Goal: Information Seeking & Learning: Learn about a topic

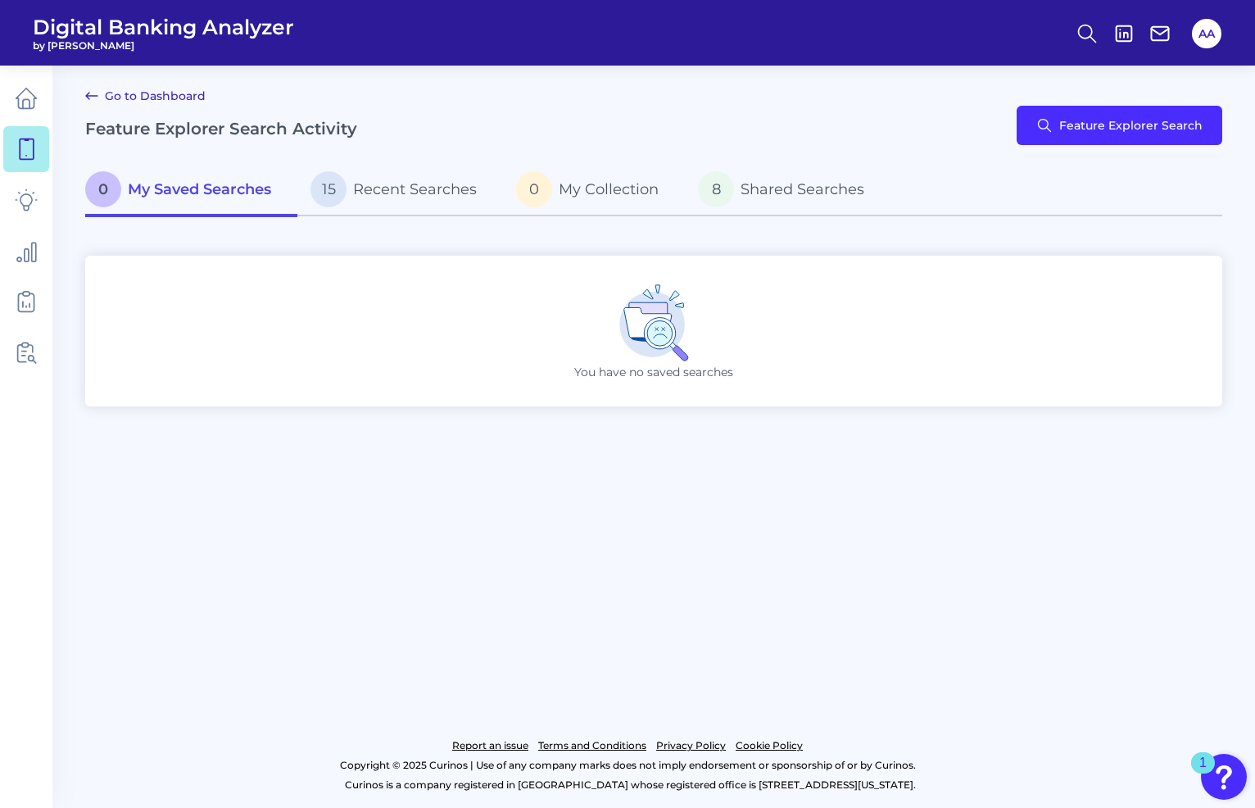
click at [106, 94] on link "Go to Dashboard" at bounding box center [145, 96] width 120 height 20
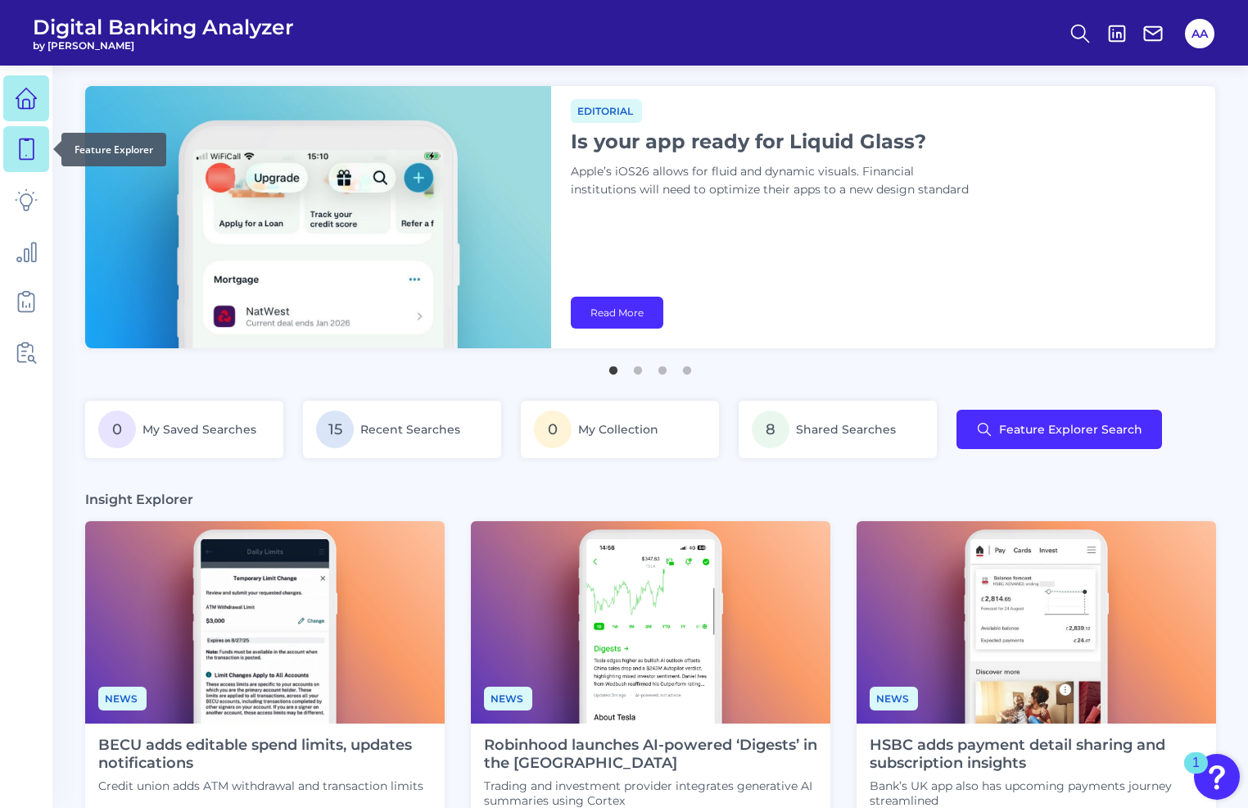
click at [34, 152] on icon at bounding box center [26, 149] width 23 height 23
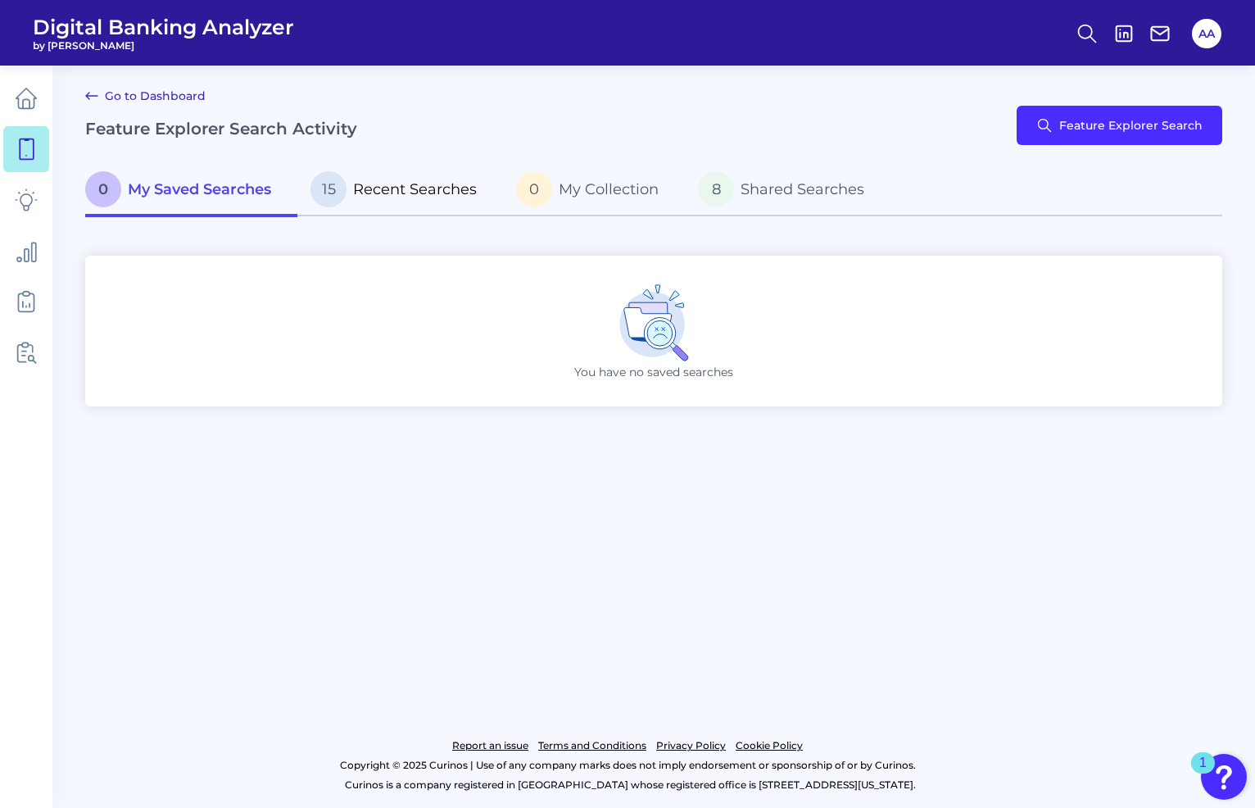
click at [377, 193] on span "Recent Searches" at bounding box center [415, 189] width 124 height 18
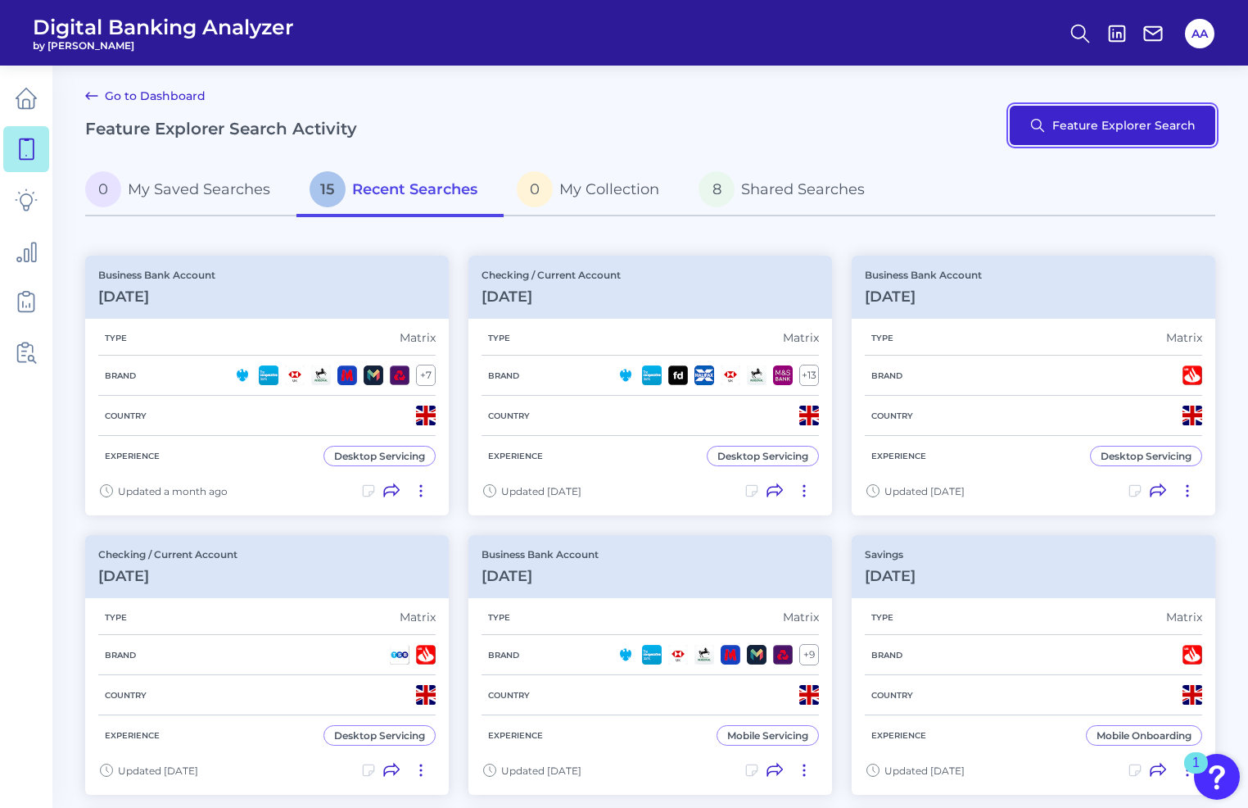
click at [1050, 135] on button "Feature Explorer Search" at bounding box center [1113, 125] width 206 height 39
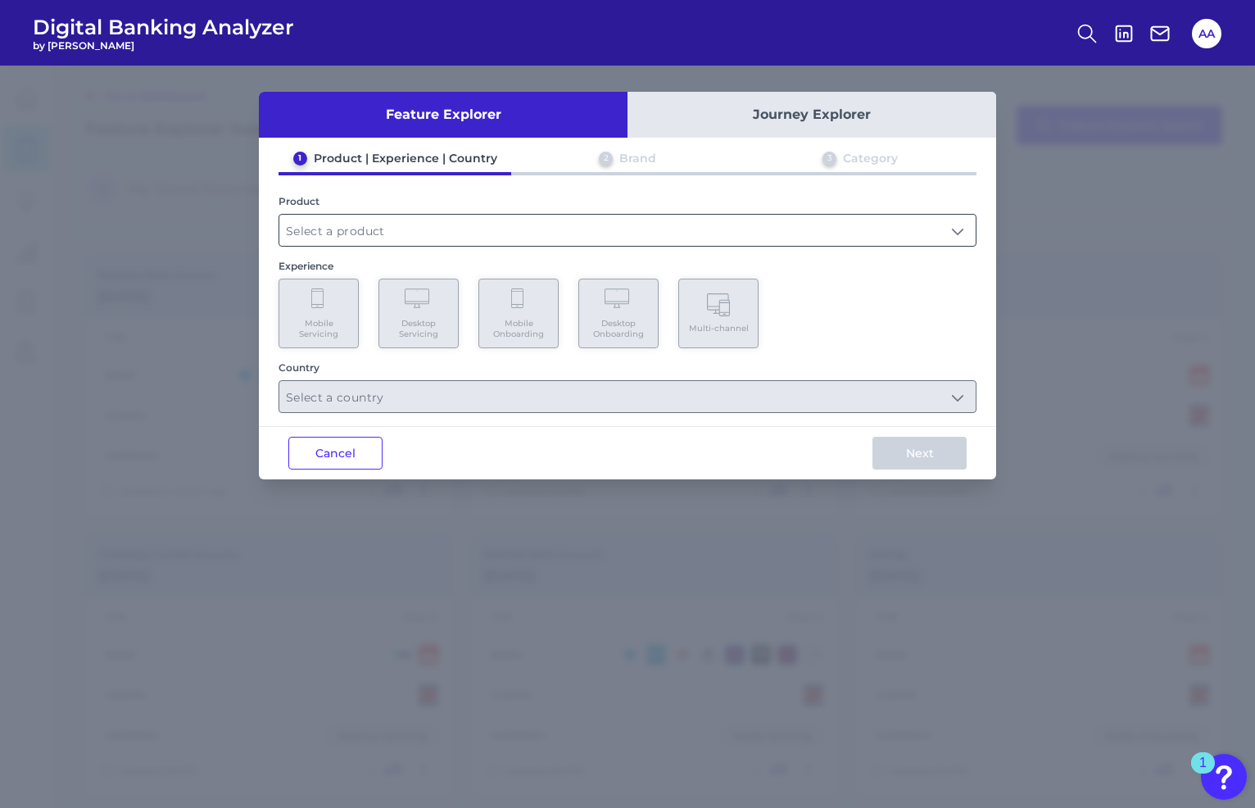
click at [718, 215] on input "text" at bounding box center [627, 230] width 696 height 31
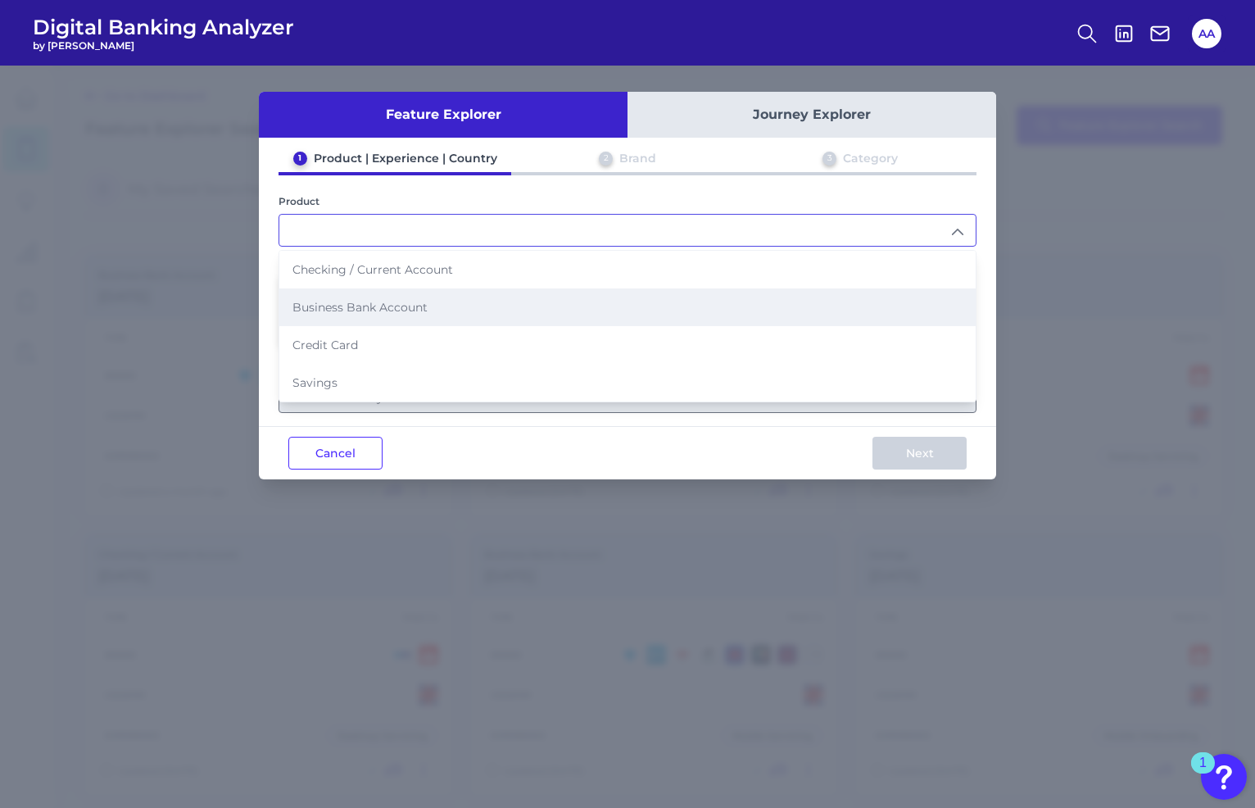
click at [670, 301] on li "Business Bank Account" at bounding box center [627, 307] width 696 height 38
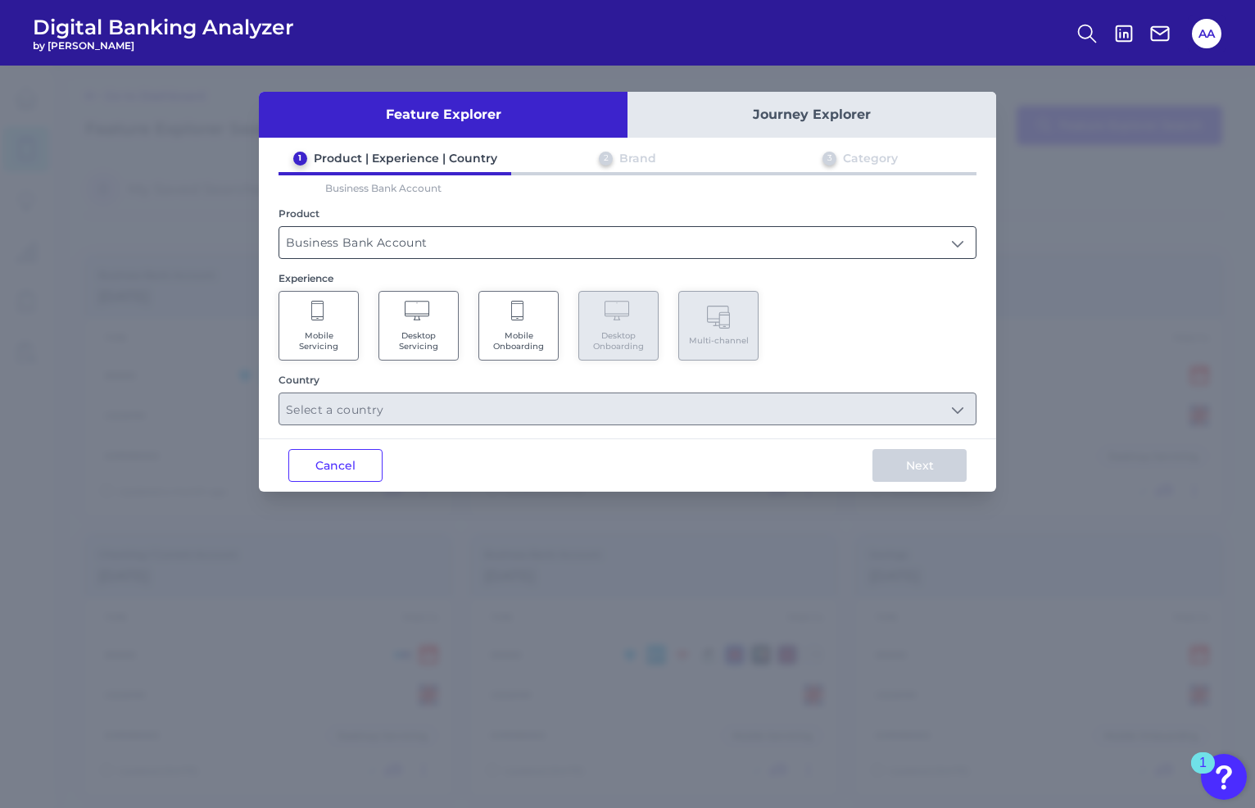
click at [730, 240] on input "Business Bank Account" at bounding box center [627, 242] width 696 height 31
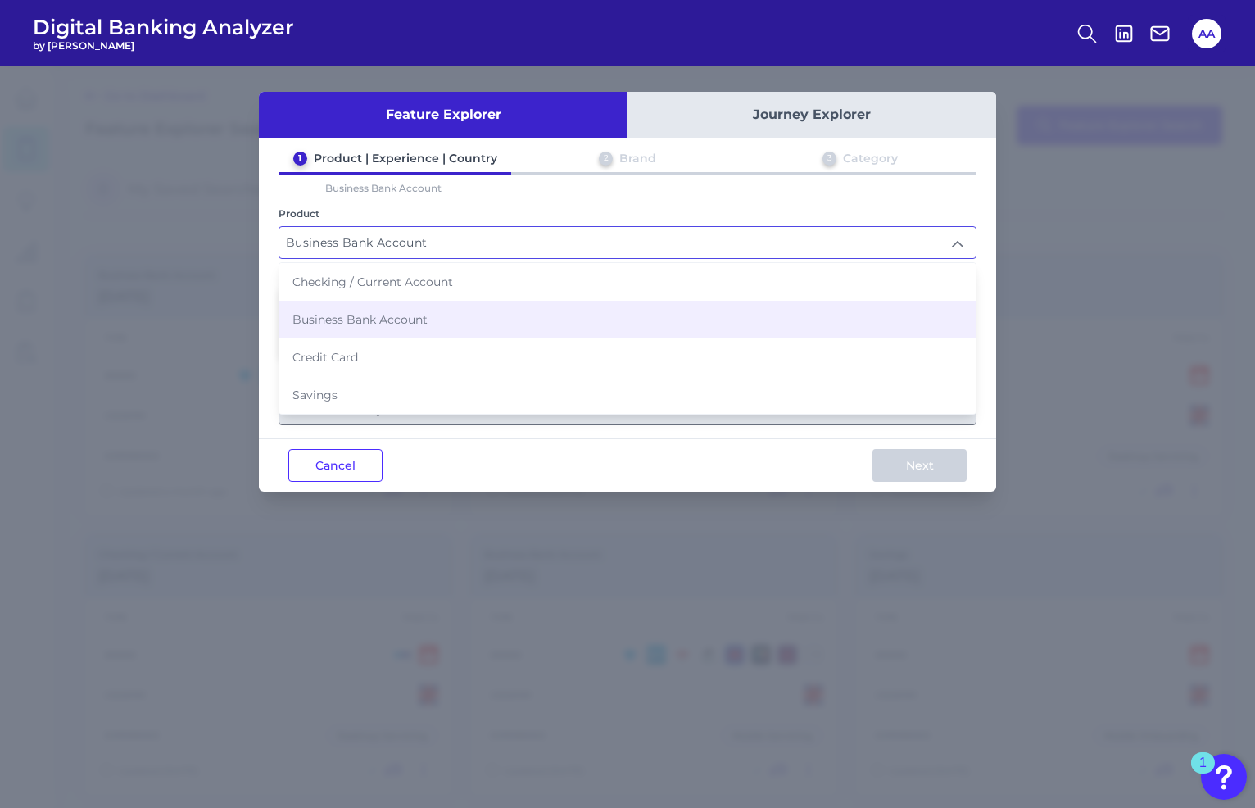
click at [700, 239] on input "Business Bank Account" at bounding box center [627, 242] width 696 height 31
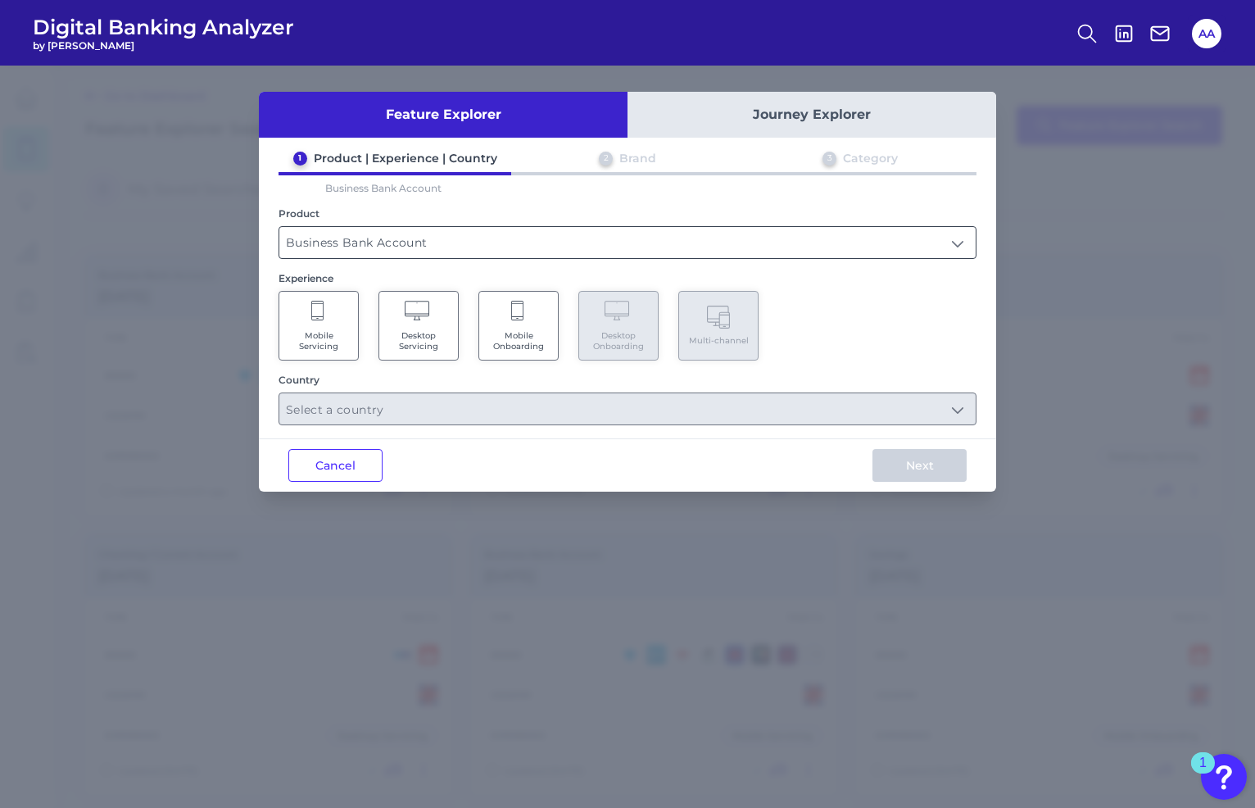
click at [699, 228] on input "Business Bank Account" at bounding box center [627, 242] width 696 height 31
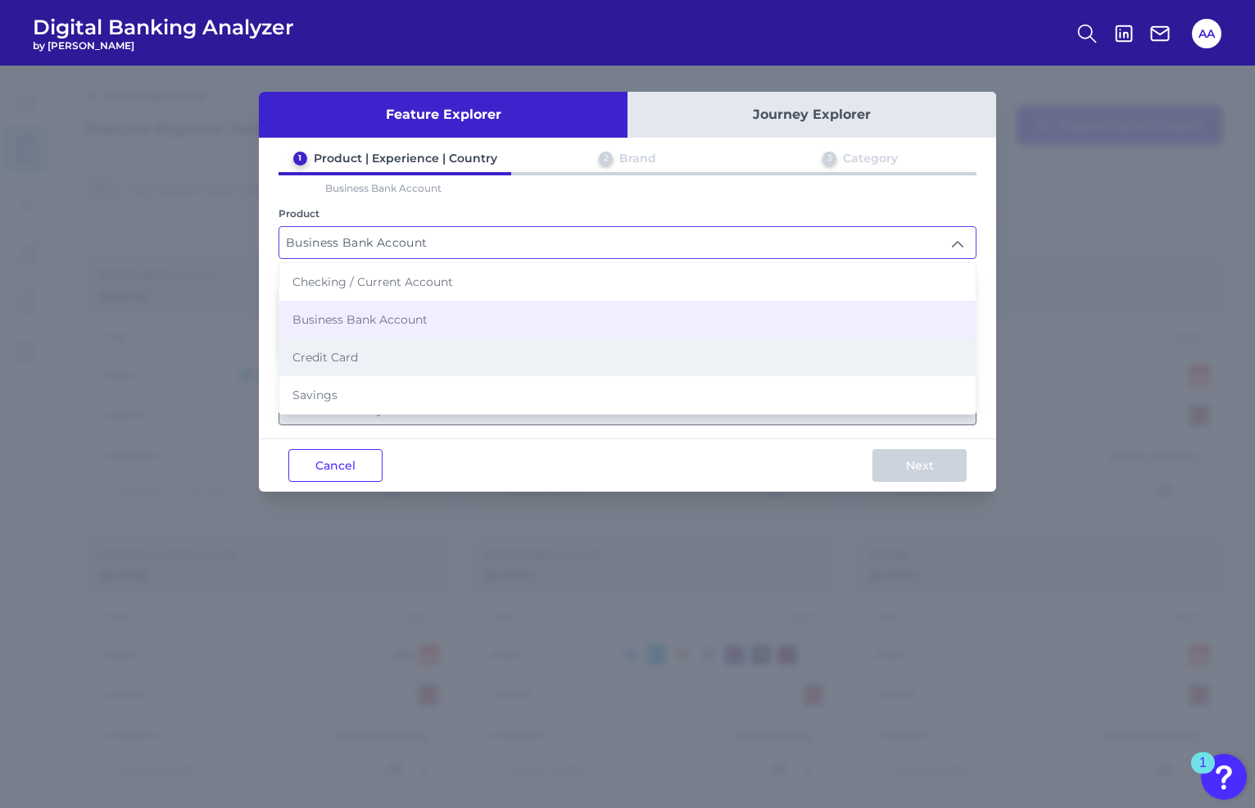
click at [618, 370] on li "Credit Card" at bounding box center [627, 357] width 696 height 38
type input "Credit Card"
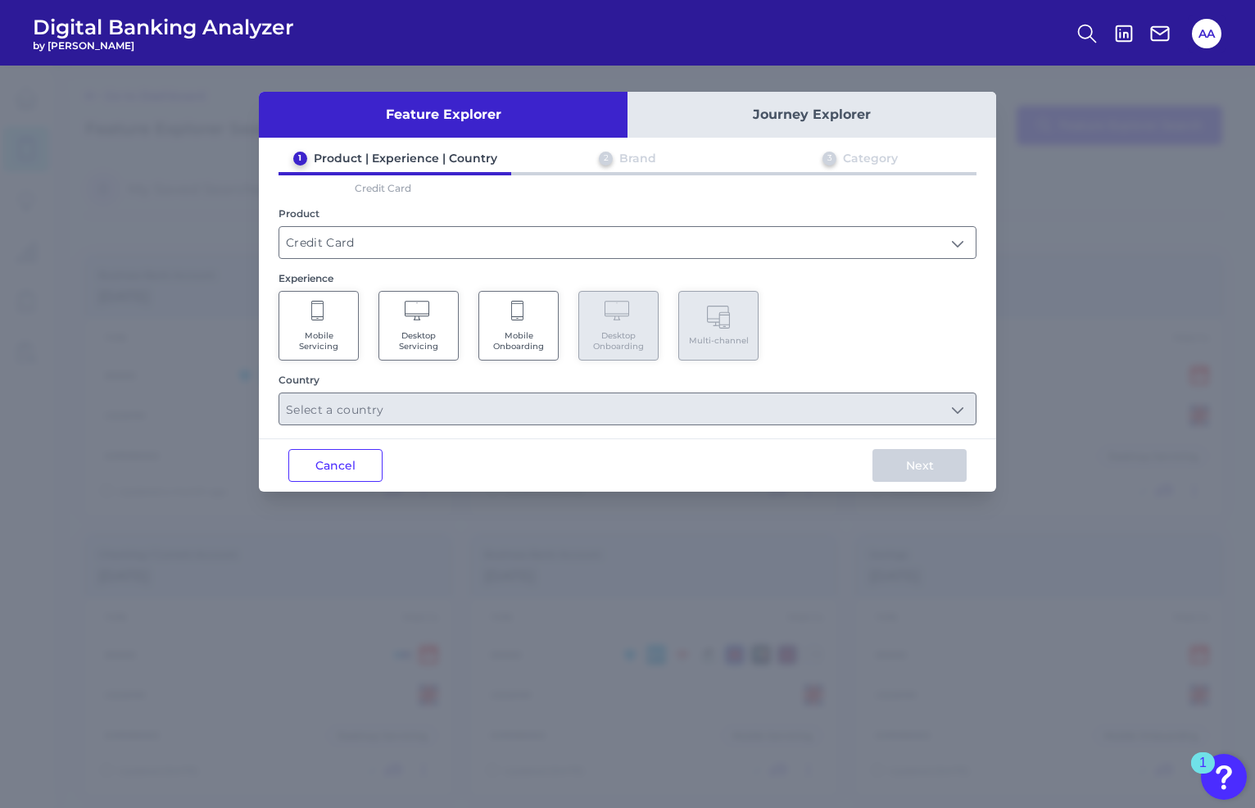
click at [343, 348] on span "Mobile Servicing" at bounding box center [319, 340] width 62 height 21
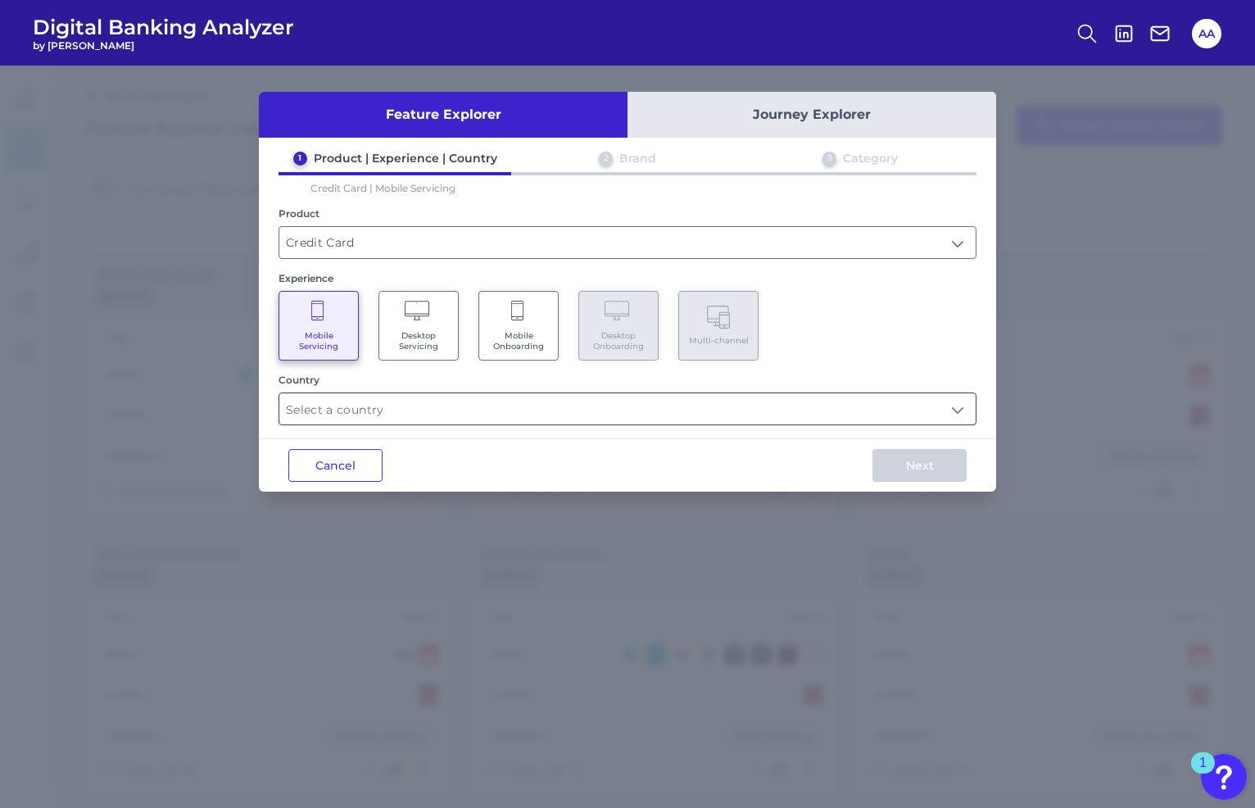
click at [463, 404] on input "text" at bounding box center [627, 408] width 696 height 31
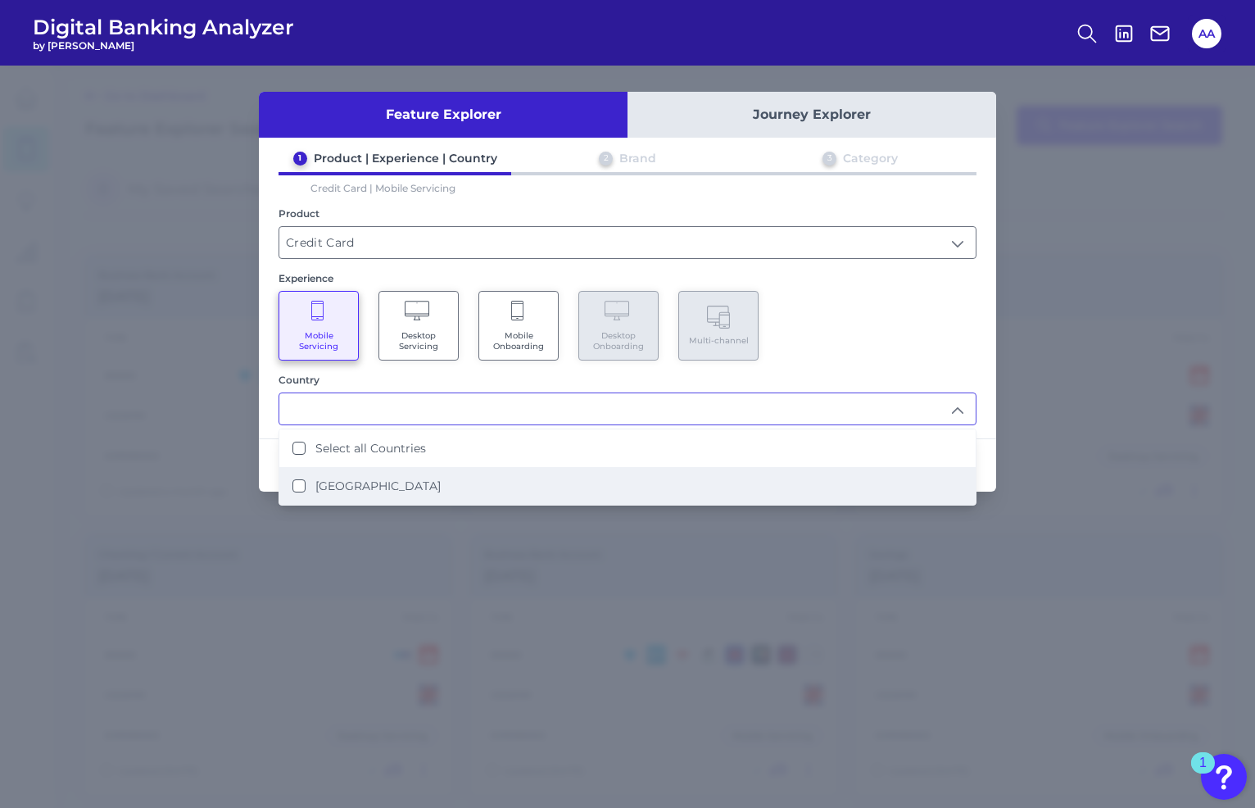
click at [469, 484] on li "[GEOGRAPHIC_DATA]" at bounding box center [627, 486] width 696 height 38
type input "Select all Countries"
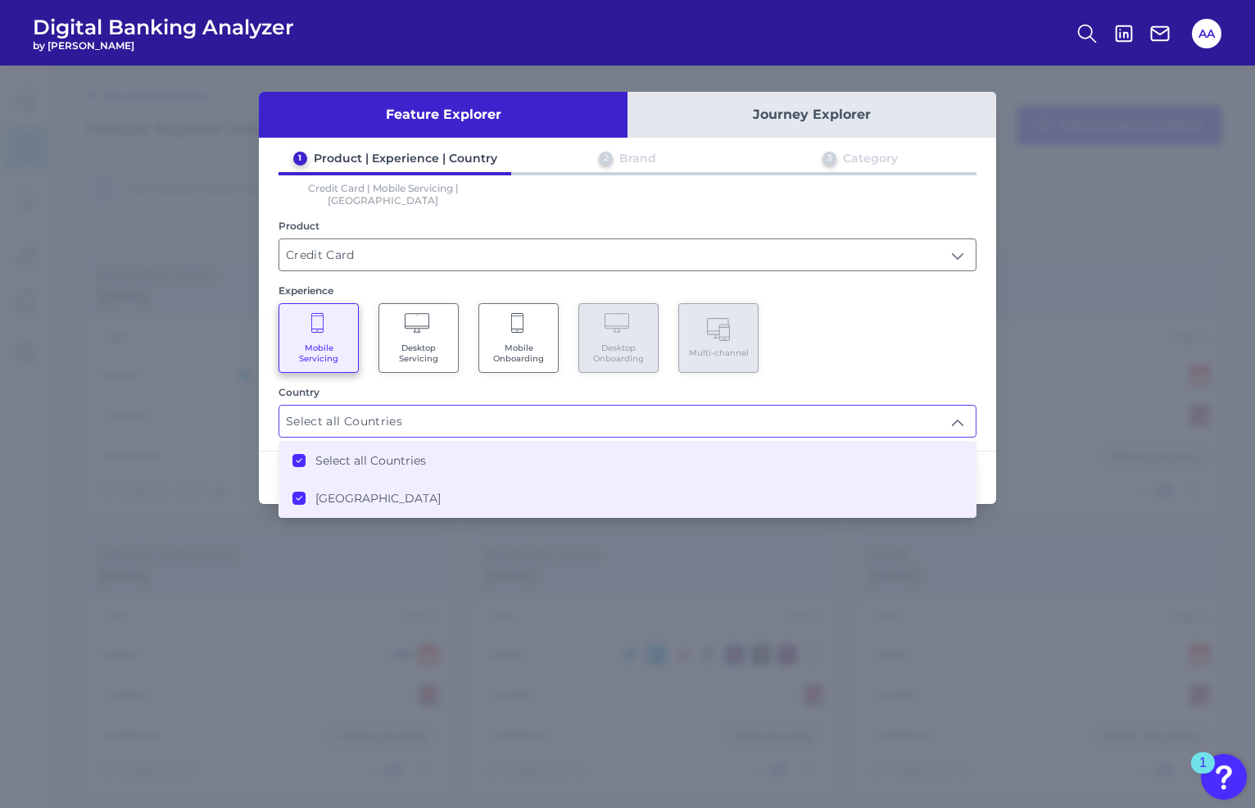
scroll to position [1, 0]
click at [486, 419] on input "Select all Countries" at bounding box center [627, 421] width 696 height 31
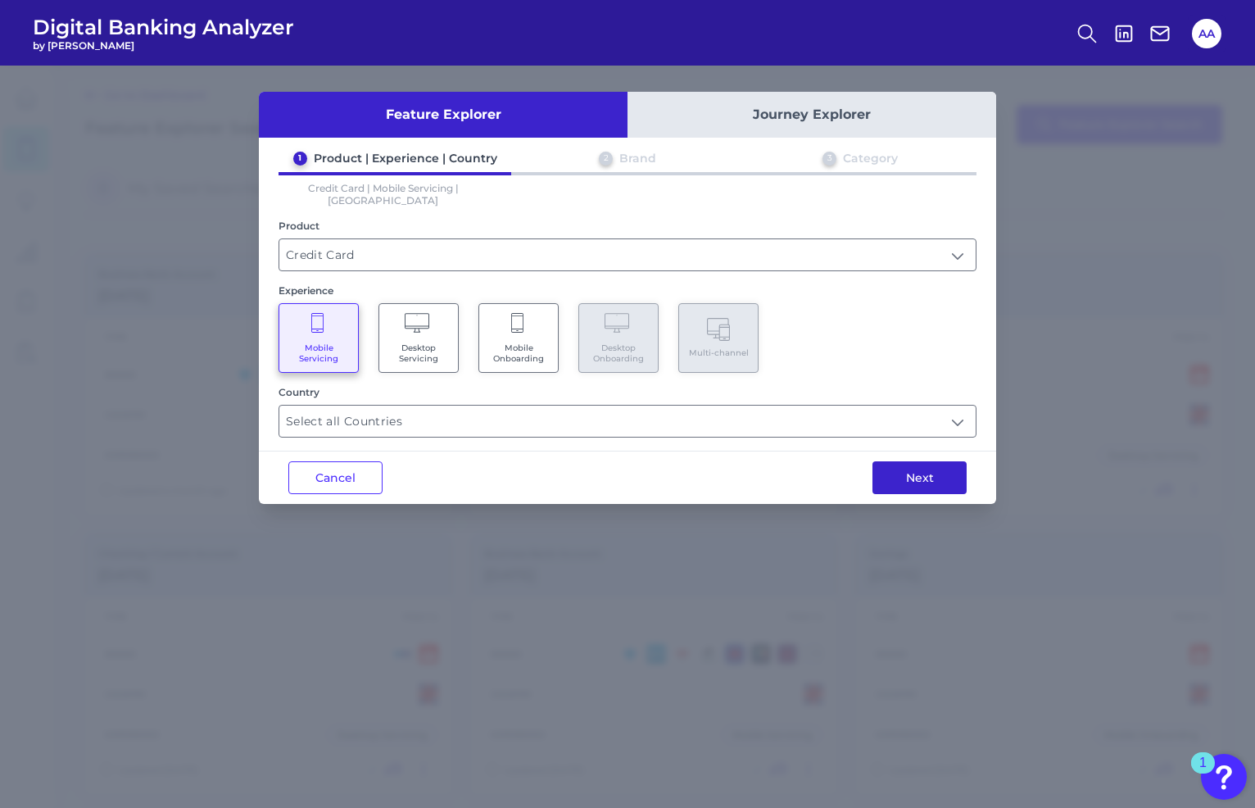
click at [931, 461] on button "Next" at bounding box center [919, 477] width 94 height 33
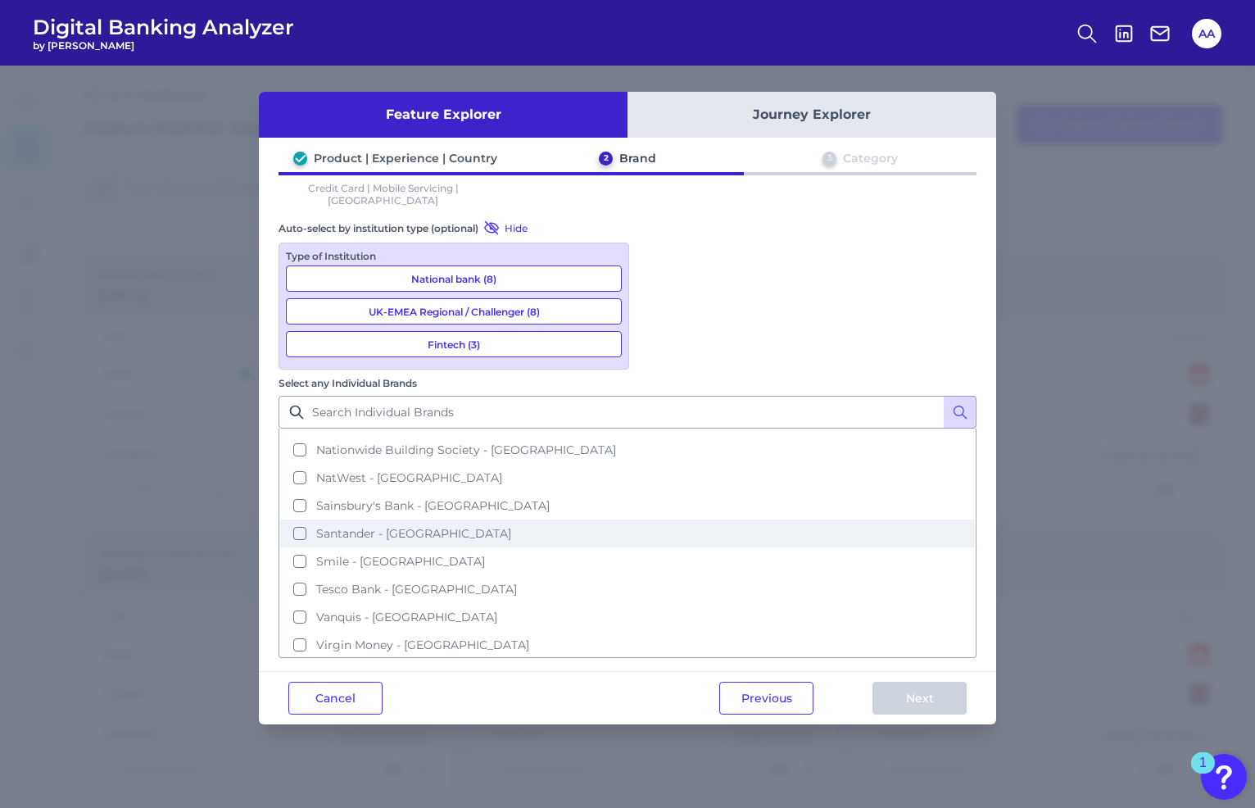
scroll to position [330, 0]
click at [511, 523] on span "Santander - [GEOGRAPHIC_DATA]" at bounding box center [413, 530] width 195 height 15
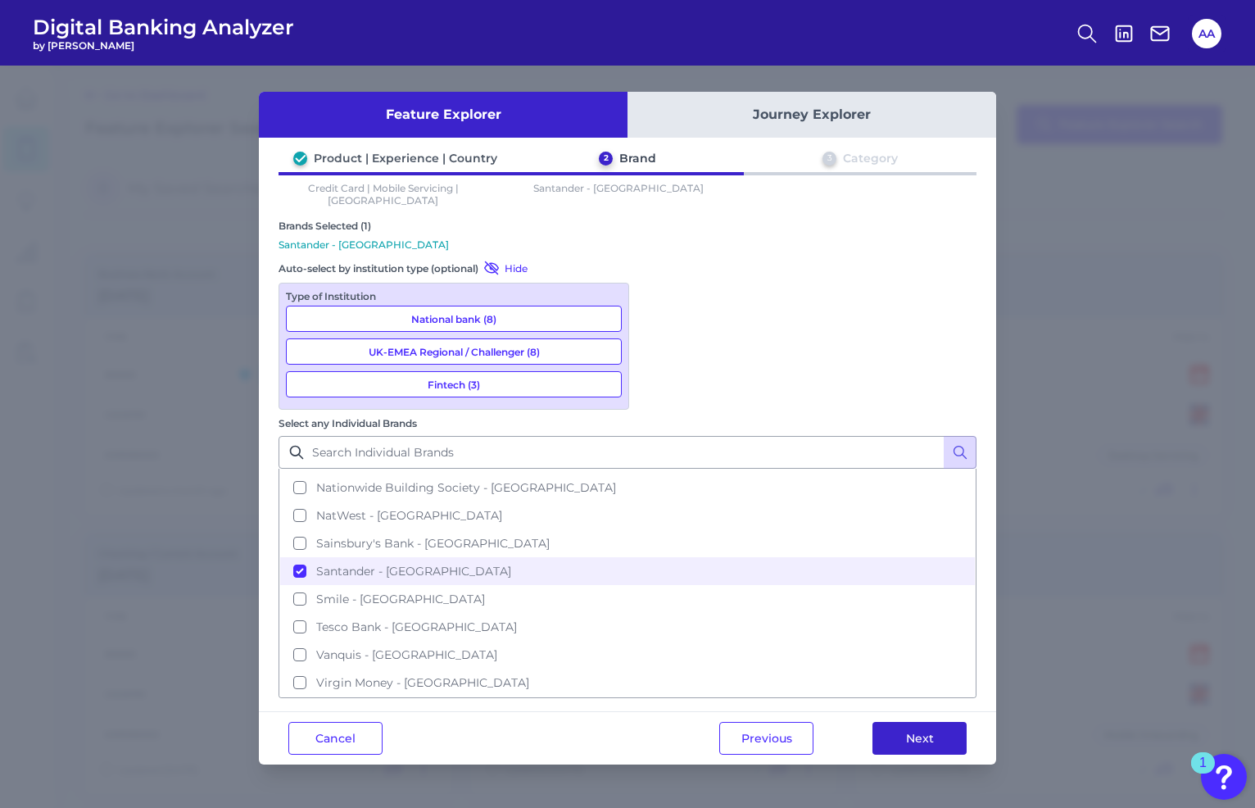
click at [916, 722] on button "Next" at bounding box center [919, 738] width 94 height 33
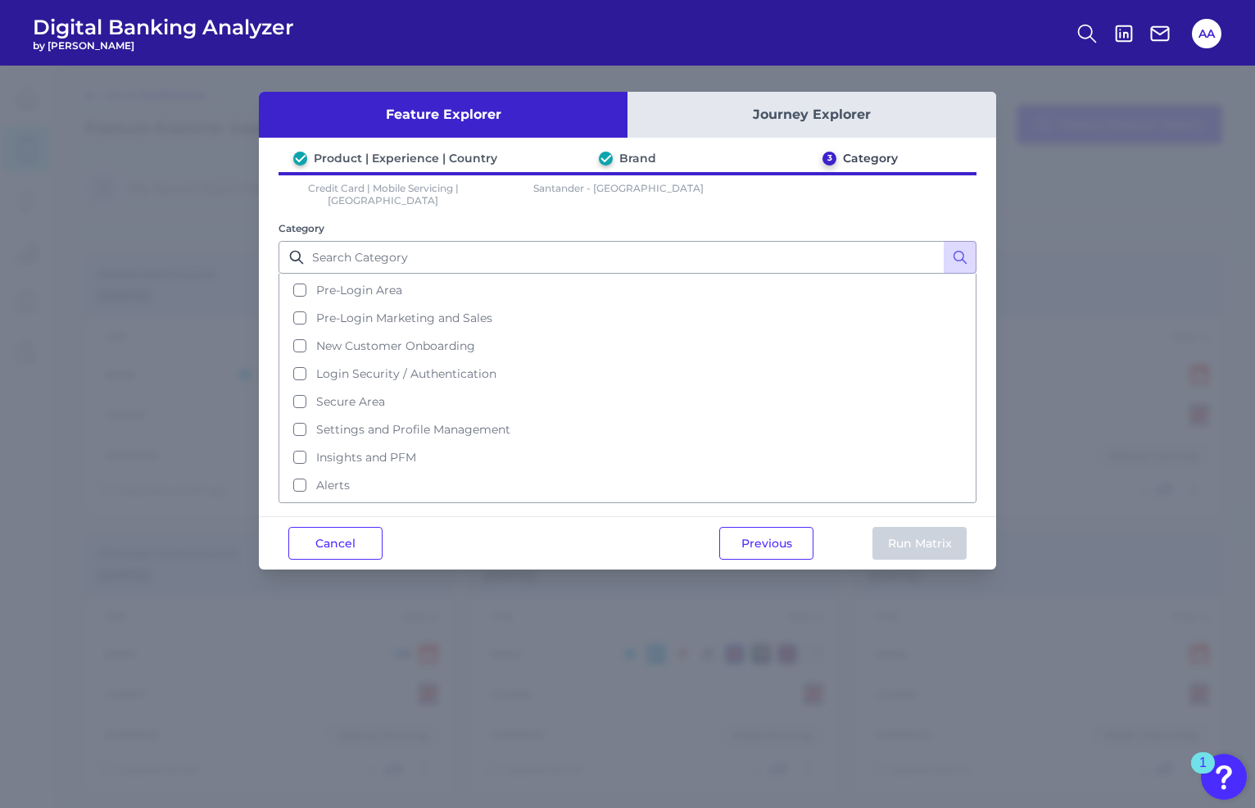
scroll to position [0, 0]
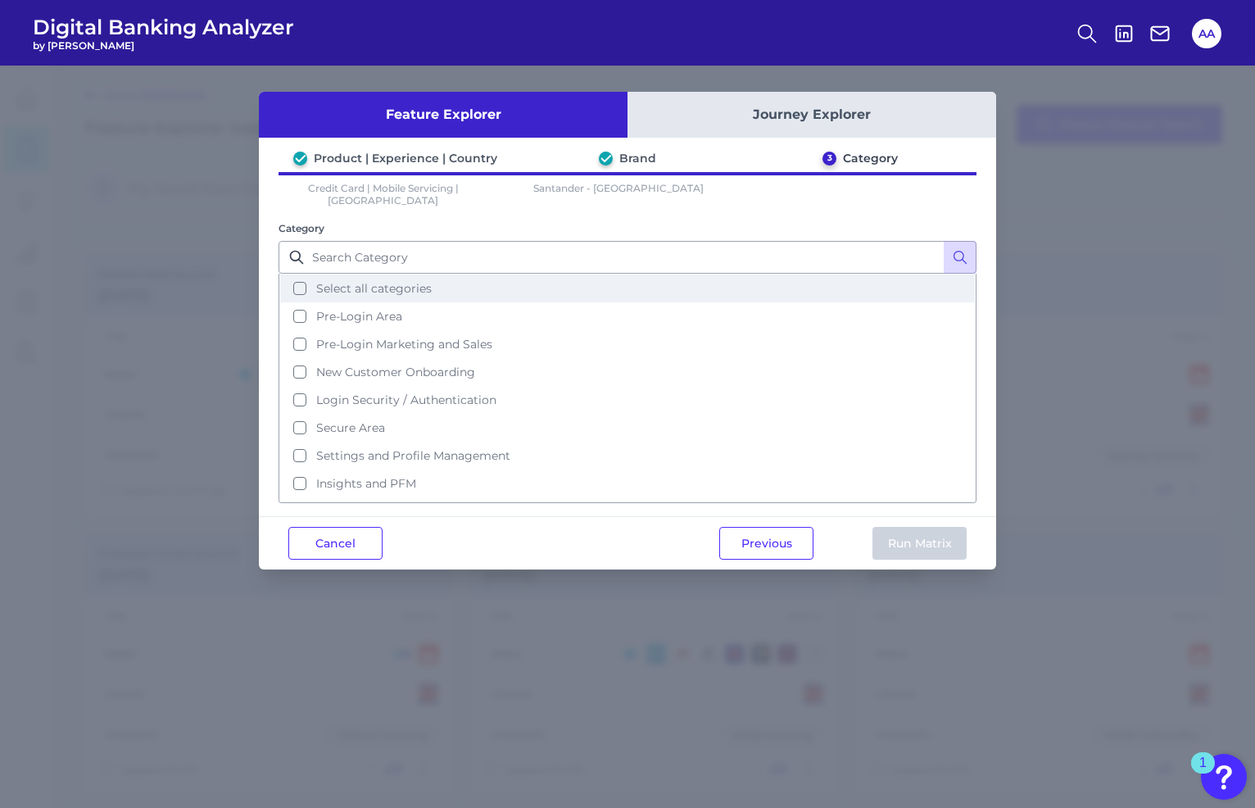
click at [629, 274] on button "Select all categories" at bounding box center [627, 288] width 695 height 28
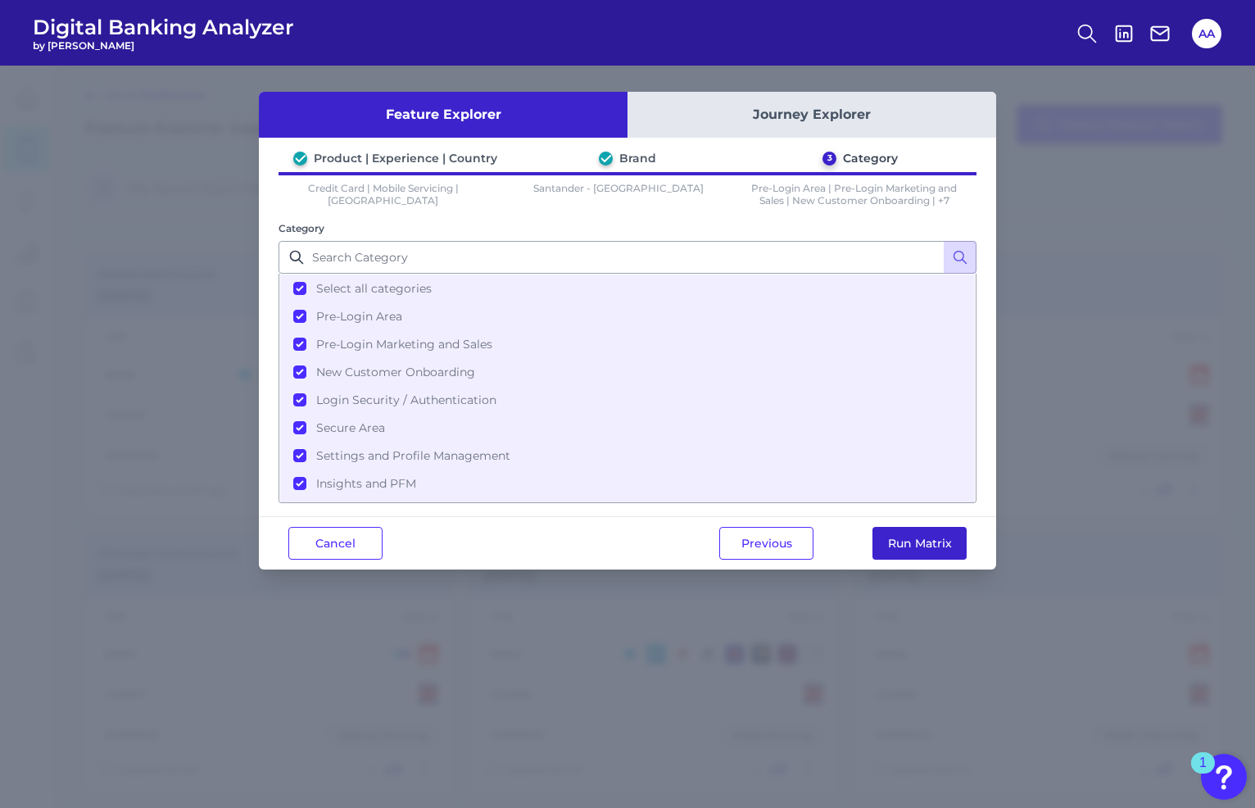
click at [929, 541] on button "Run Matrix" at bounding box center [919, 543] width 94 height 33
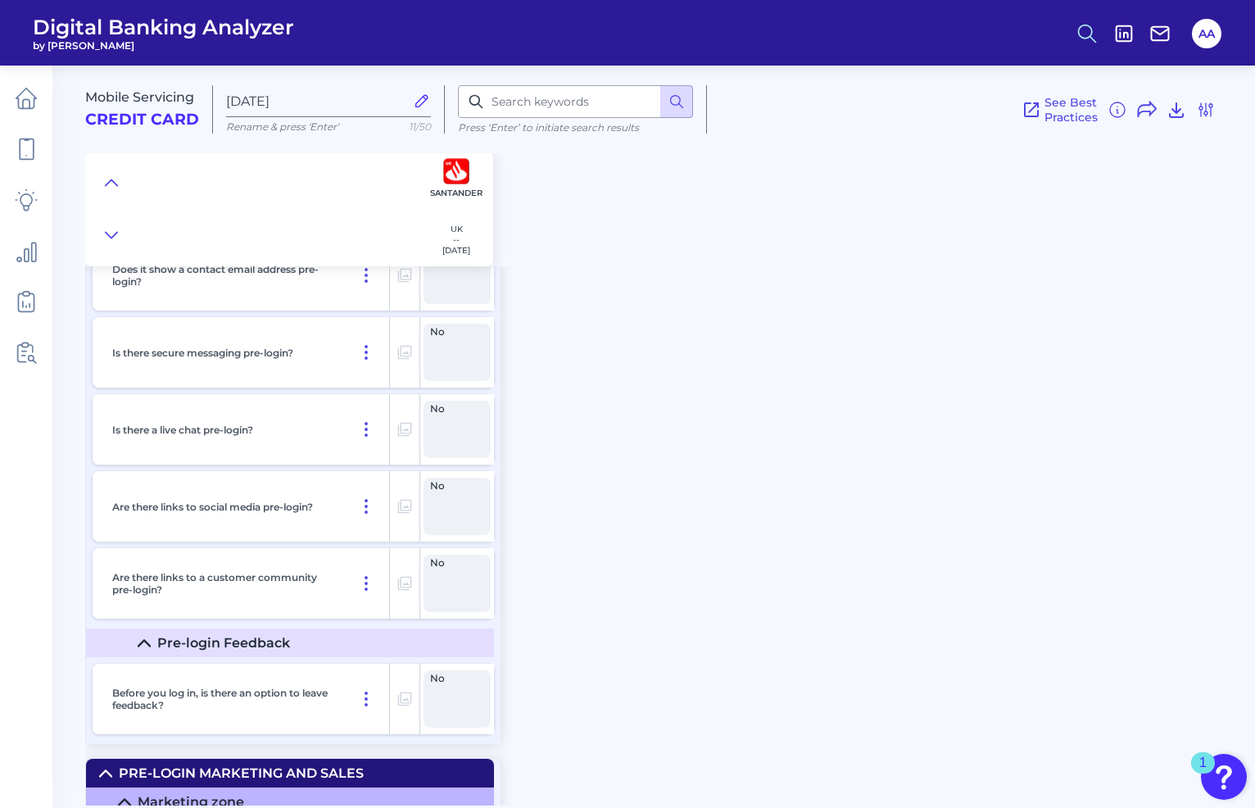
scroll to position [24003, 0]
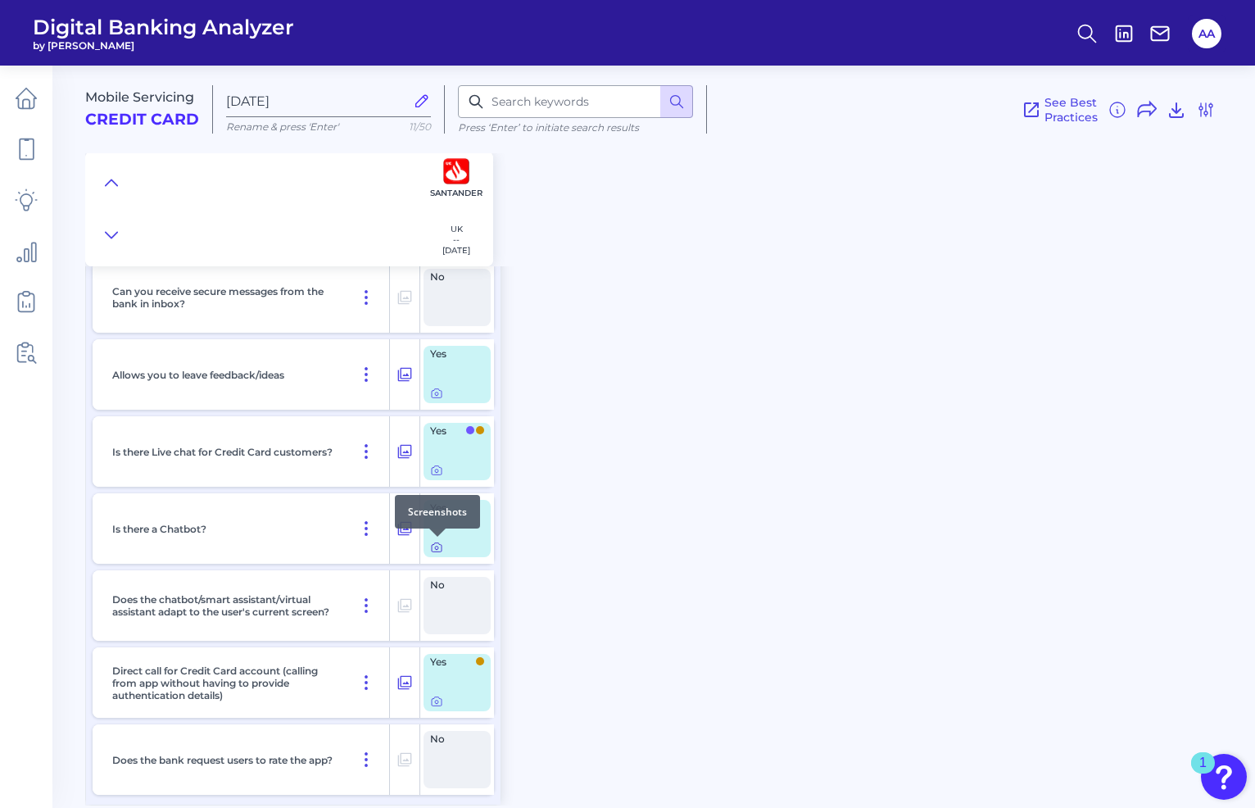
click at [437, 548] on icon at bounding box center [436, 547] width 13 height 13
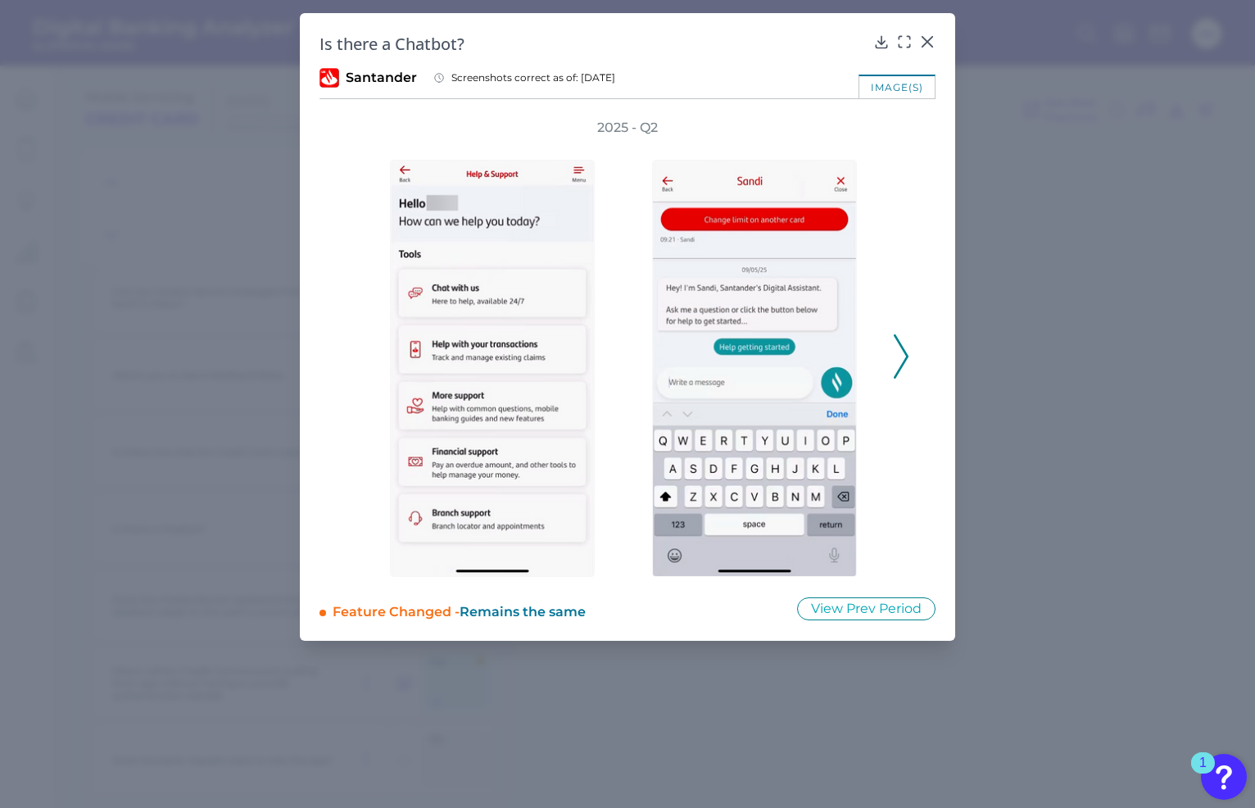
click at [899, 360] on icon at bounding box center [901, 356] width 15 height 44
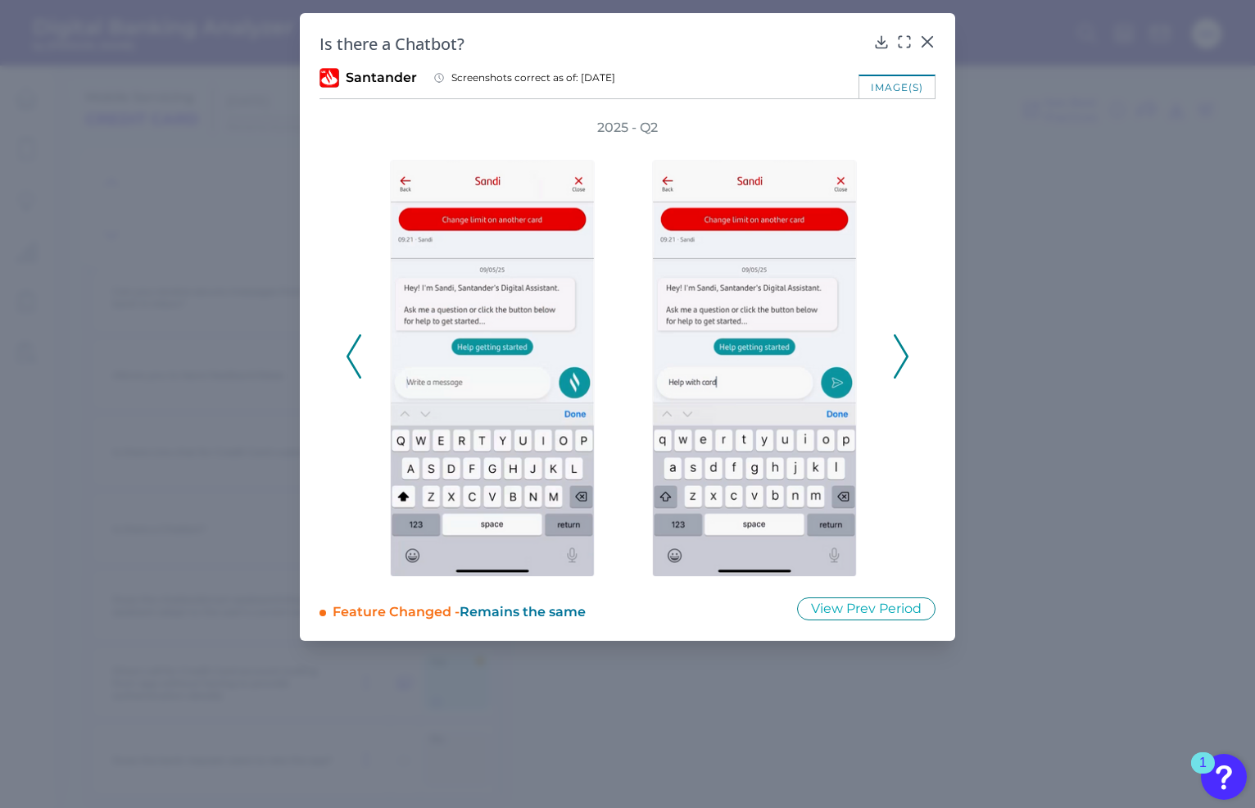
click at [899, 360] on icon at bounding box center [901, 356] width 15 height 44
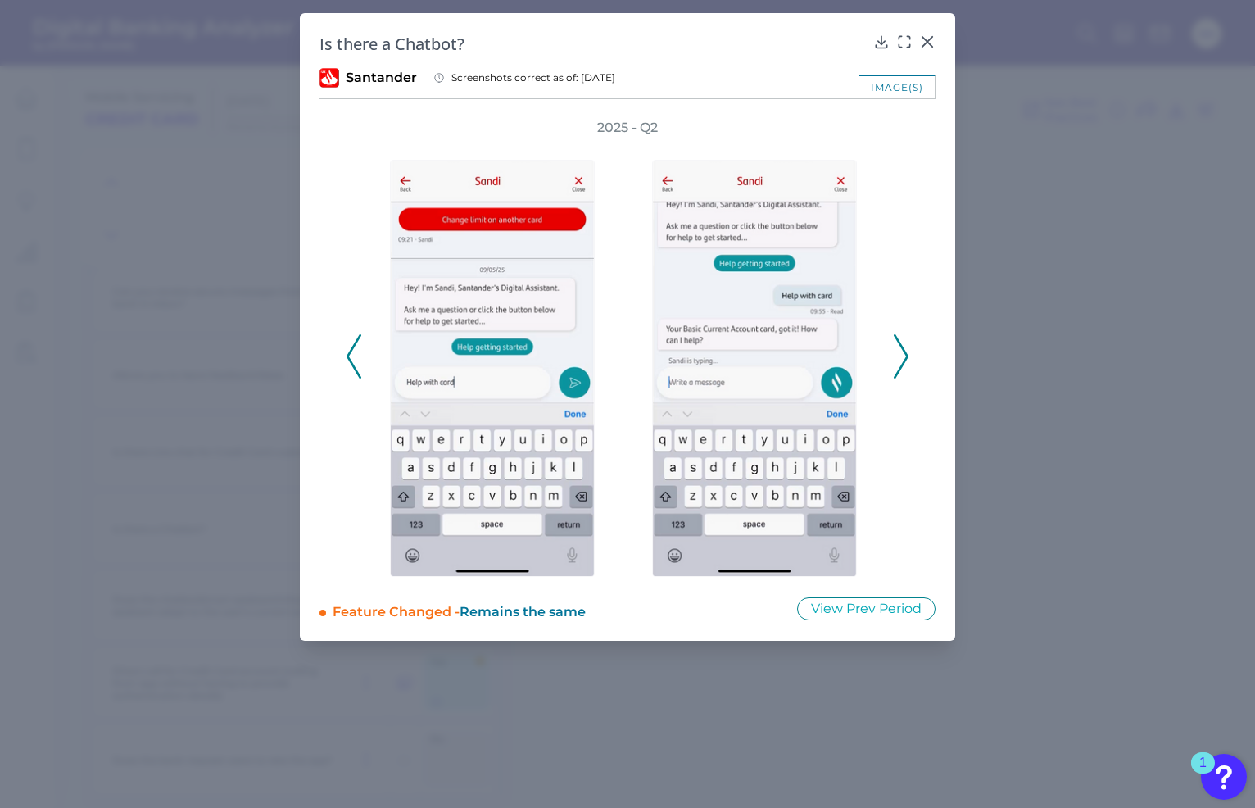
click at [899, 360] on icon at bounding box center [901, 356] width 15 height 44
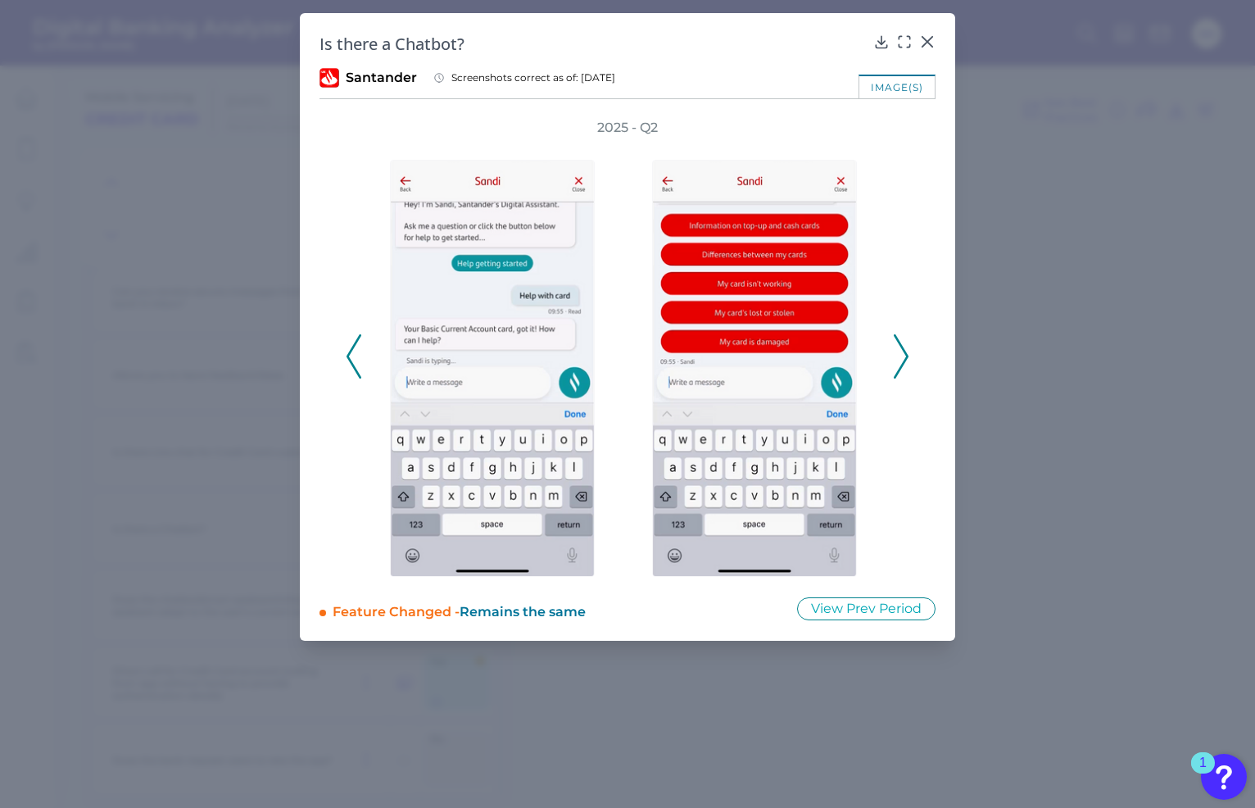
click at [899, 360] on icon at bounding box center [901, 356] width 15 height 44
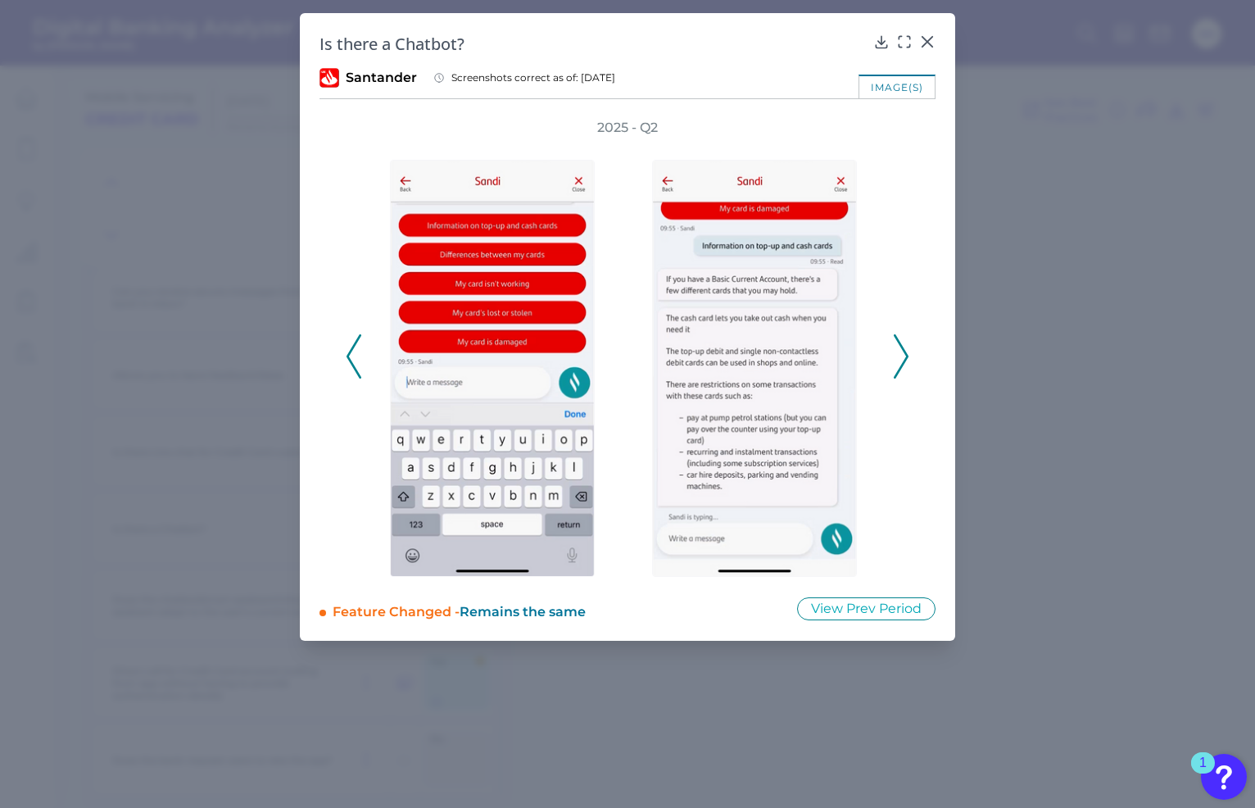
click at [899, 360] on icon at bounding box center [901, 356] width 15 height 44
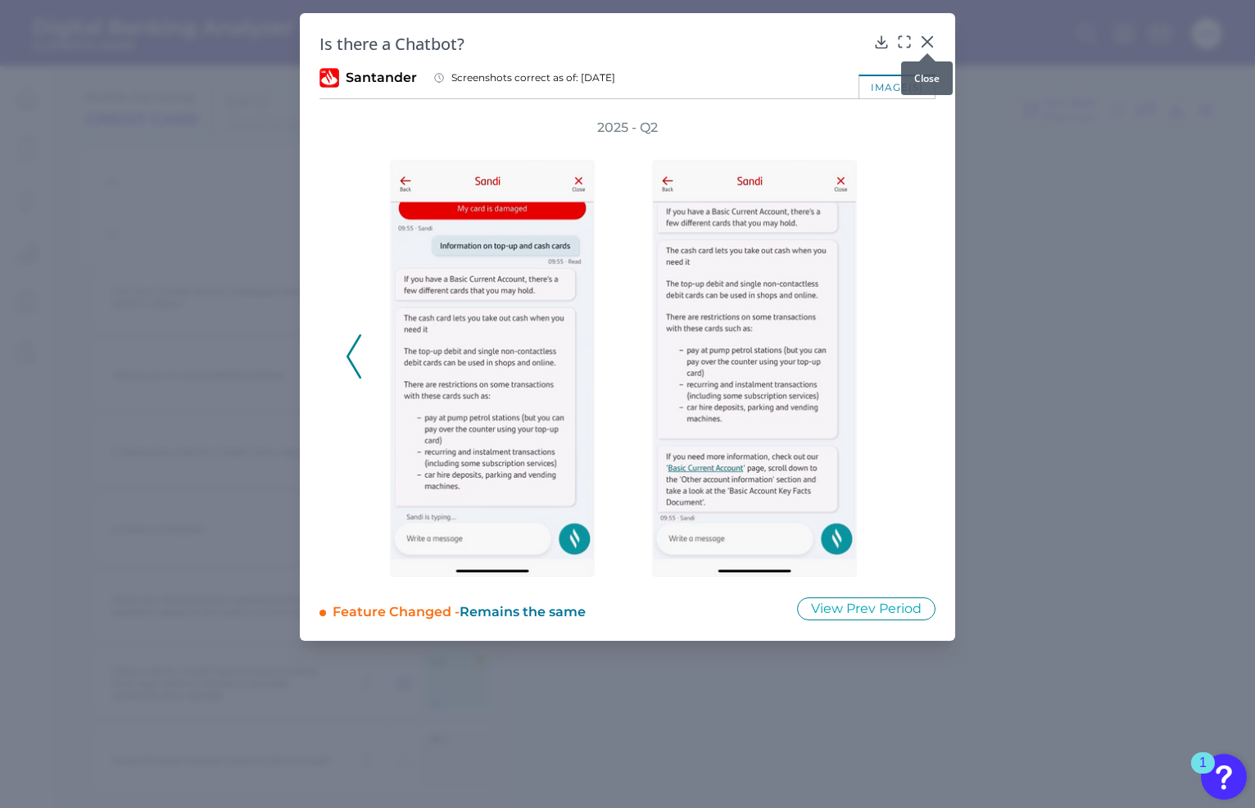
click at [930, 43] on icon at bounding box center [927, 42] width 16 height 16
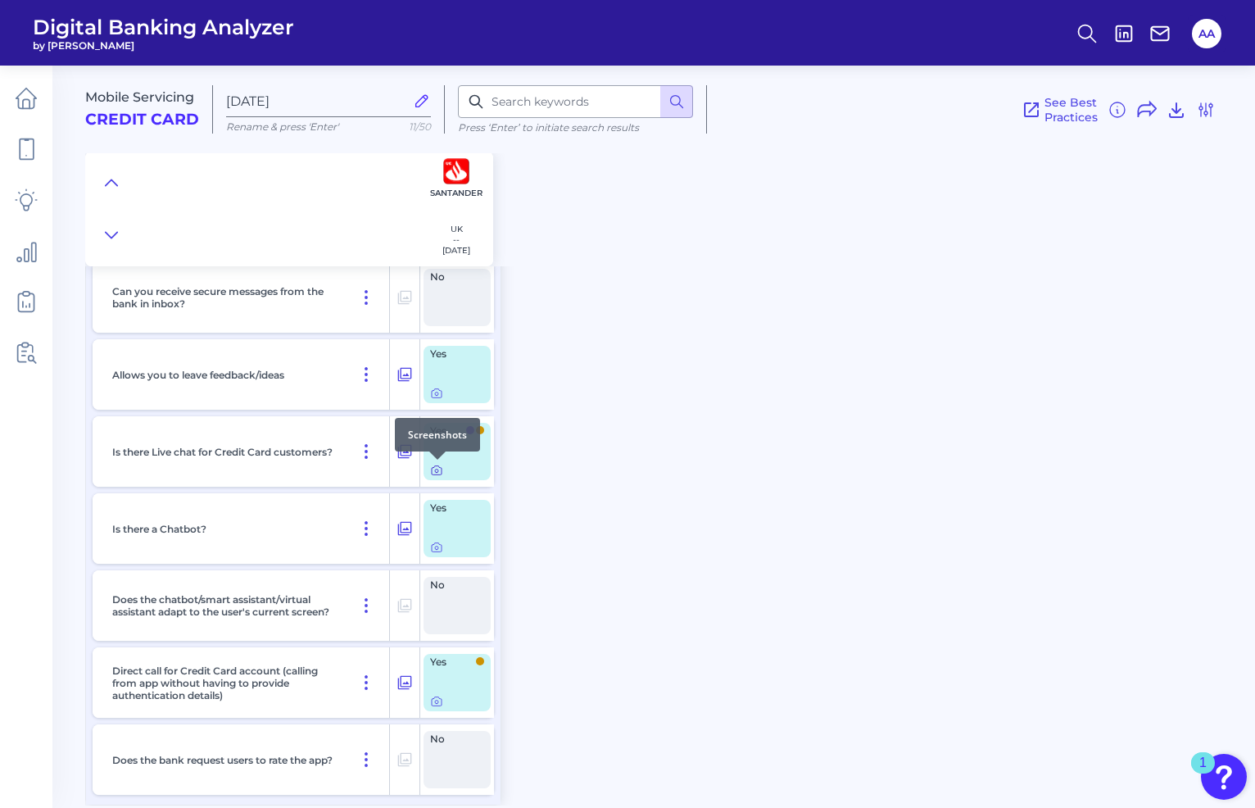
click at [433, 472] on icon at bounding box center [436, 470] width 13 height 13
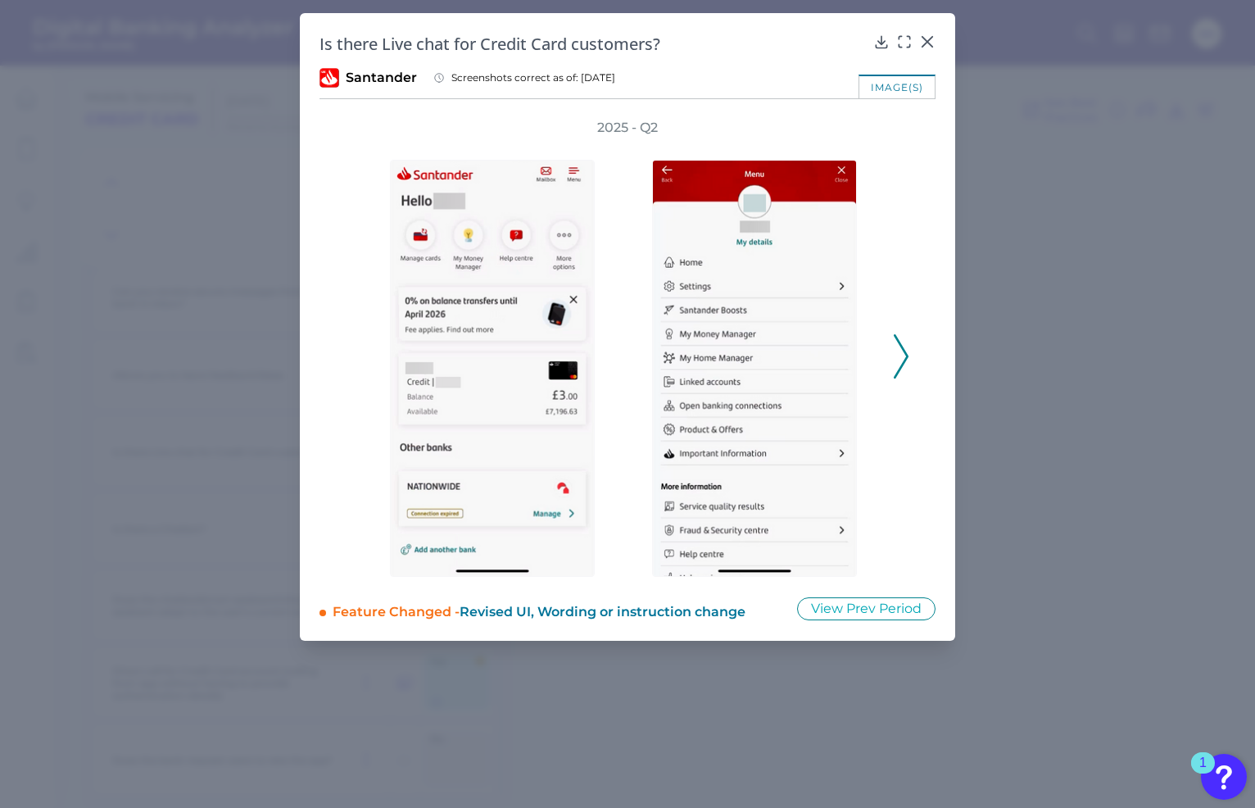
click at [900, 349] on icon at bounding box center [901, 356] width 15 height 44
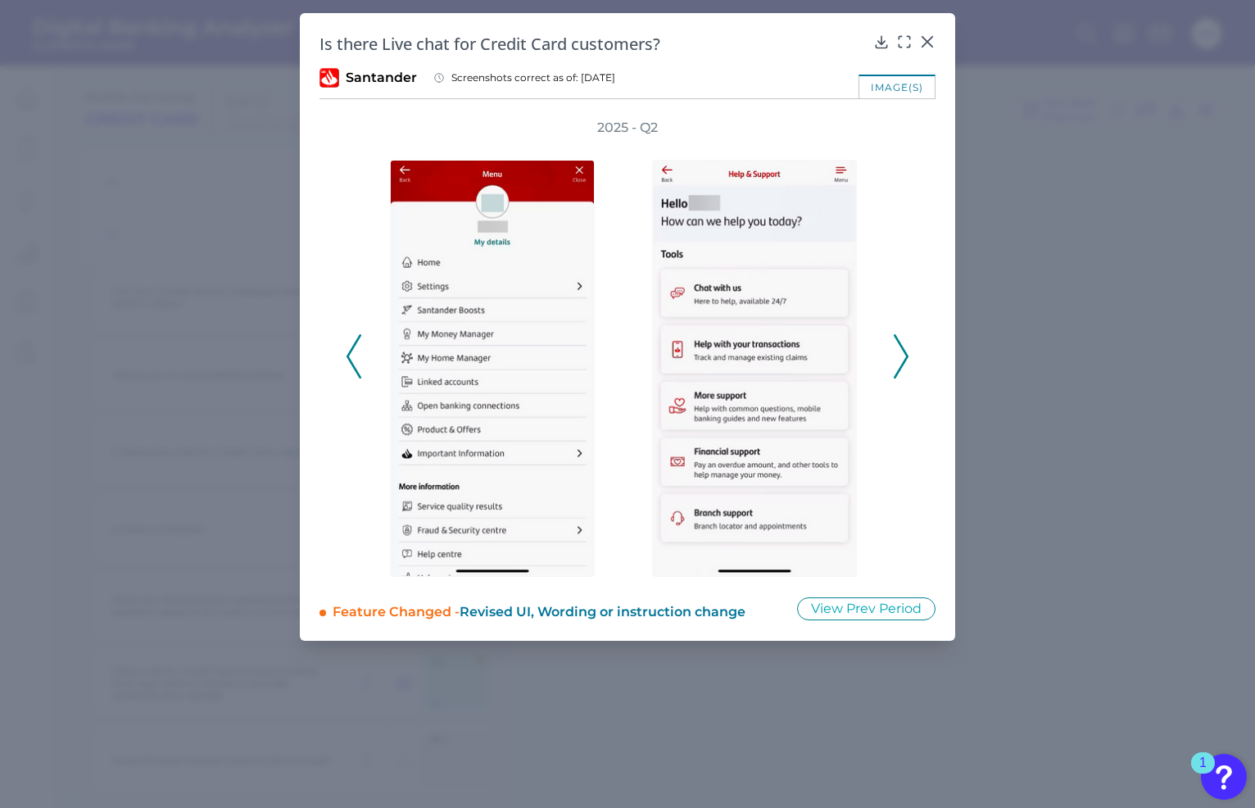
click at [900, 349] on icon at bounding box center [901, 356] width 15 height 44
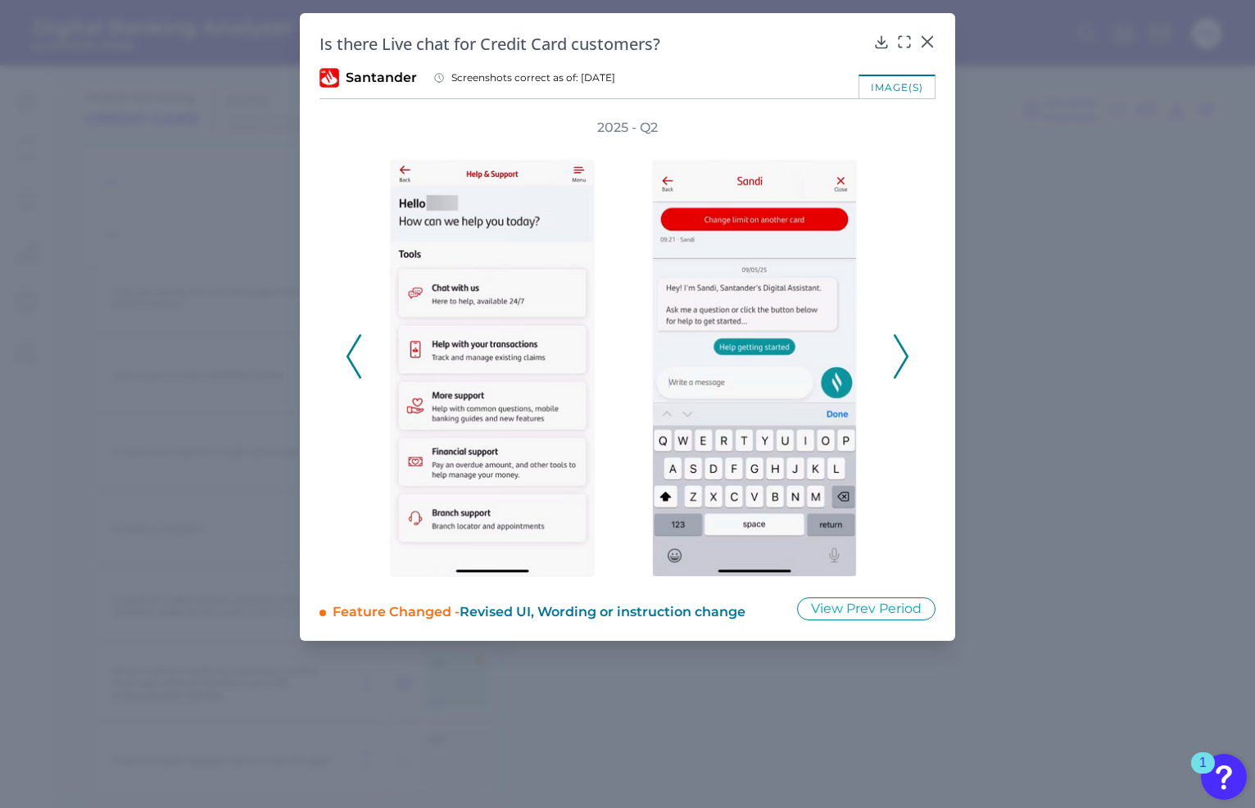
click at [902, 348] on polyline at bounding box center [901, 357] width 12 height 42
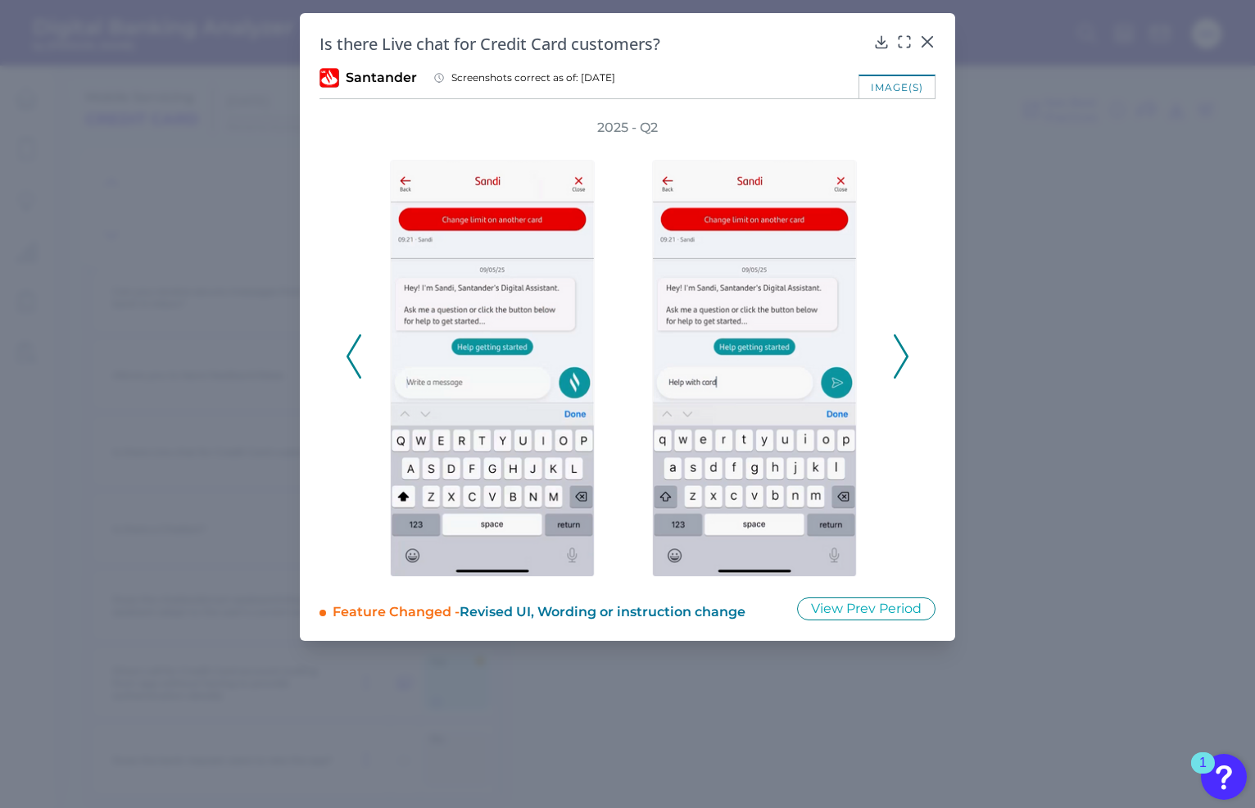
click at [898, 360] on icon at bounding box center [901, 356] width 15 height 44
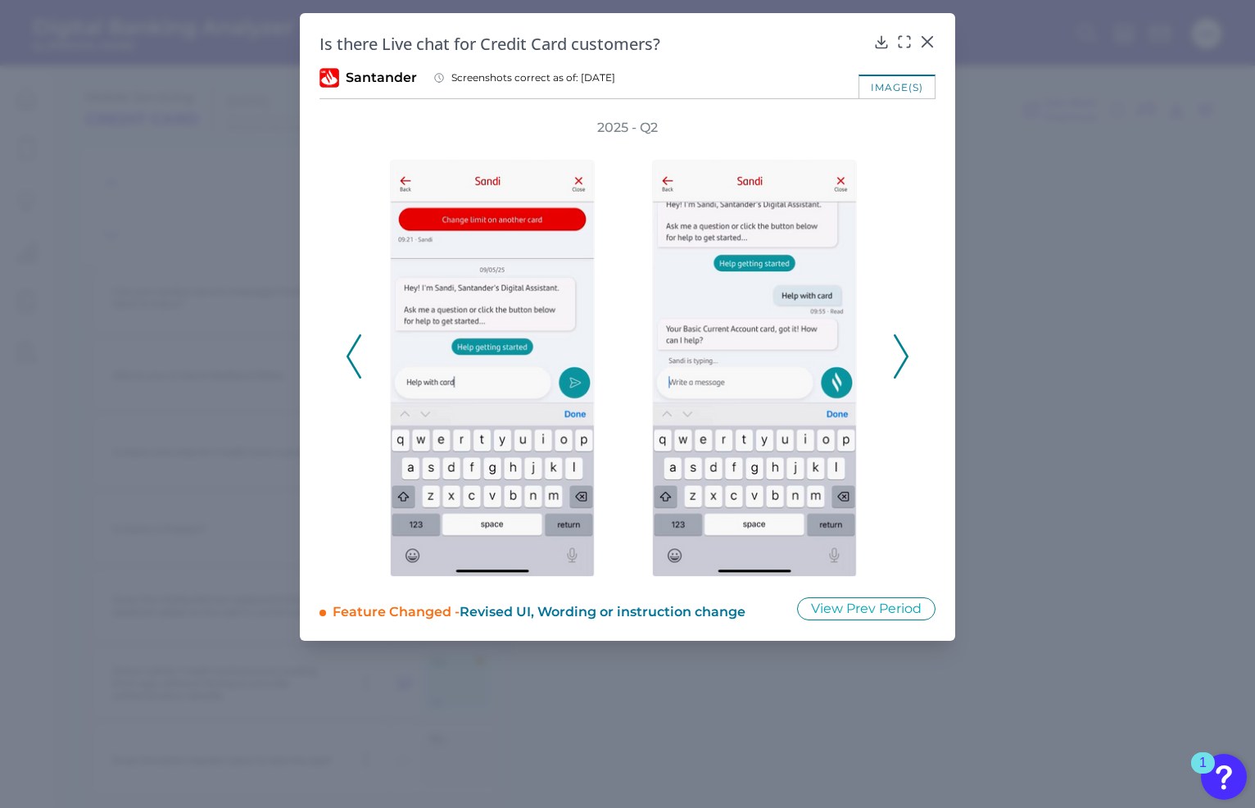
click at [894, 360] on icon at bounding box center [901, 356] width 15 height 44
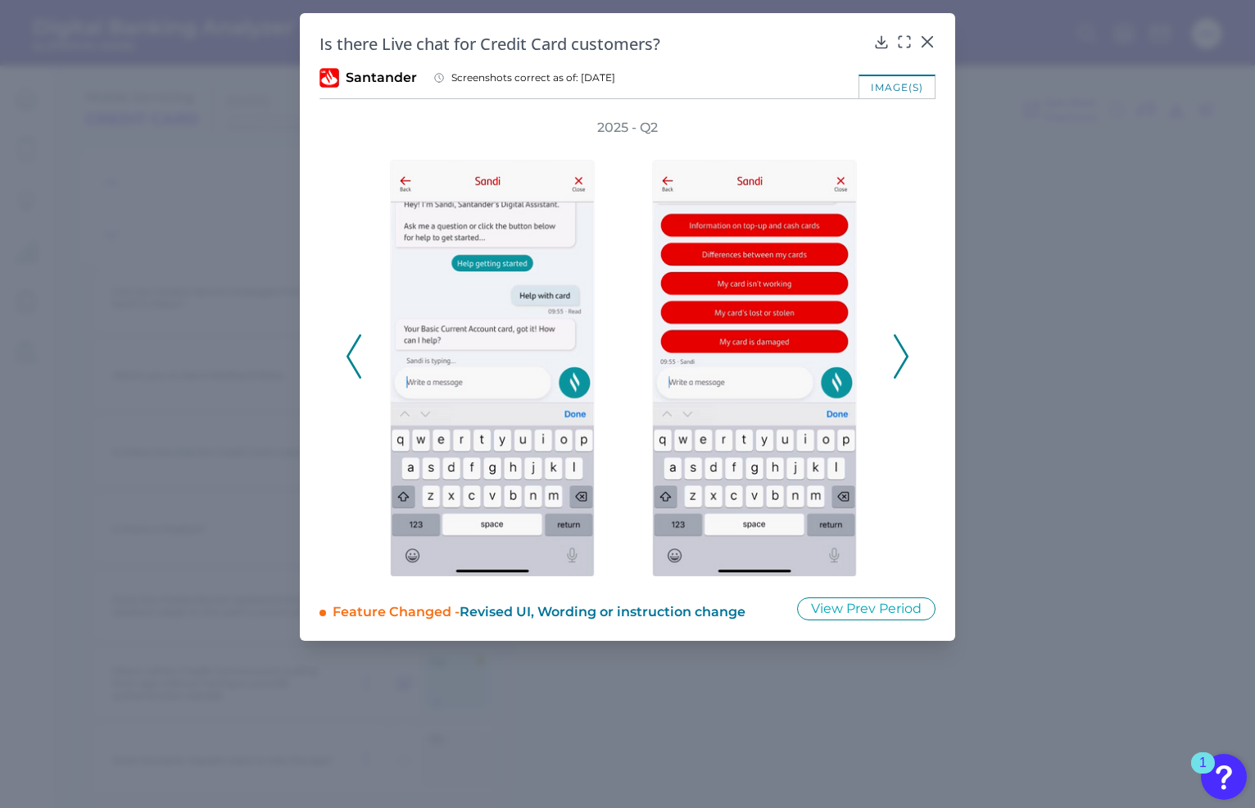
click at [894, 360] on icon at bounding box center [901, 356] width 15 height 44
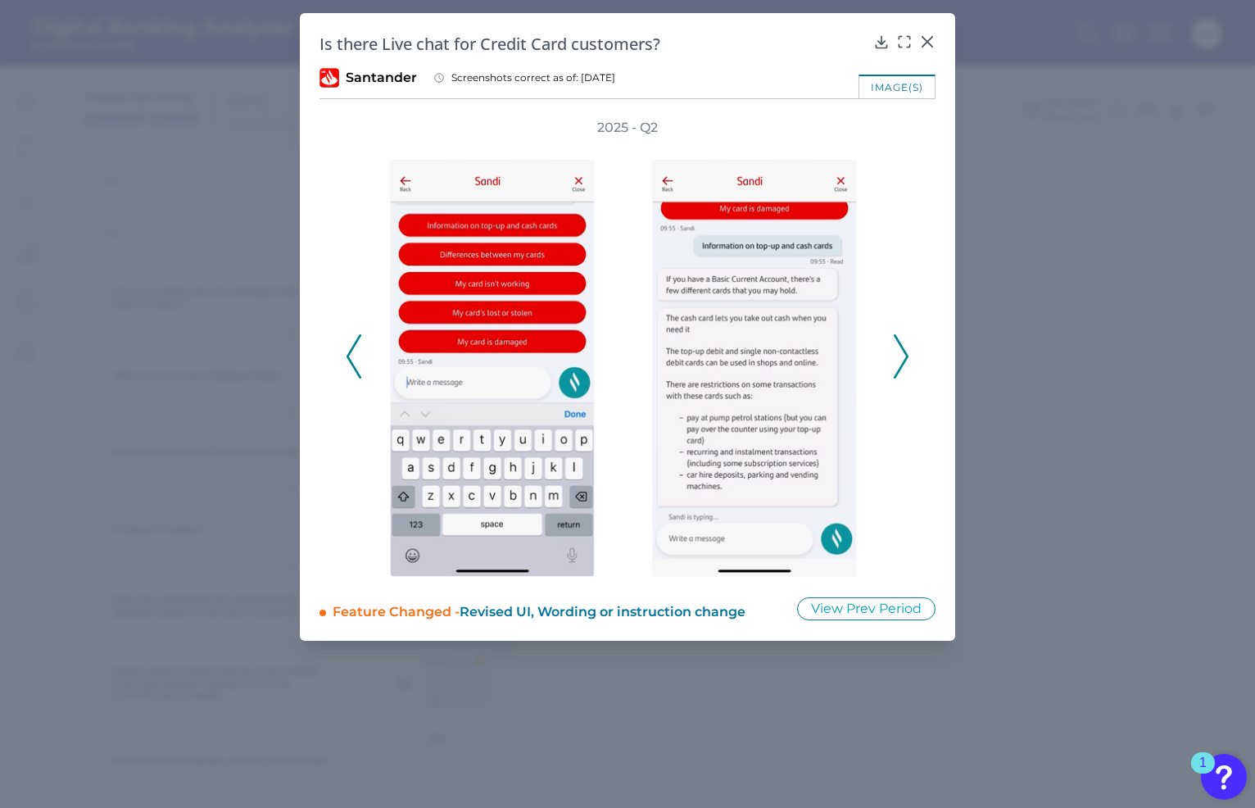
click at [905, 362] on polyline at bounding box center [901, 357] width 12 height 42
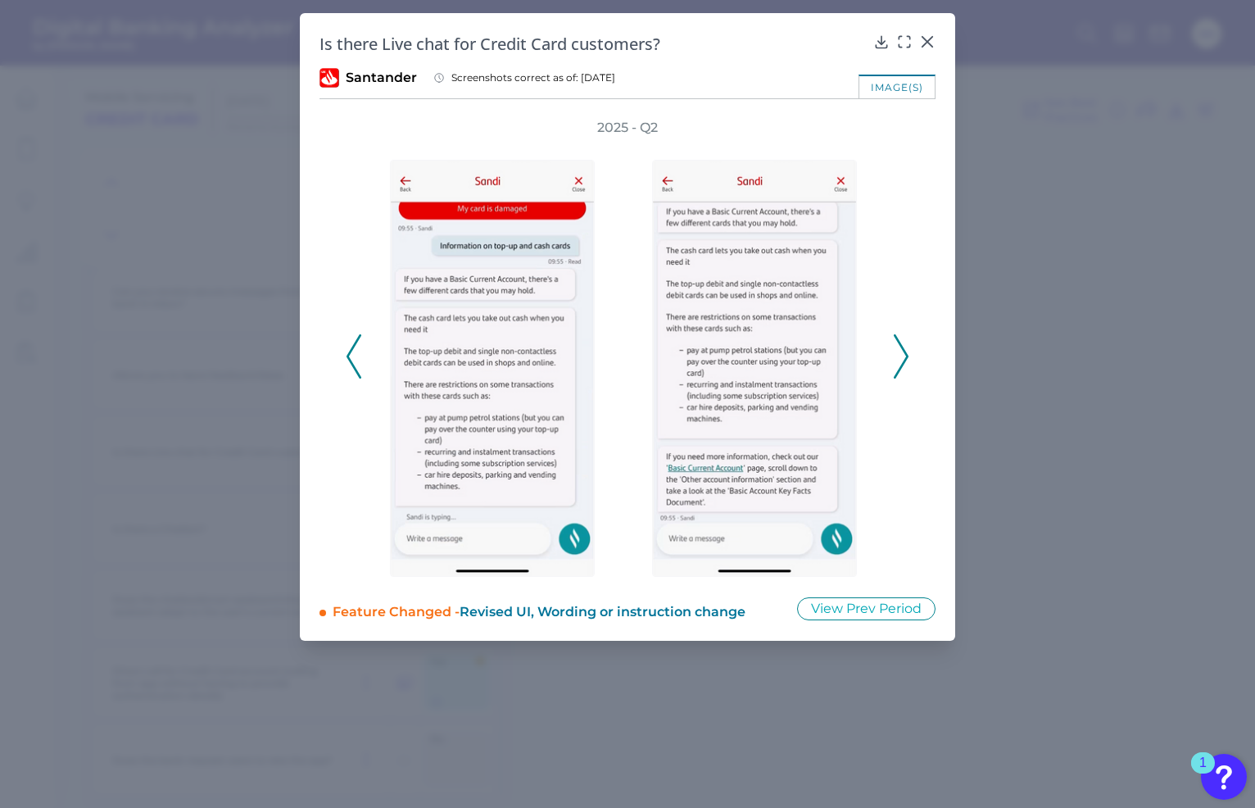
click at [905, 362] on polyline at bounding box center [901, 357] width 12 height 42
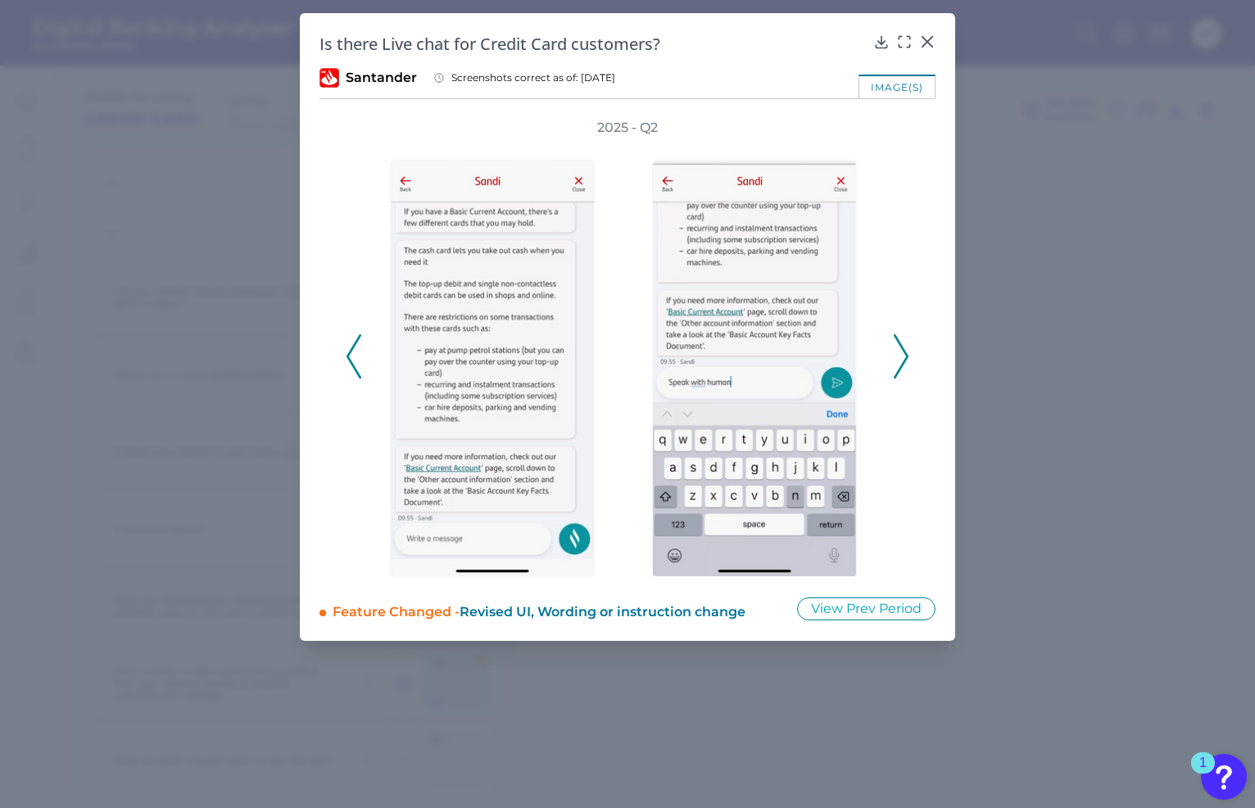
click at [905, 362] on polyline at bounding box center [901, 357] width 12 height 42
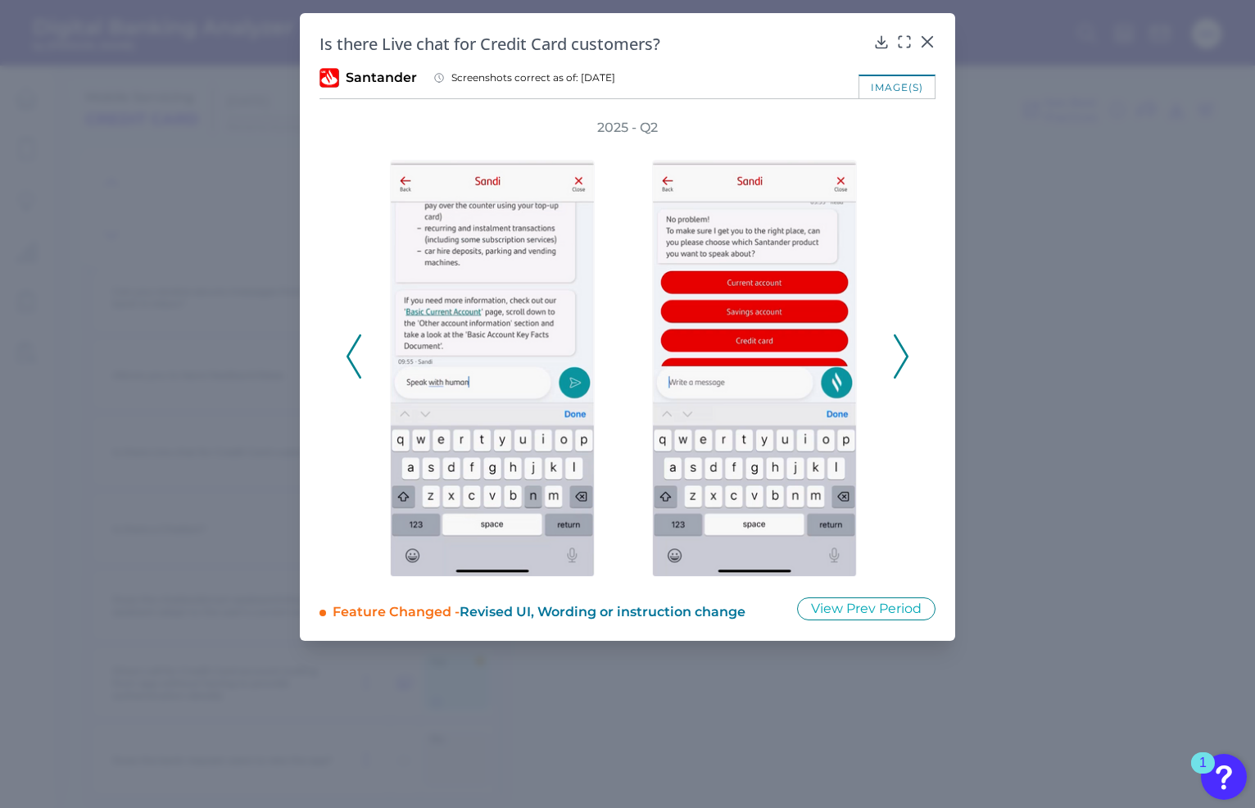
click at [905, 362] on polyline at bounding box center [901, 357] width 12 height 42
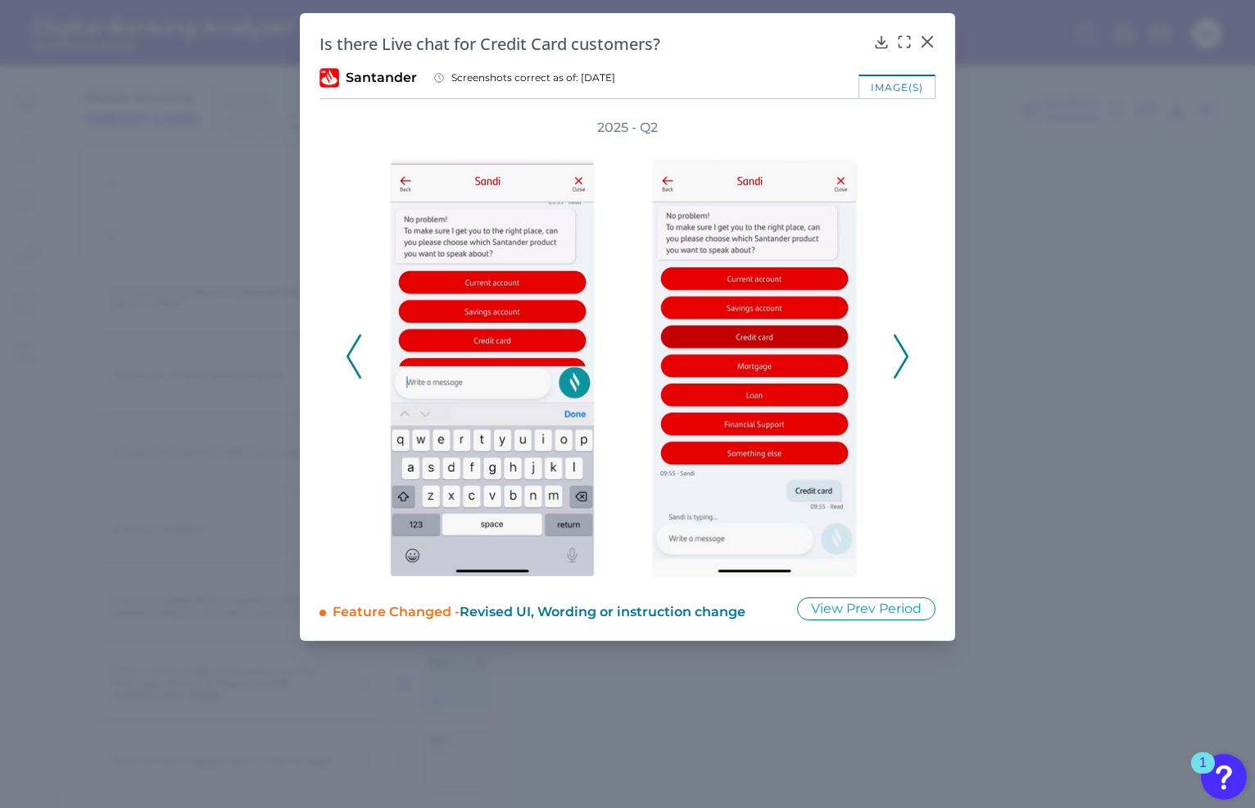
click at [905, 362] on polyline at bounding box center [901, 357] width 12 height 42
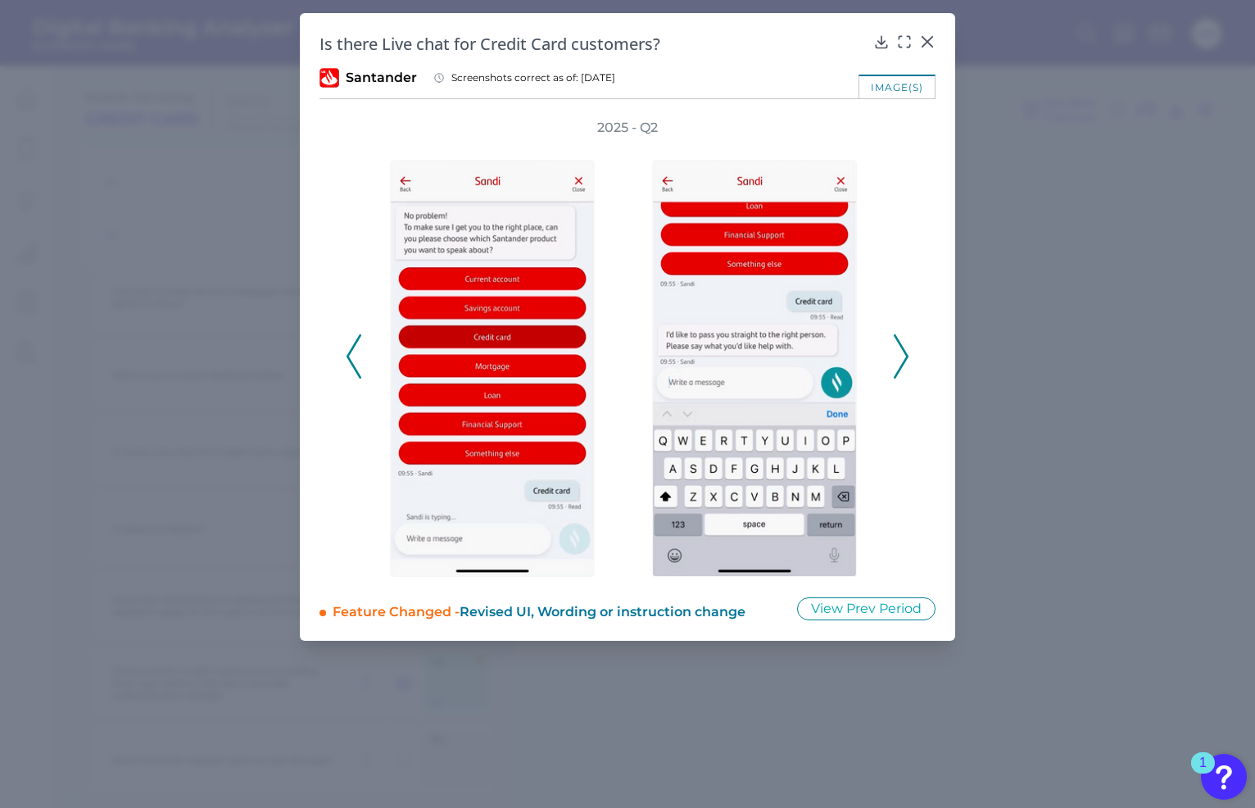
click at [905, 362] on polyline at bounding box center [901, 357] width 12 height 42
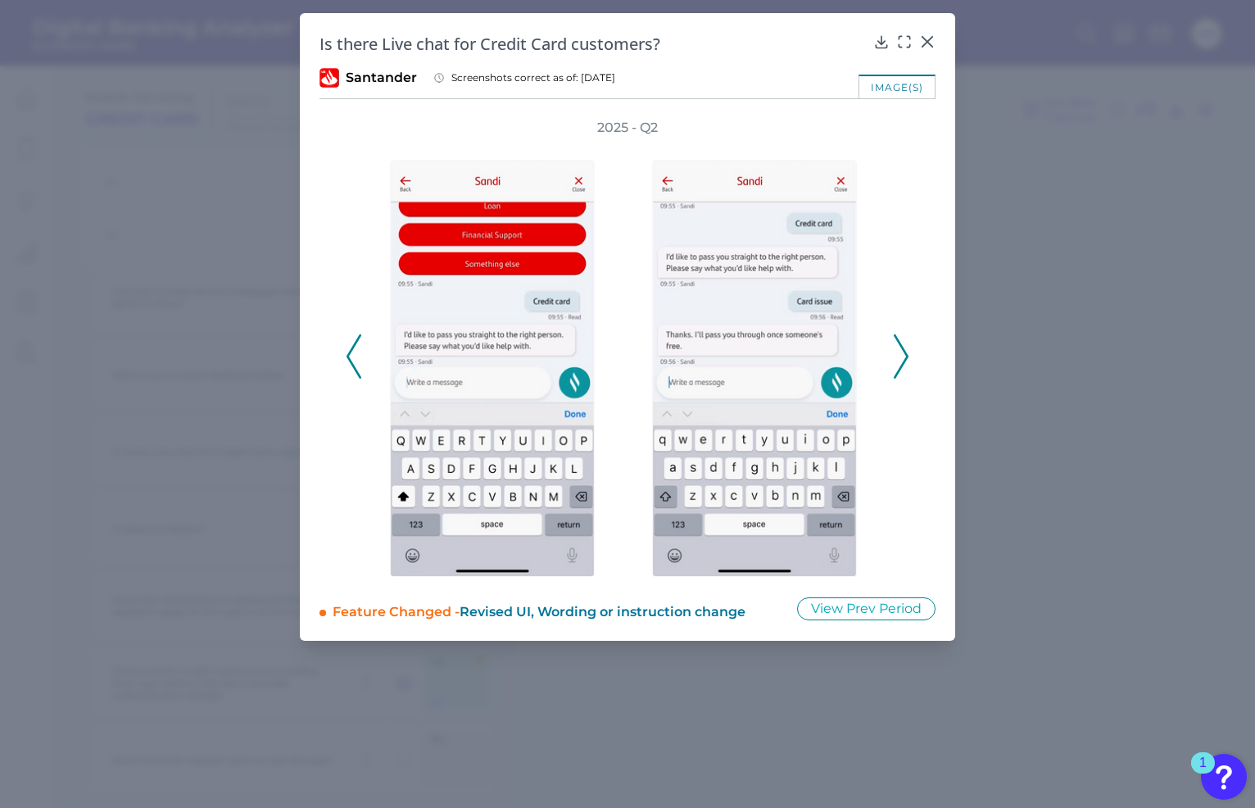
click at [905, 362] on polyline at bounding box center [901, 357] width 12 height 42
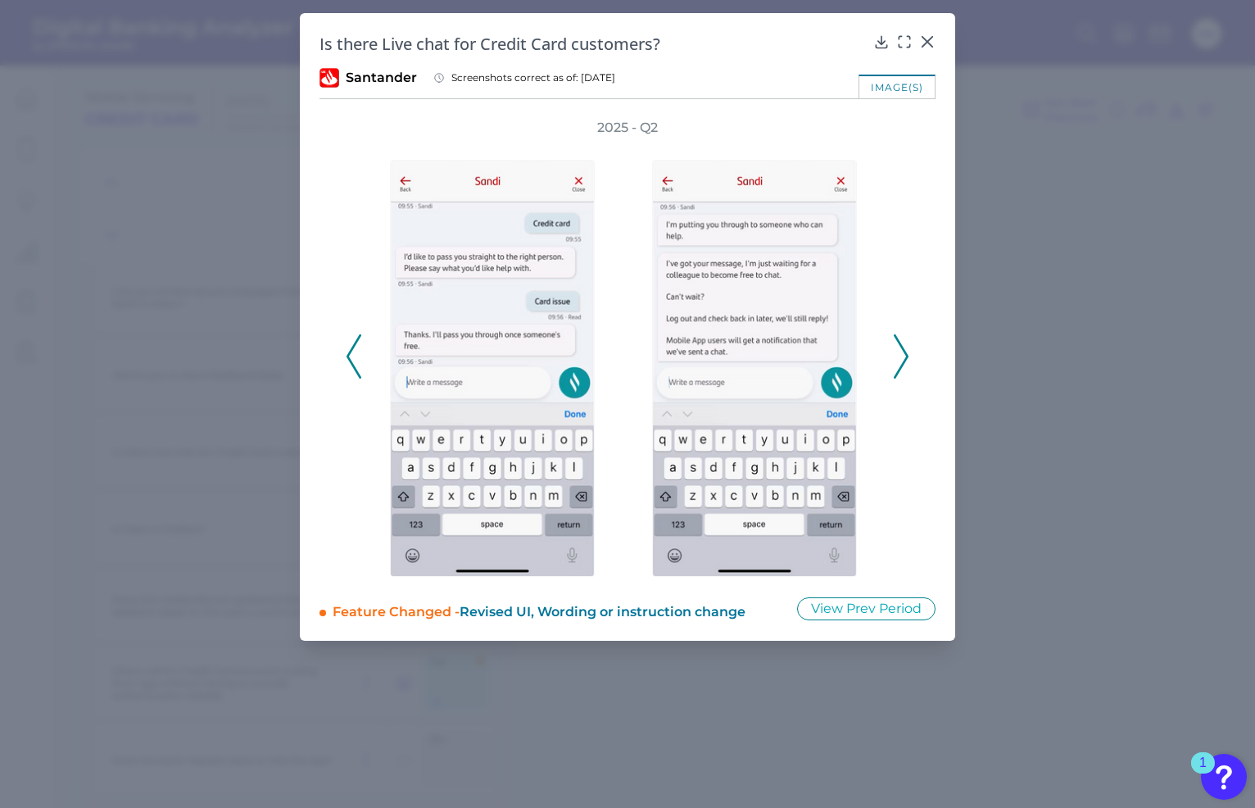
click at [905, 362] on polyline at bounding box center [901, 357] width 12 height 42
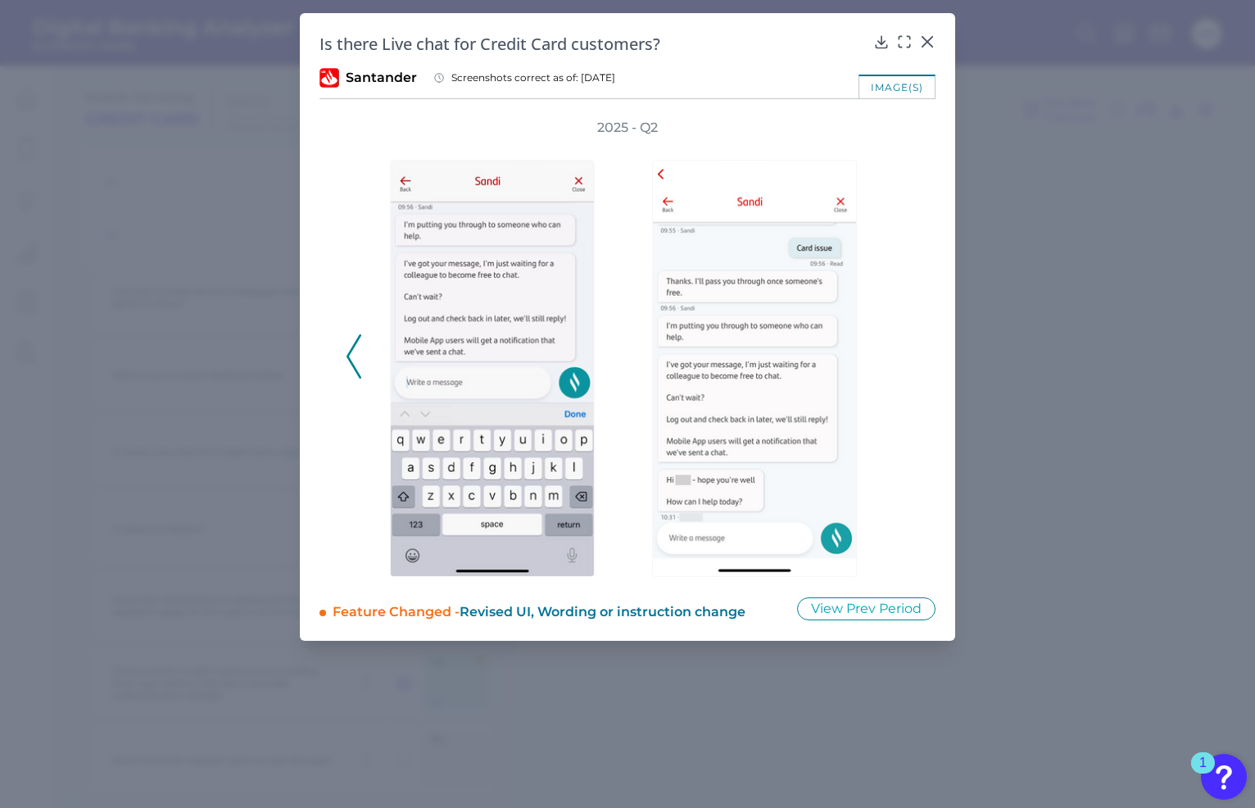
click at [905, 362] on div "2025 - Q2" at bounding box center [628, 348] width 564 height 458
click at [928, 44] on icon at bounding box center [927, 42] width 16 height 16
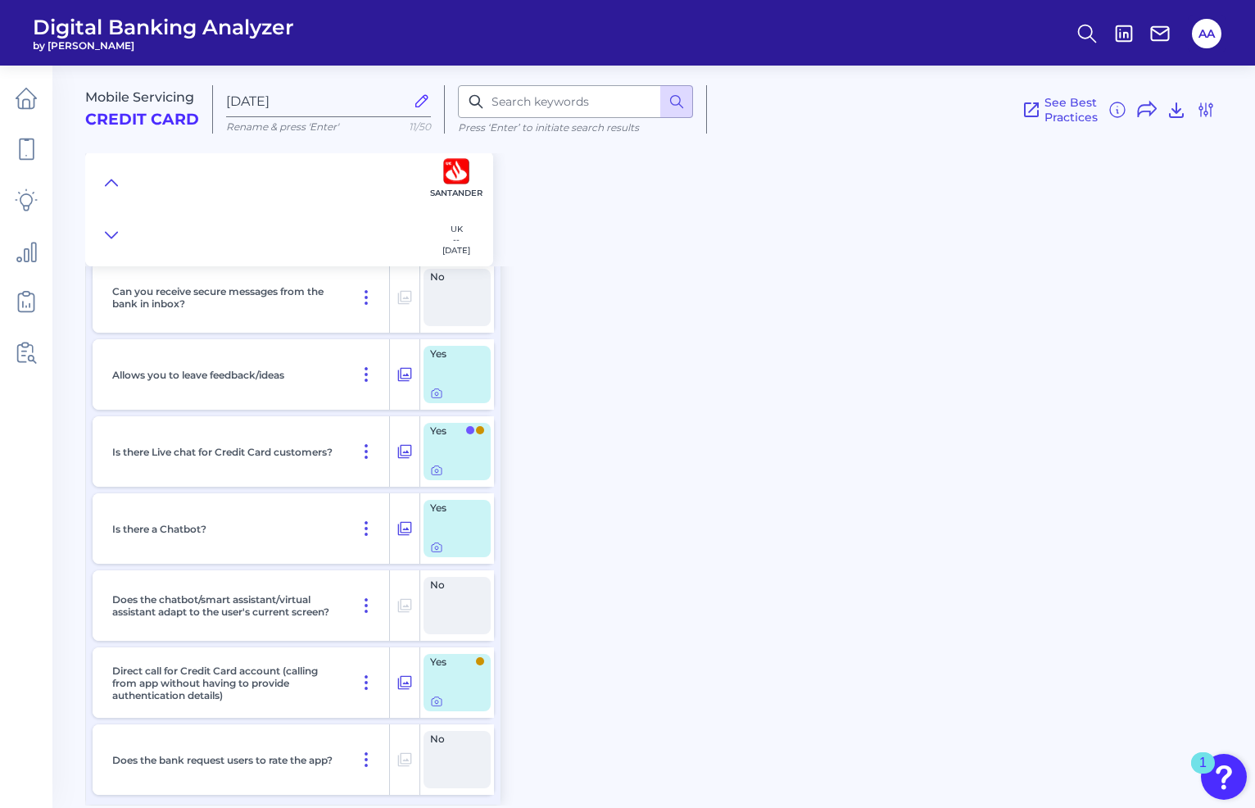
click at [551, 266] on div "Mobile Servicing Credit Card [DATE] Rename & press 'Enter' 11/50 Press ‘Enter’ …" at bounding box center [670, 429] width 1170 height 752
click at [740, 394] on div "Mobile Servicing Credit Card [DATE] Rename & press 'Enter' 11/50 Press ‘Enter’ …" at bounding box center [670, 429] width 1170 height 752
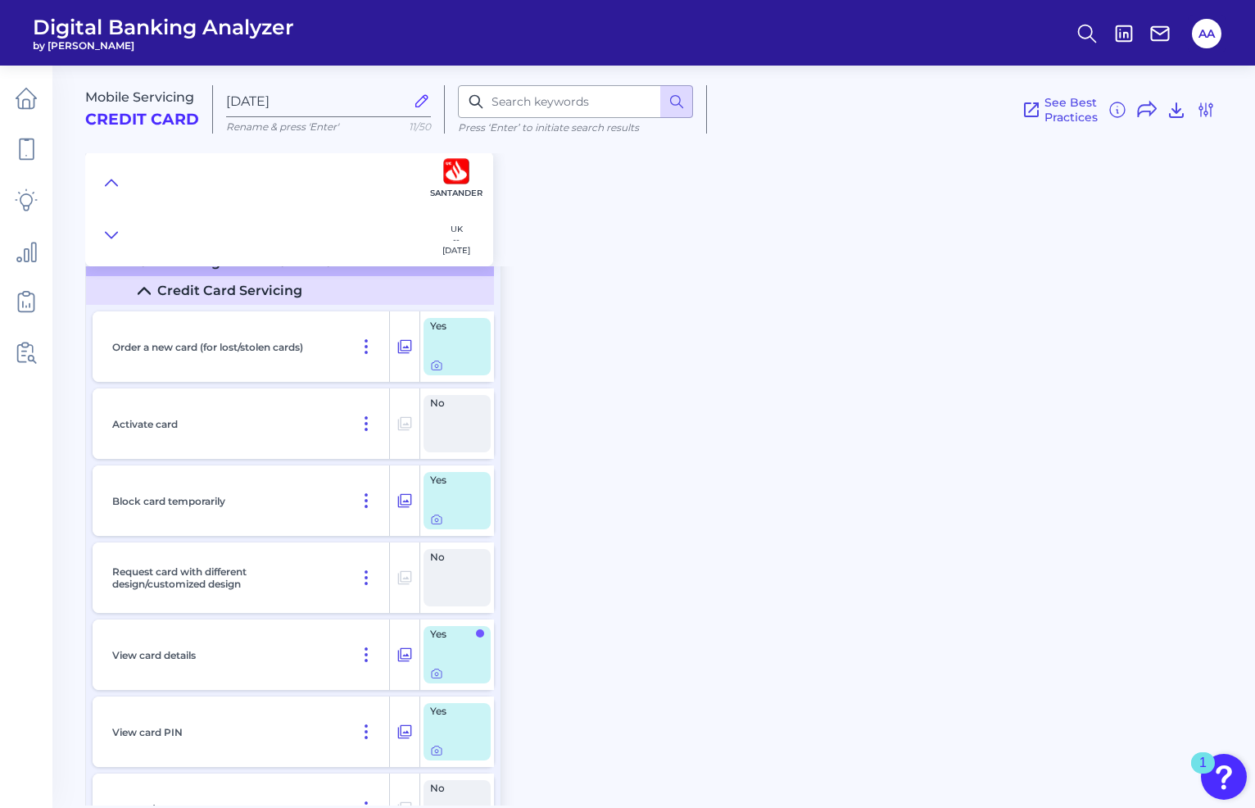
scroll to position [9268, 0]
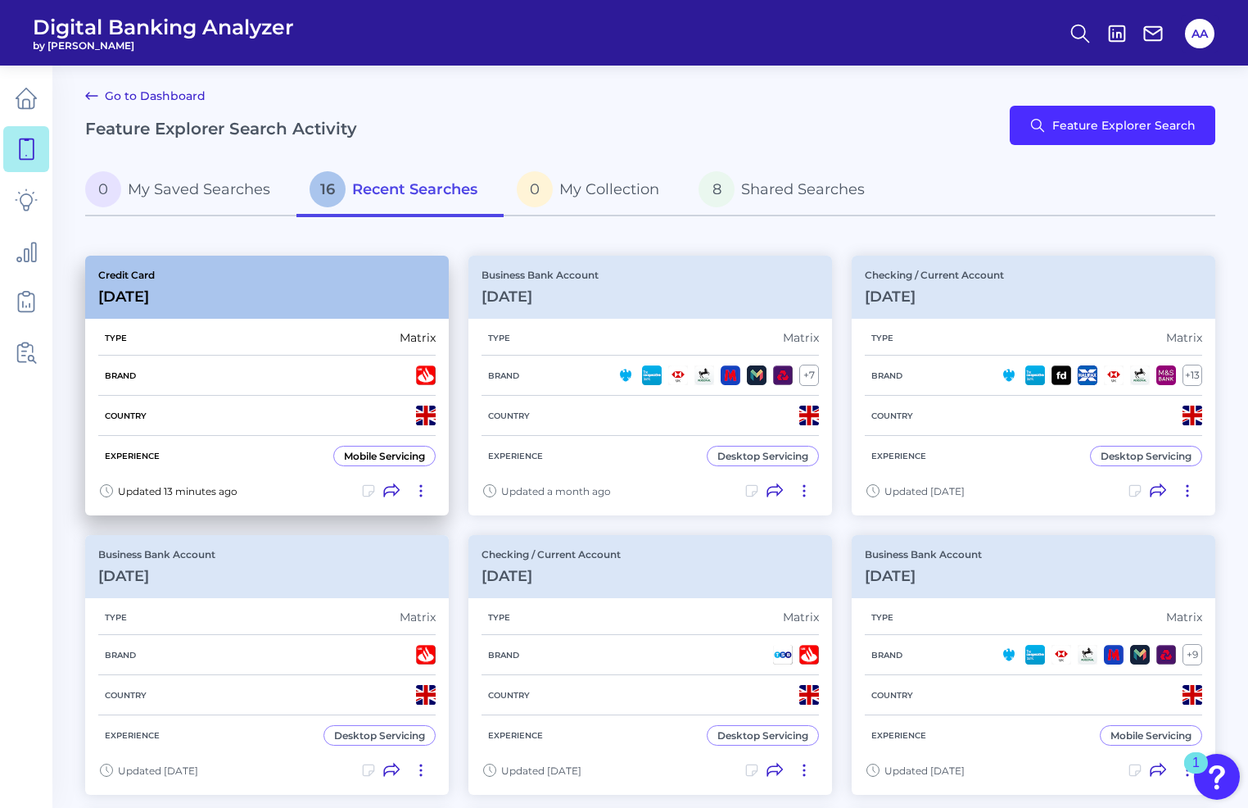
click at [416, 492] on icon at bounding box center [421, 491] width 16 height 16
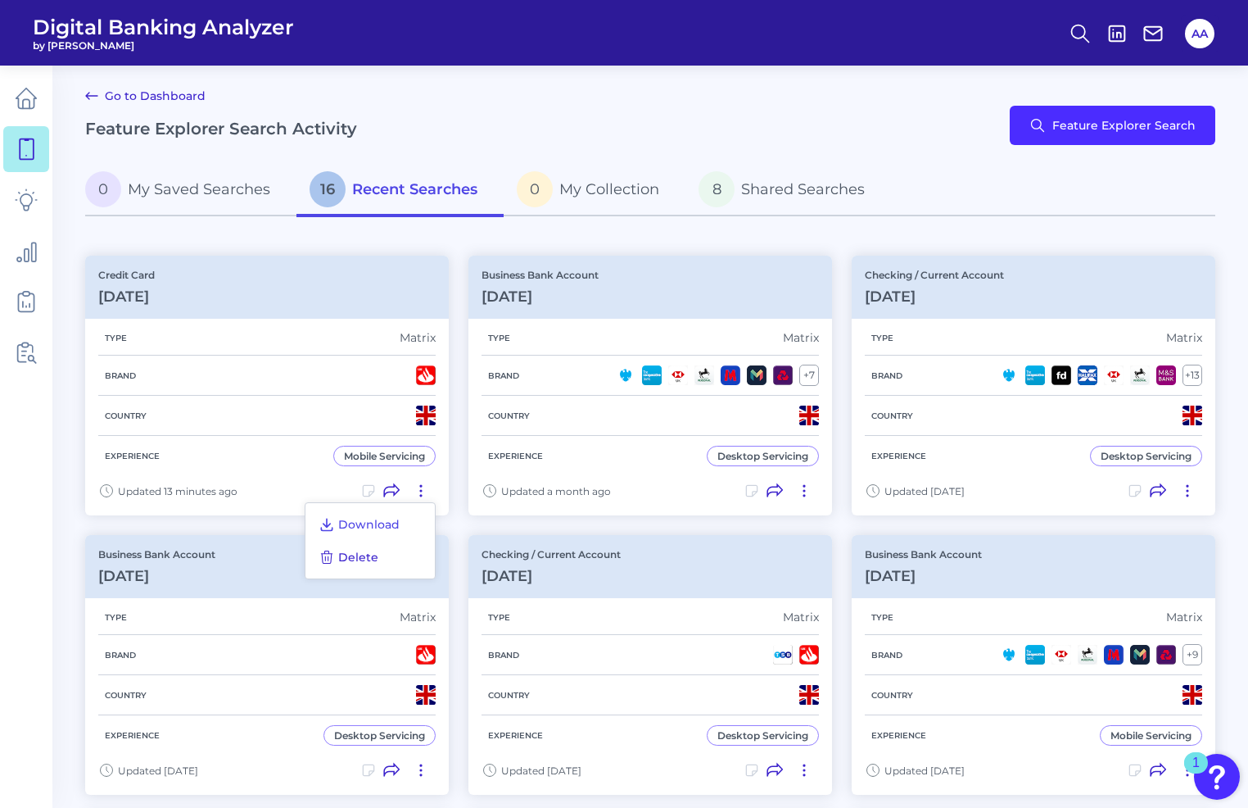
click at [367, 561] on span "Delete" at bounding box center [358, 557] width 40 height 15
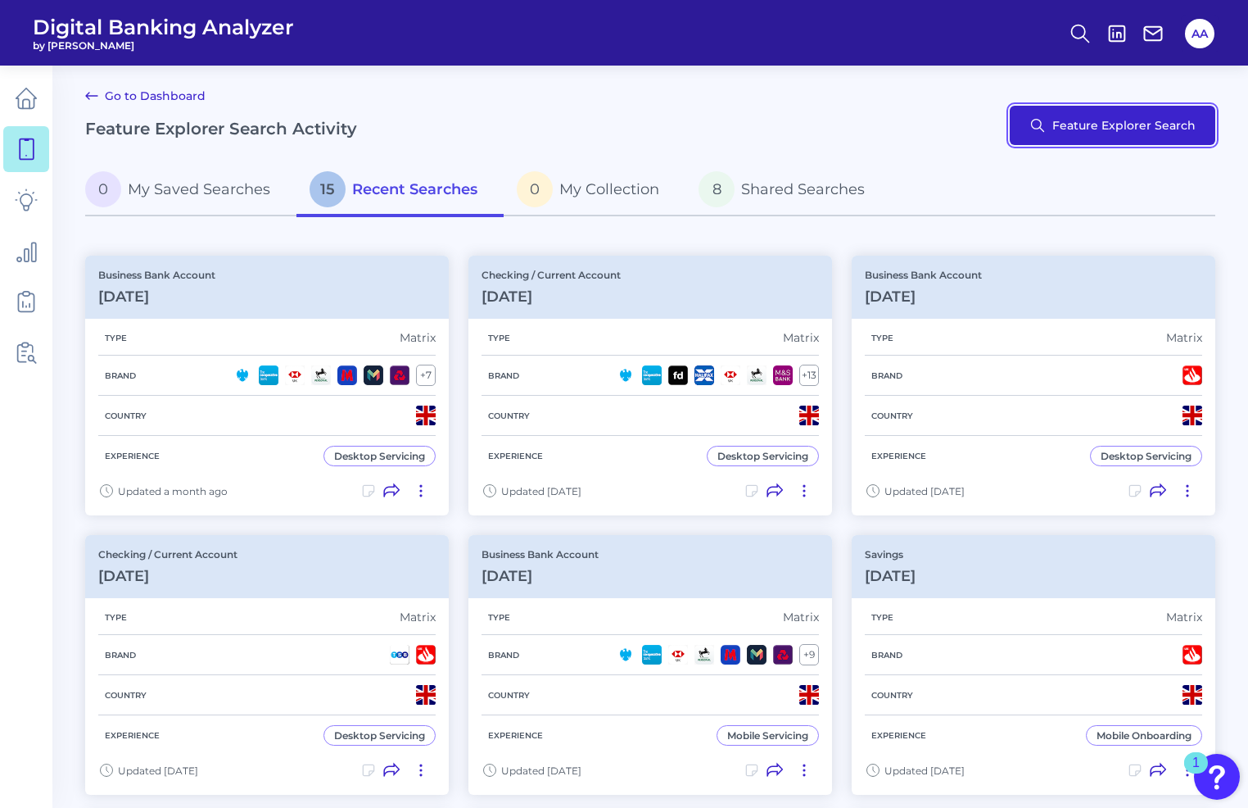
click at [1041, 128] on button "Feature Explorer Search" at bounding box center [1113, 125] width 206 height 39
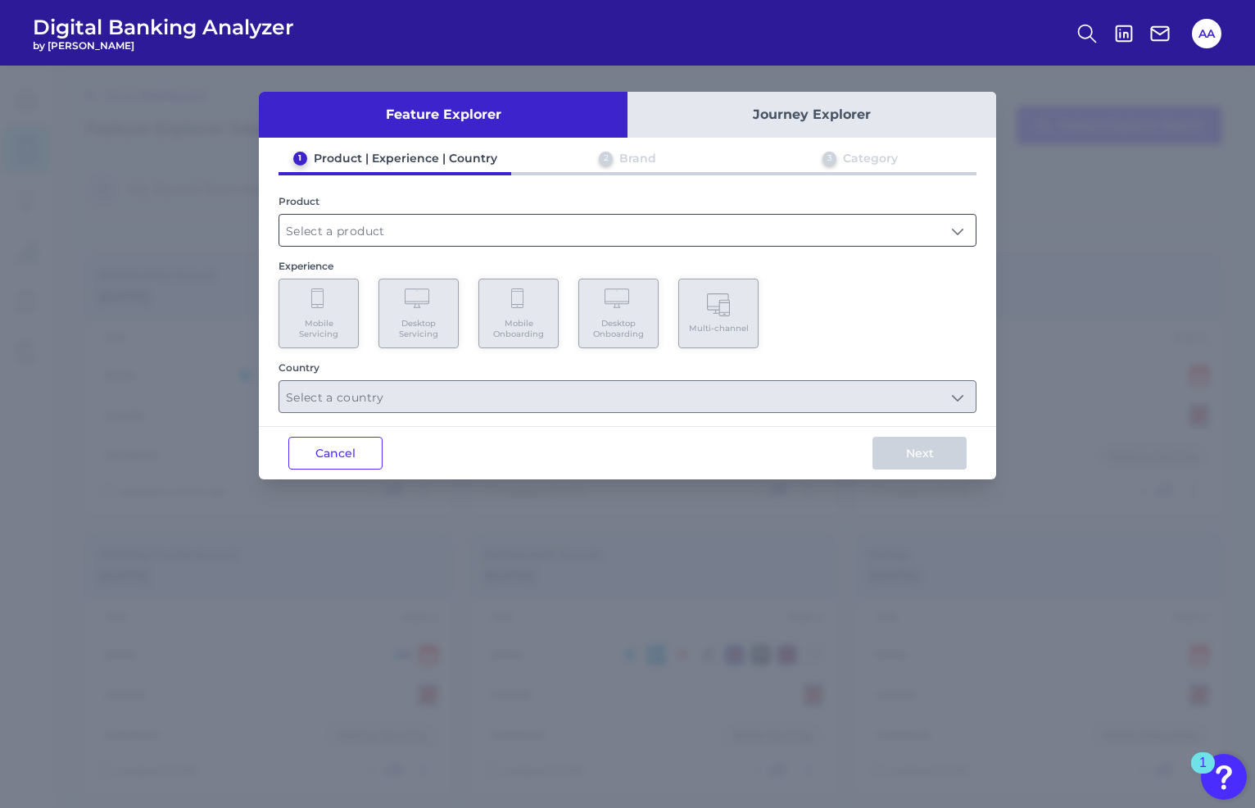
click at [763, 223] on input "text" at bounding box center [627, 230] width 696 height 31
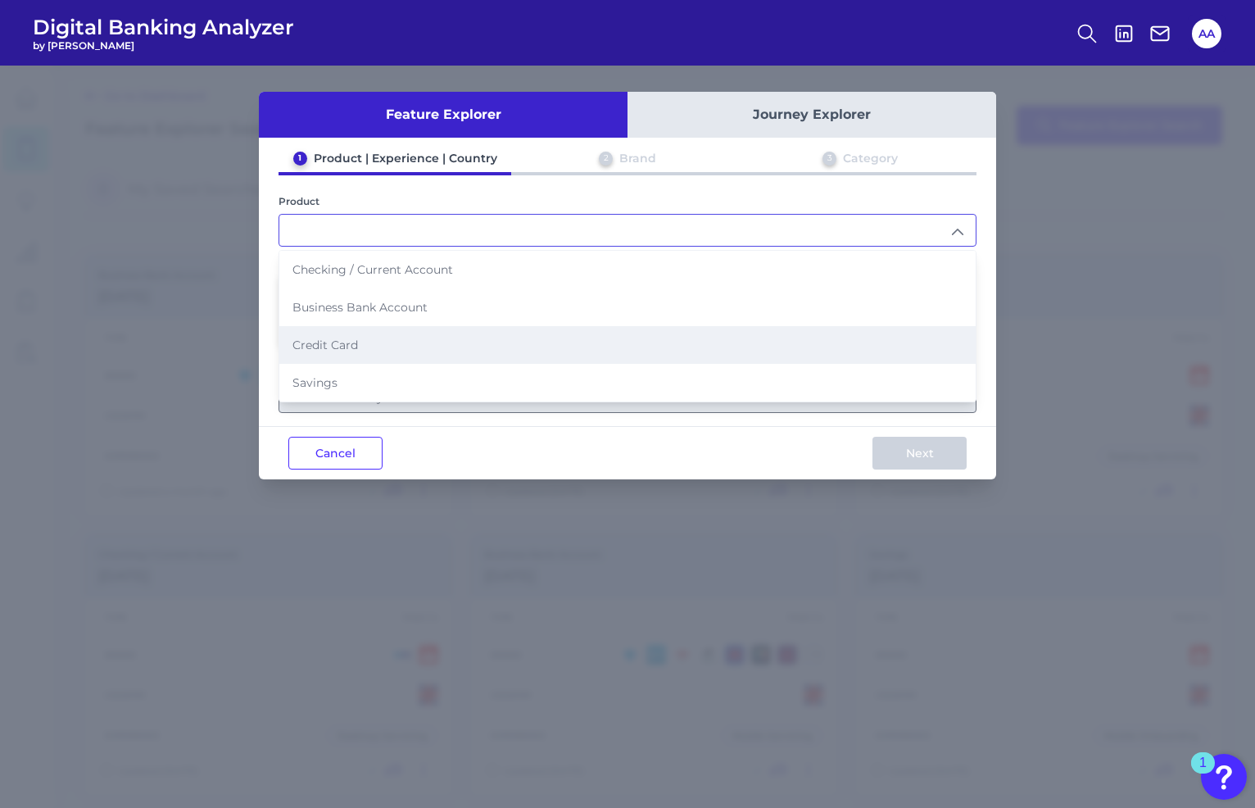
click at [596, 347] on li "Credit Card" at bounding box center [627, 345] width 696 height 38
type input "Credit Card"
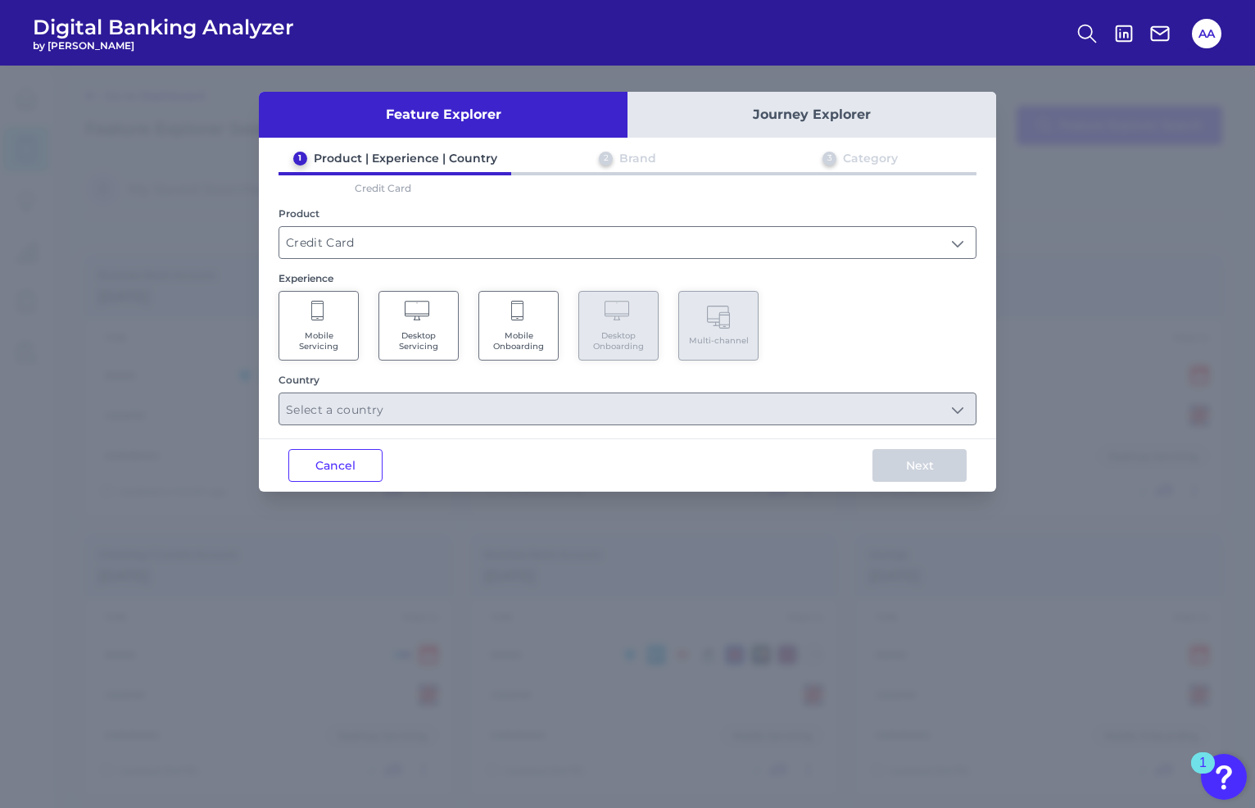
click at [434, 347] on span "Desktop Servicing" at bounding box center [418, 340] width 62 height 21
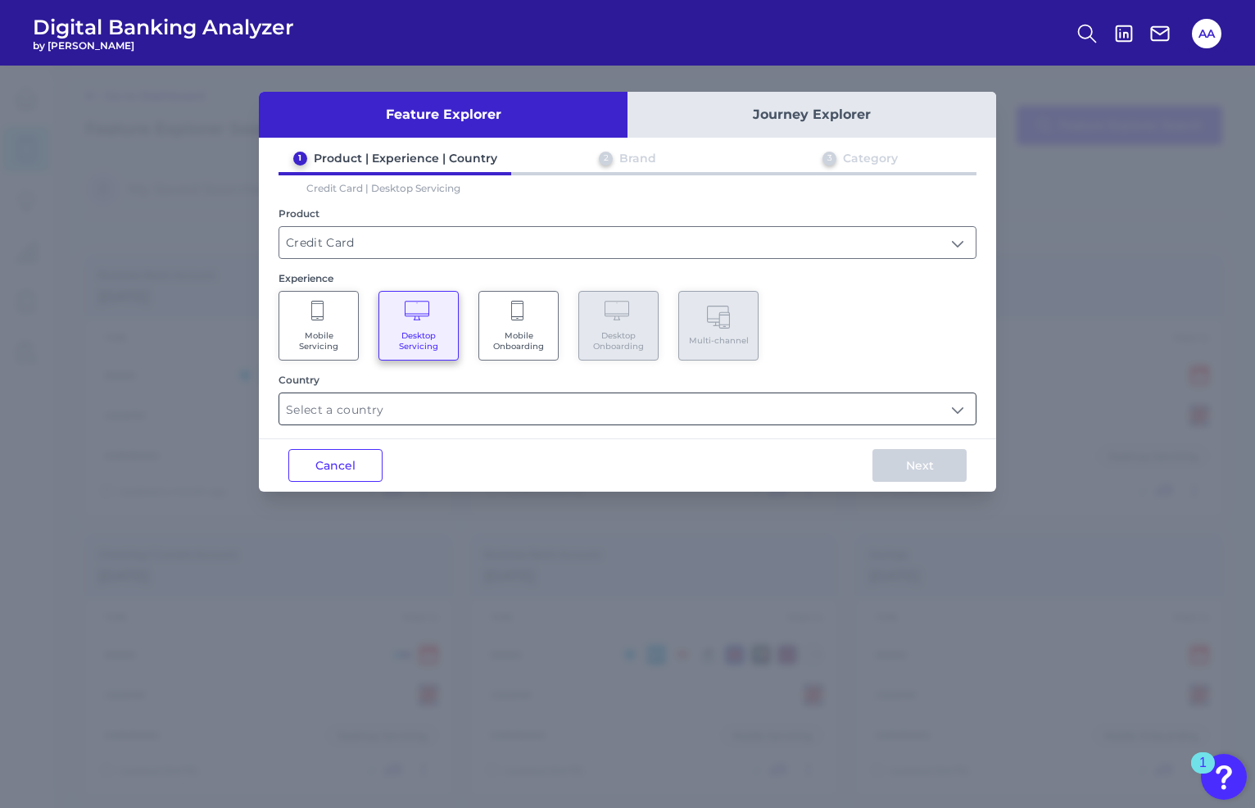
click at [449, 415] on input "text" at bounding box center [627, 408] width 696 height 31
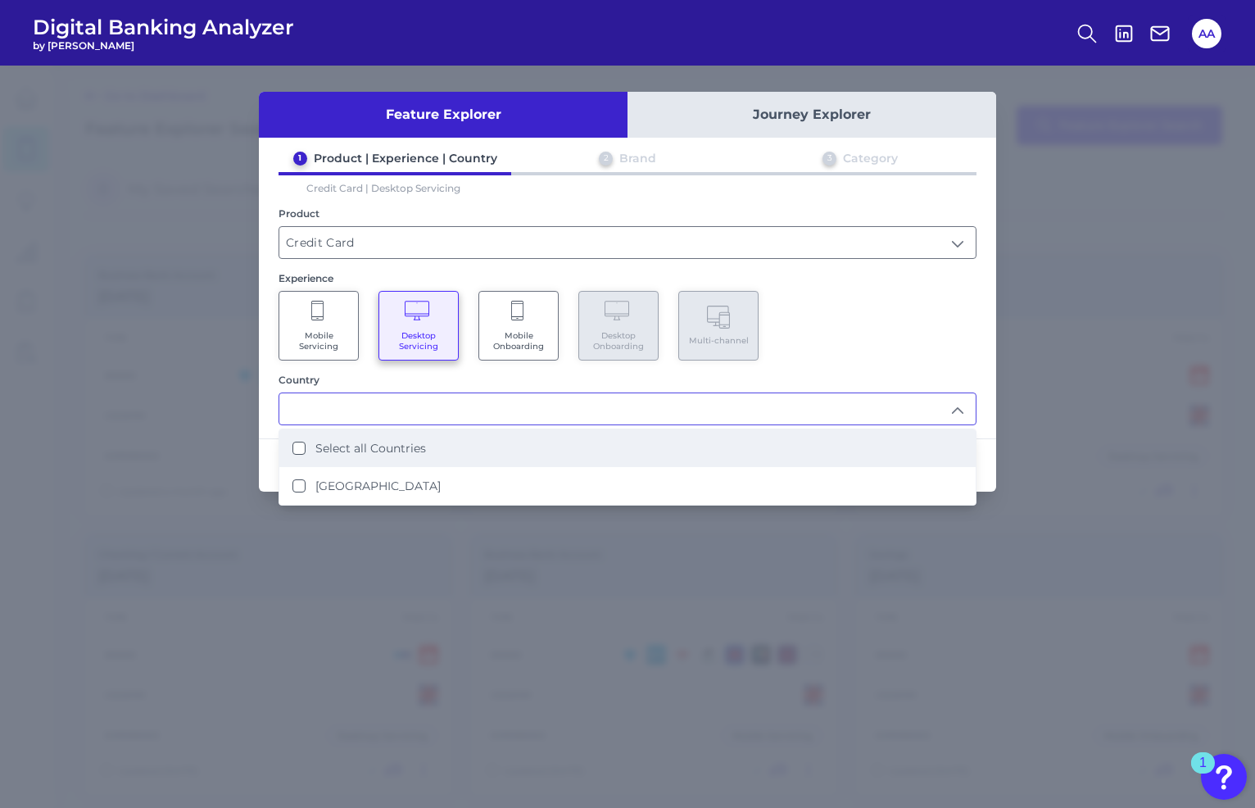
click at [434, 451] on li "Select all Countries" at bounding box center [627, 448] width 696 height 38
type input "Select all Countries"
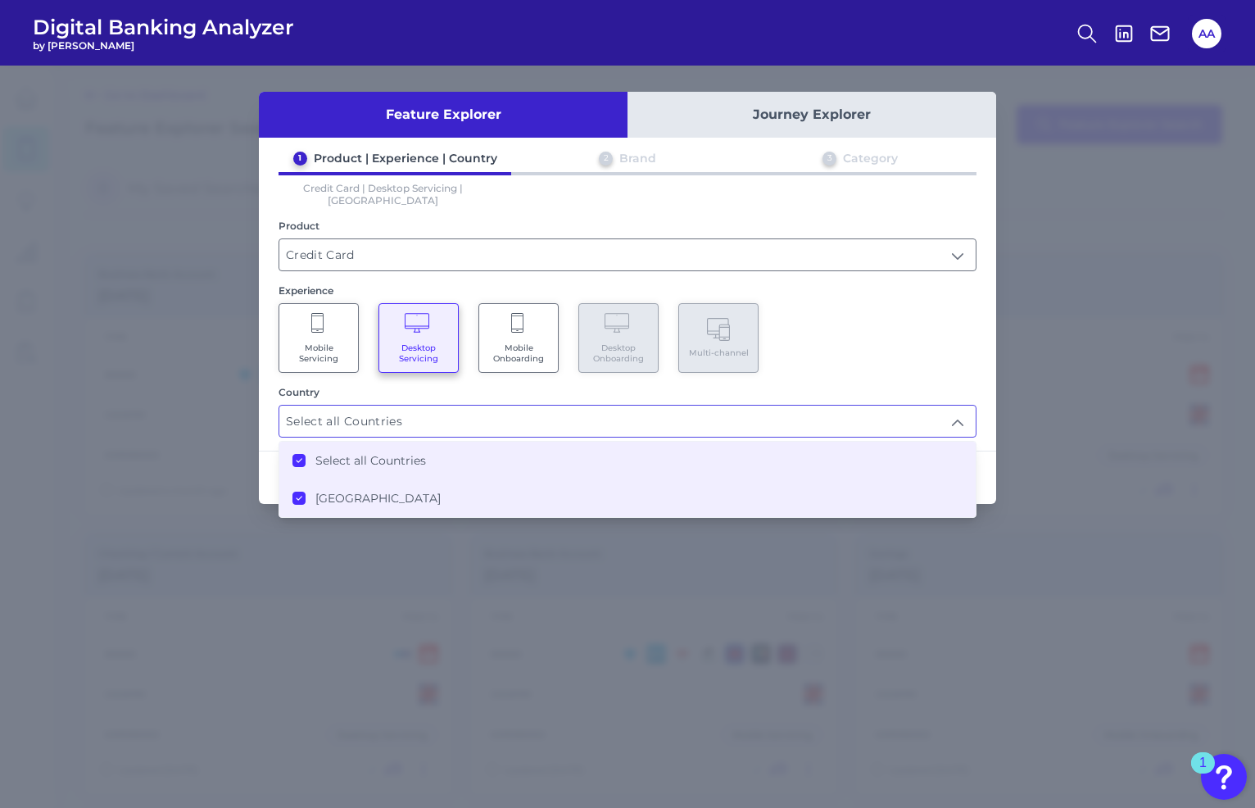
click at [792, 348] on div "Mobile Servicing Desktop Servicing Mobile Onboarding Desktop Onboarding Multi-c…" at bounding box center [628, 338] width 698 height 70
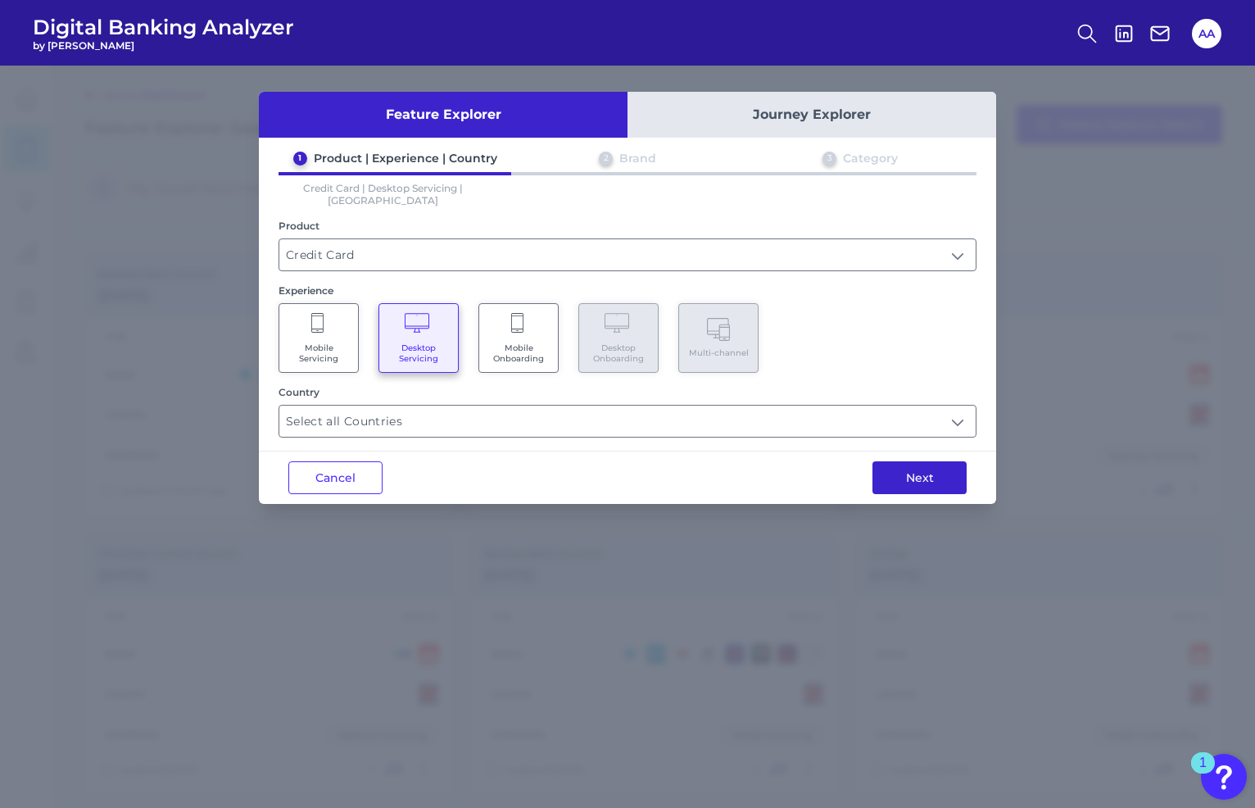
click at [942, 461] on button "Next" at bounding box center [919, 477] width 94 height 33
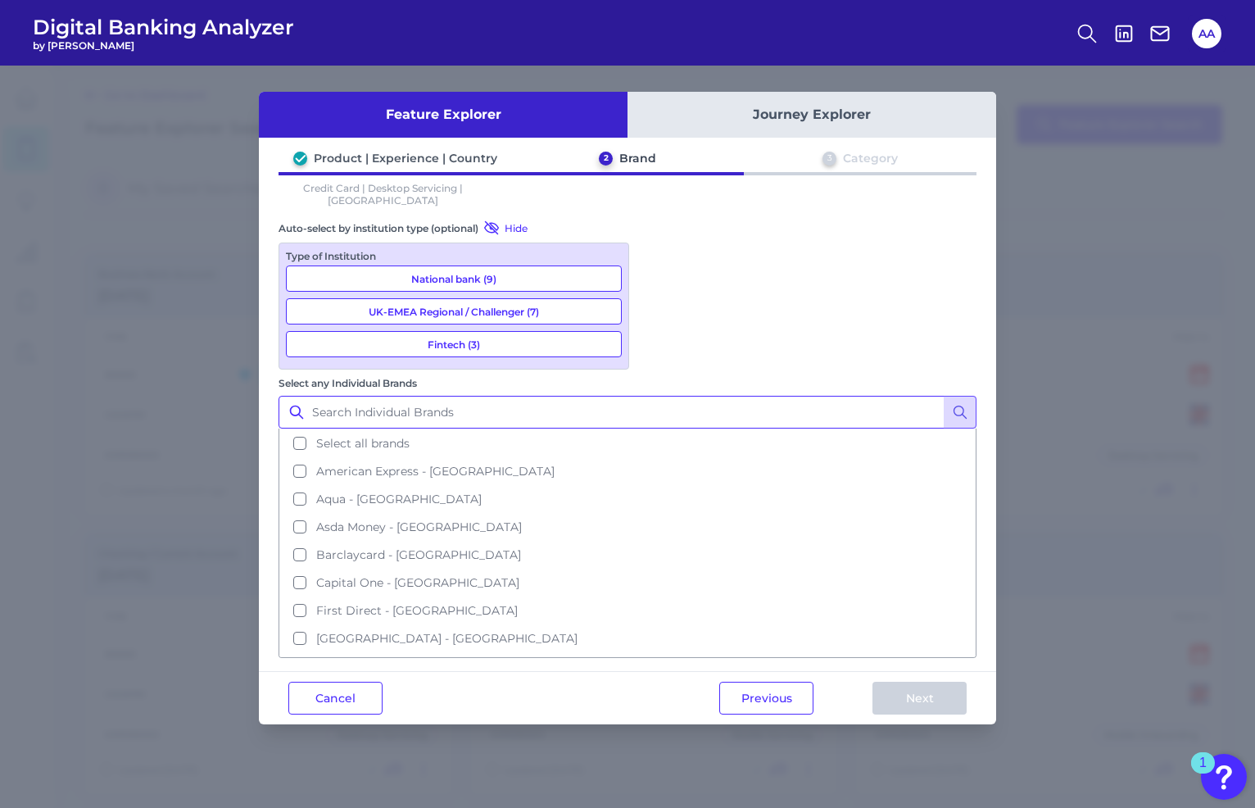
click at [759, 396] on input "Select any Individual Brands" at bounding box center [628, 412] width 698 height 33
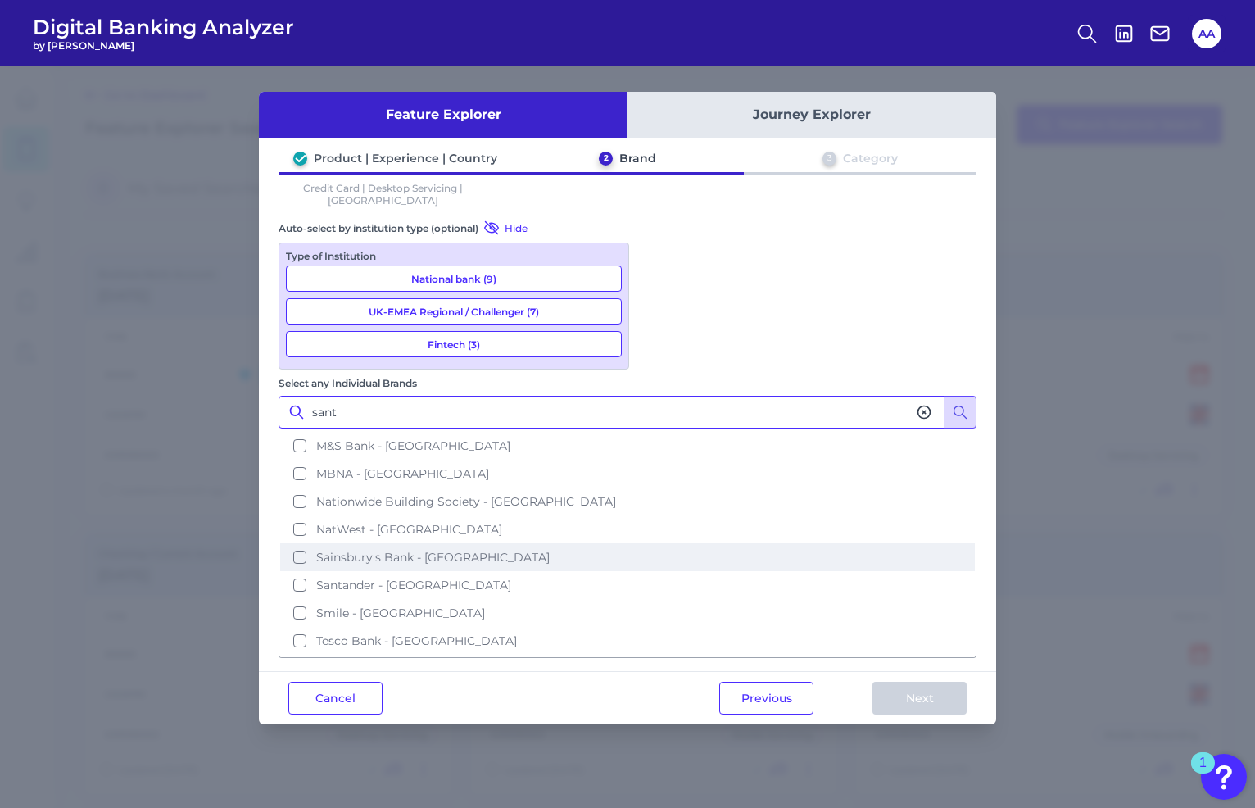
scroll to position [330, 0]
click at [774, 545] on button "Santander - [GEOGRAPHIC_DATA]" at bounding box center [627, 559] width 695 height 28
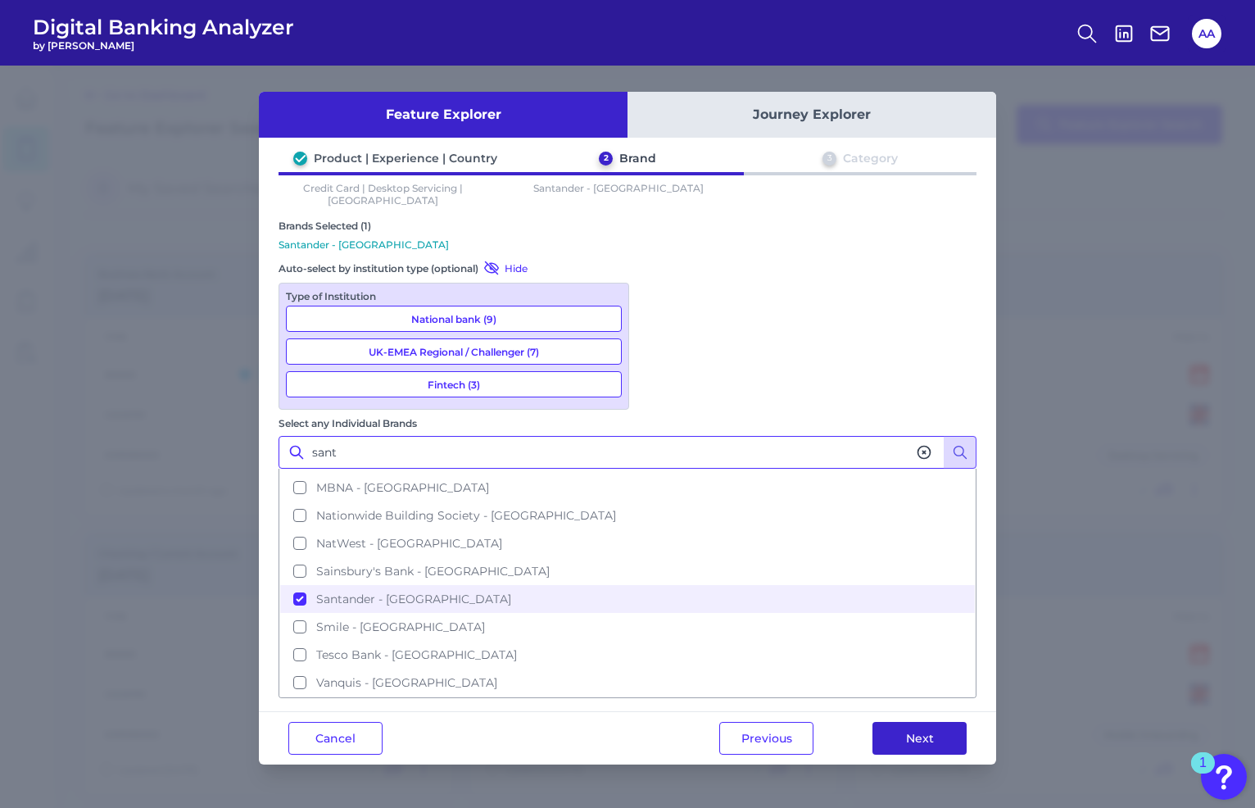
type input "sant"
click at [913, 722] on button "Next" at bounding box center [919, 738] width 94 height 33
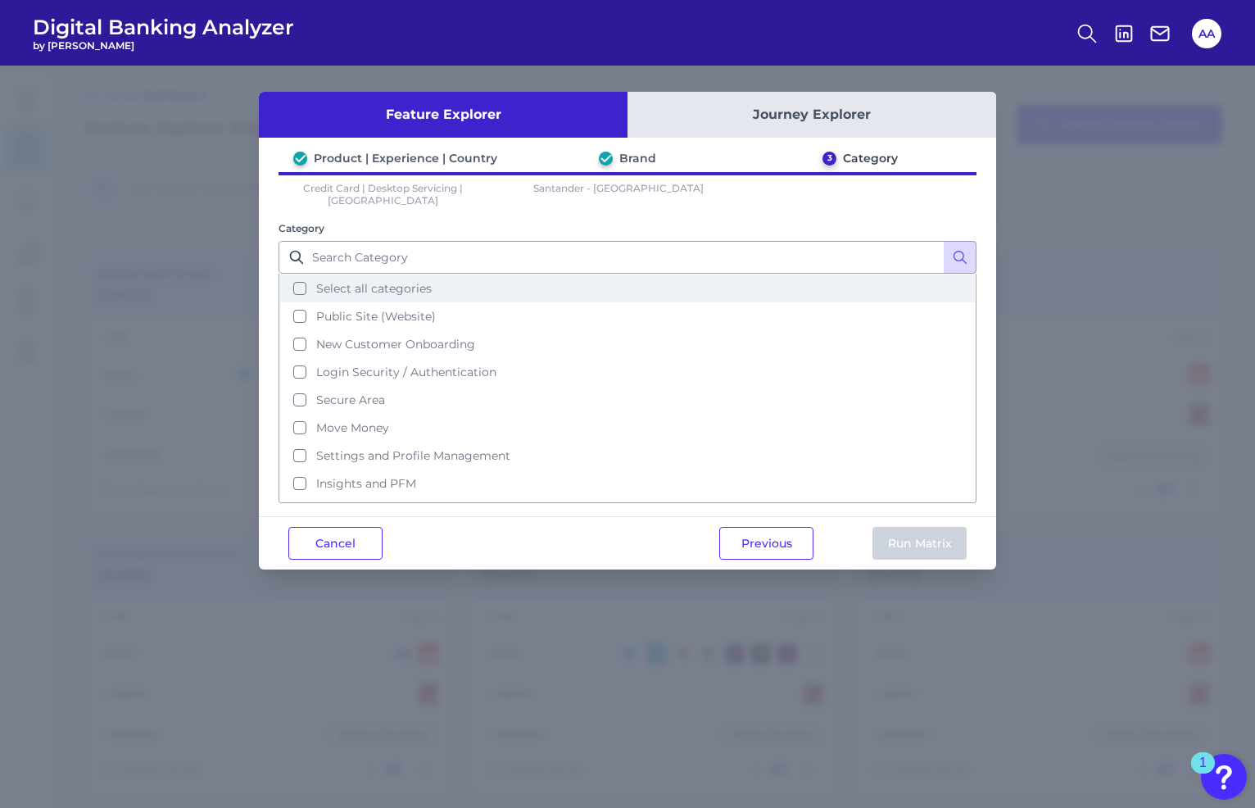
click at [514, 274] on button "Select all categories" at bounding box center [627, 288] width 695 height 28
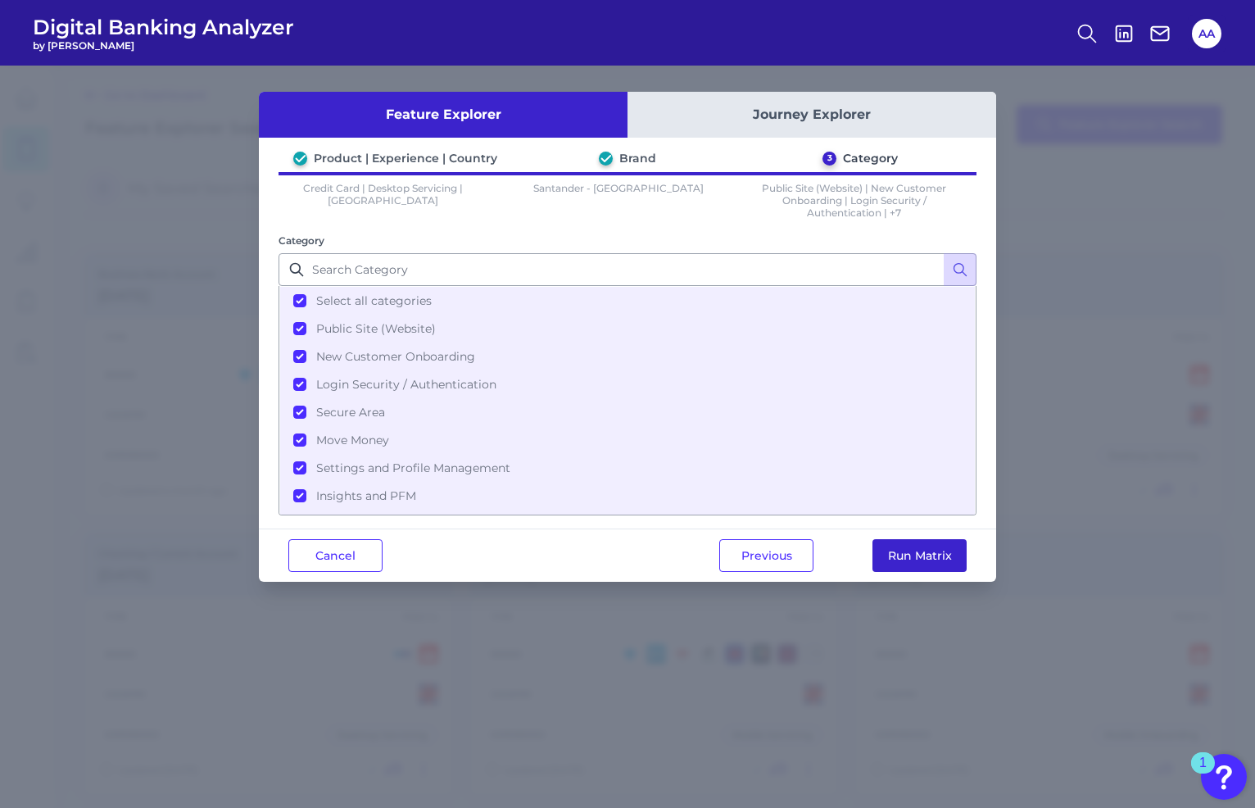
click at [904, 550] on button "Run Matrix" at bounding box center [919, 555] width 94 height 33
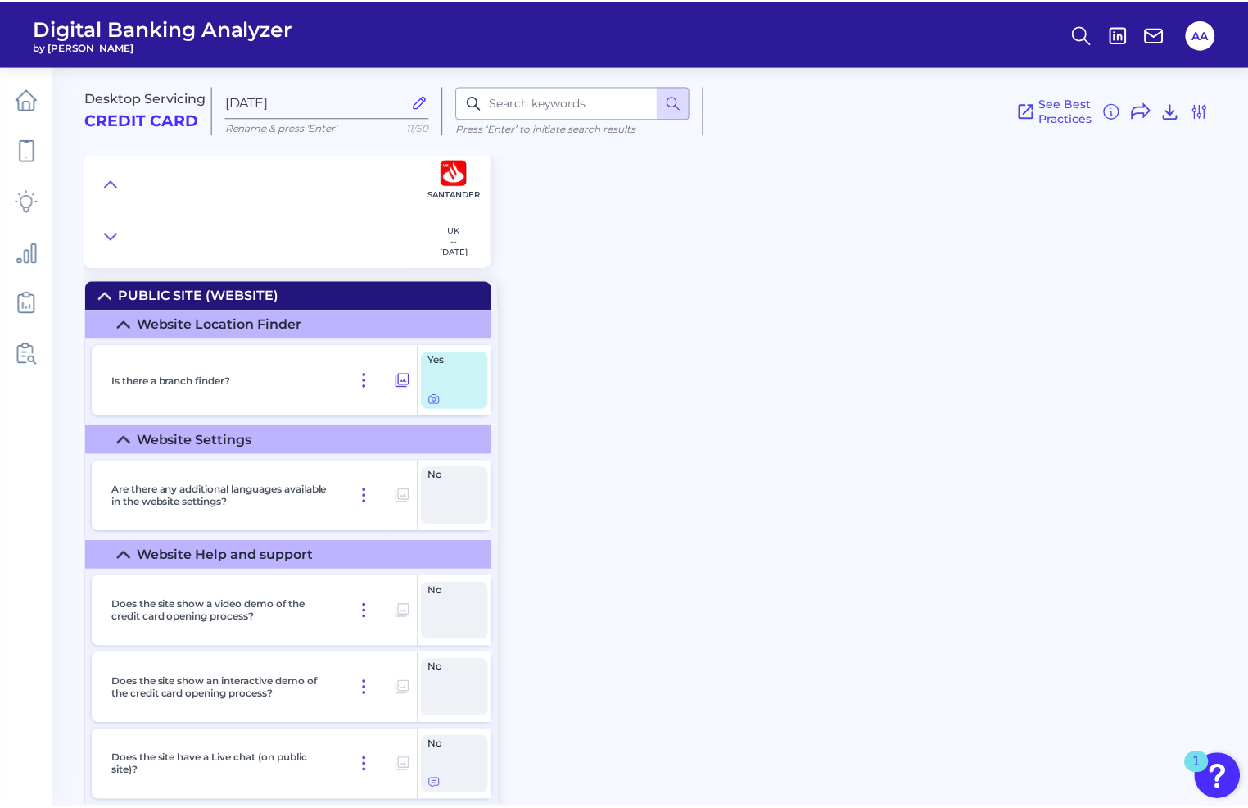
scroll to position [8739, 0]
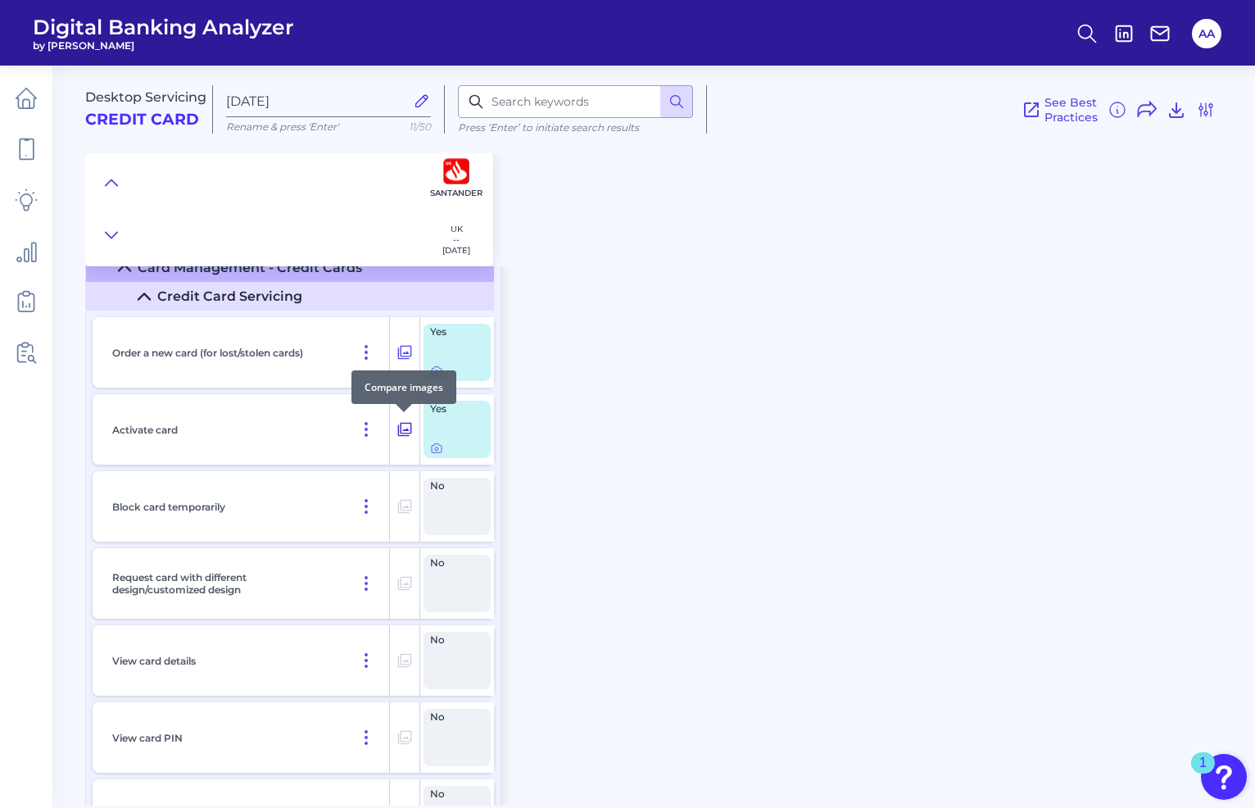
click at [405, 432] on icon at bounding box center [405, 429] width 16 height 20
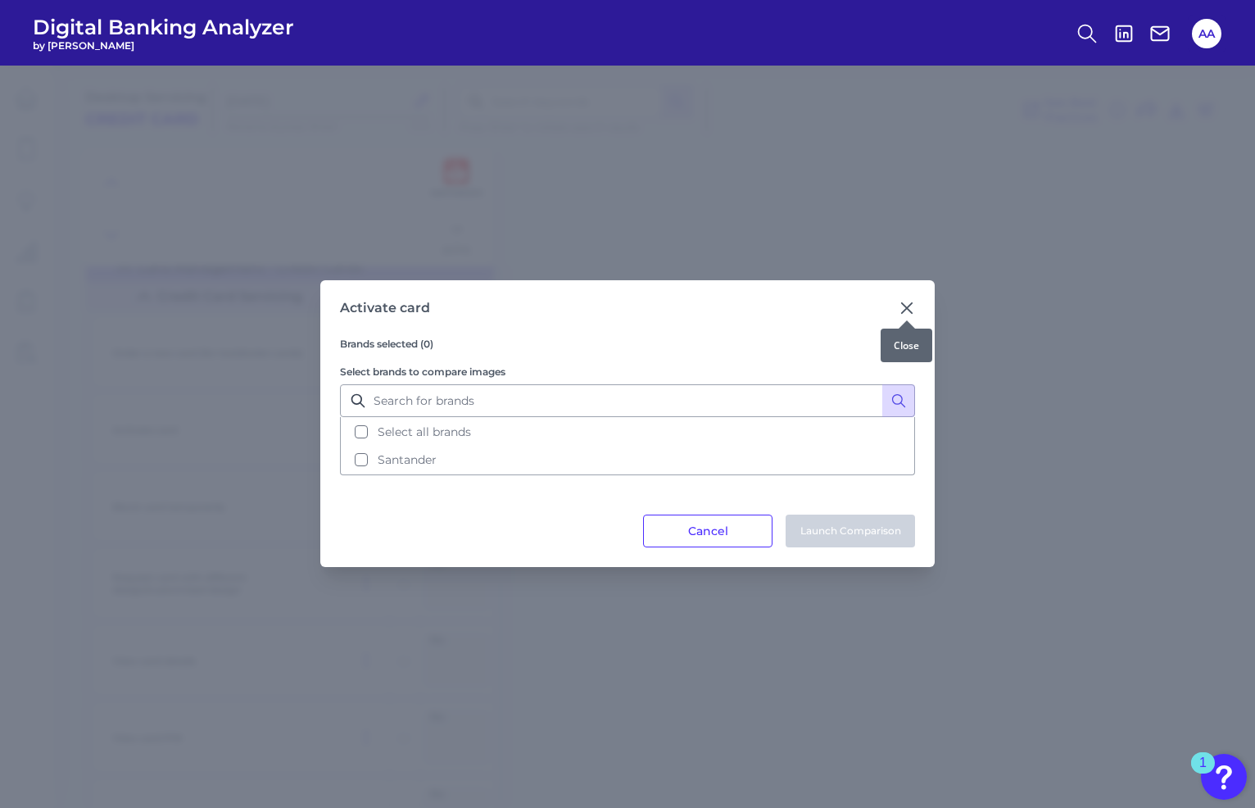
click at [902, 306] on icon at bounding box center [907, 308] width 16 height 16
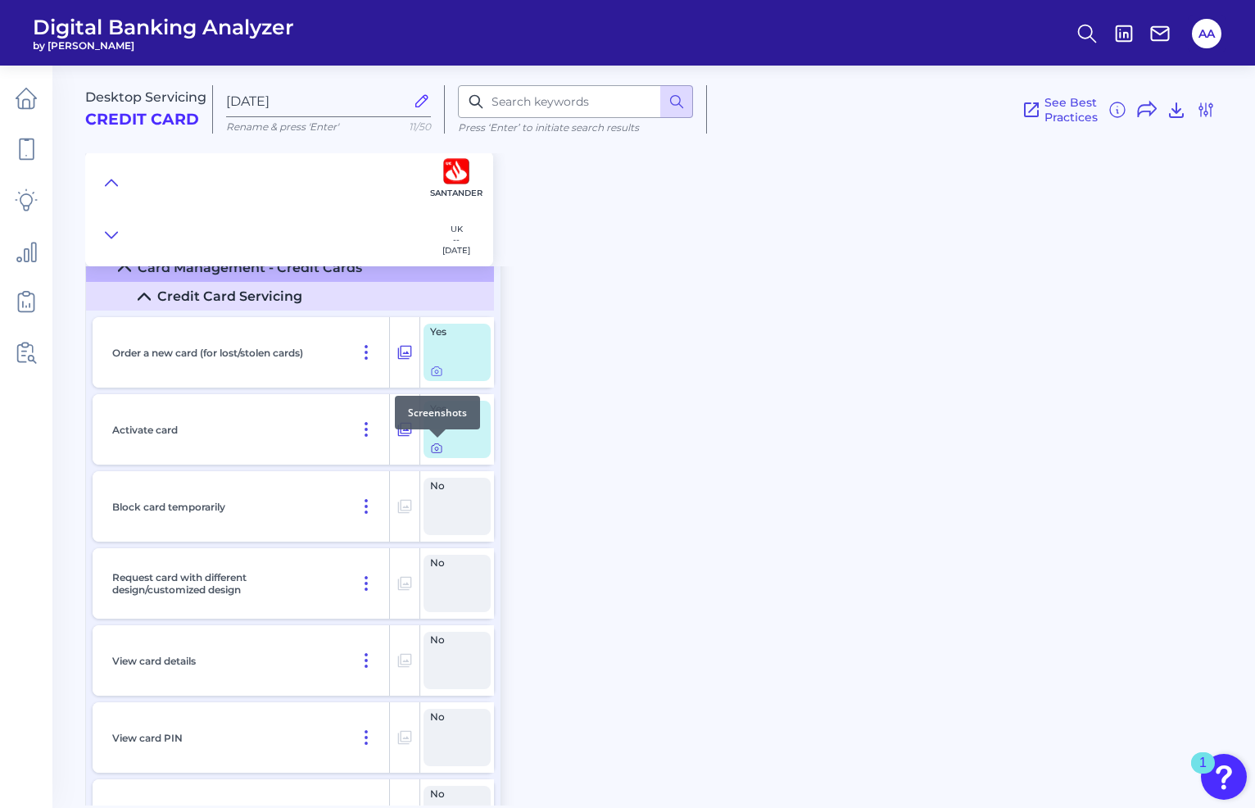
click at [435, 451] on icon at bounding box center [436, 448] width 13 height 13
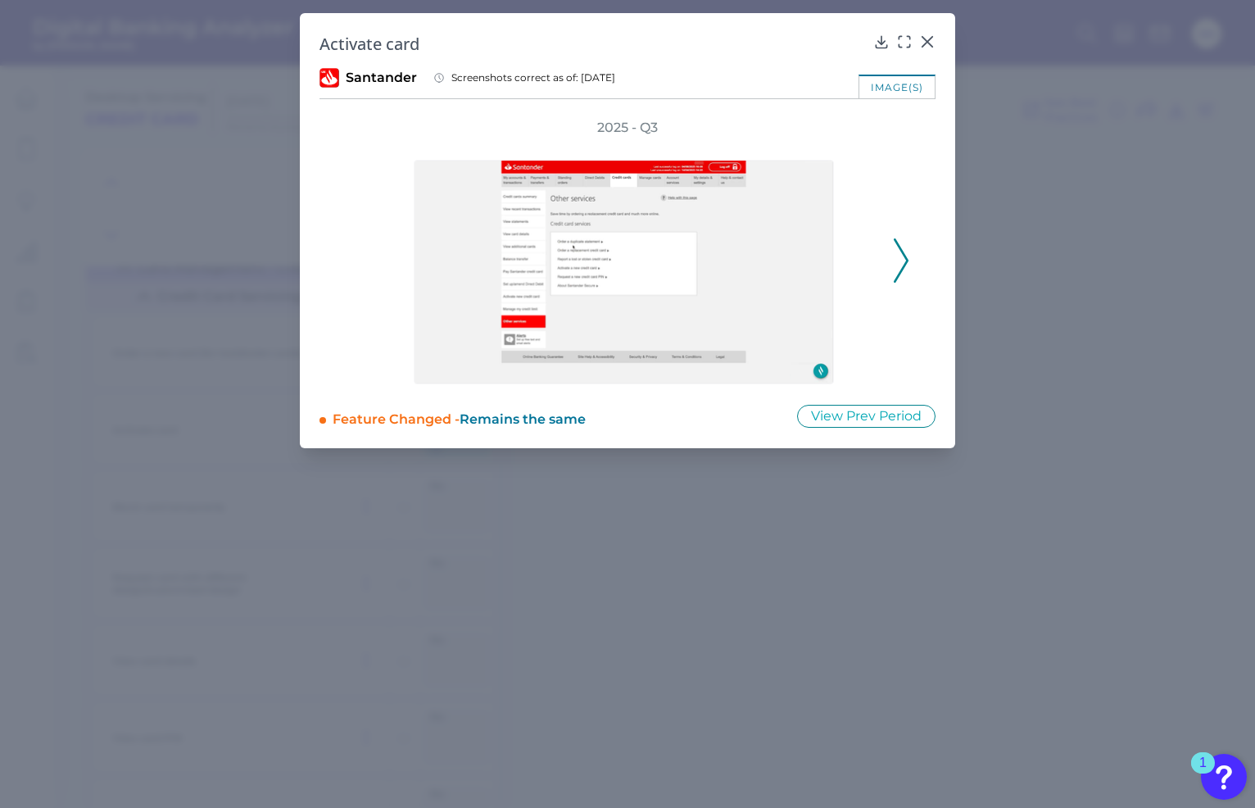
click at [900, 252] on icon at bounding box center [901, 260] width 15 height 44
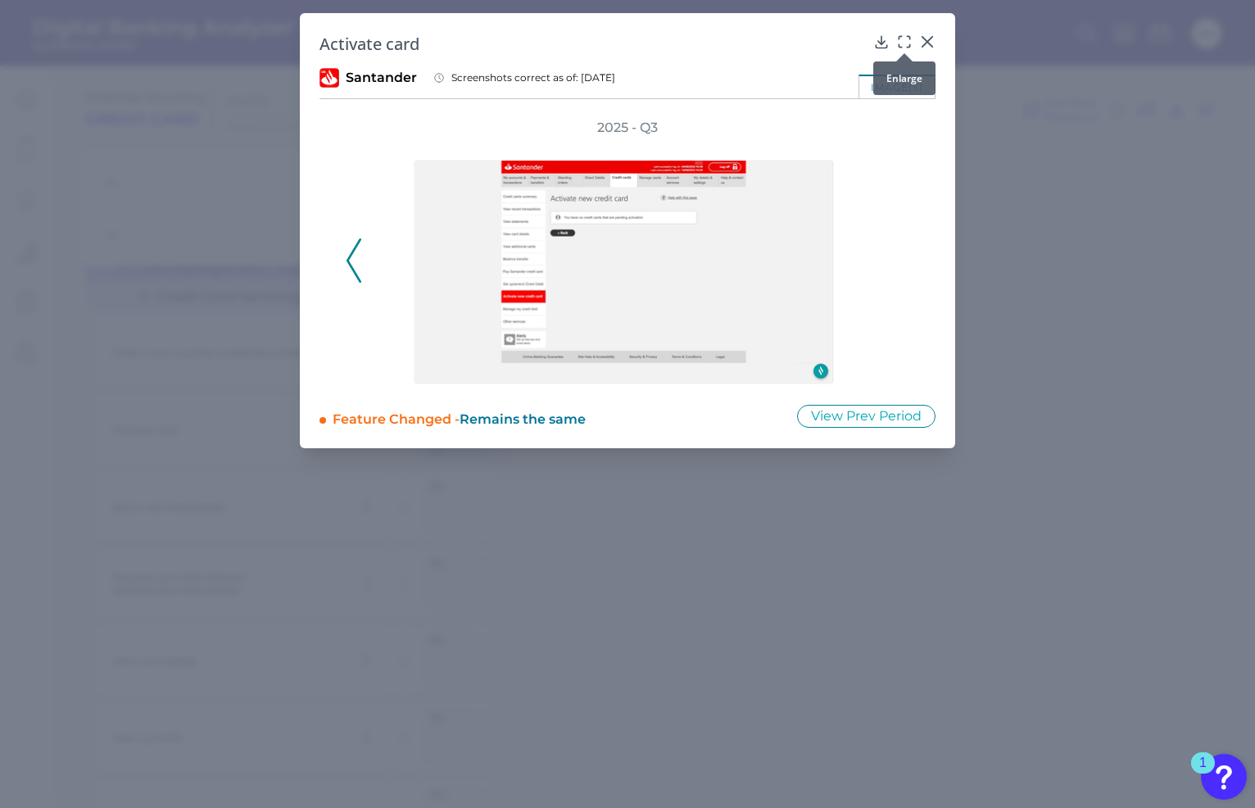
click at [902, 49] on div at bounding box center [904, 53] width 16 height 16
click at [903, 37] on icon at bounding box center [904, 42] width 16 height 16
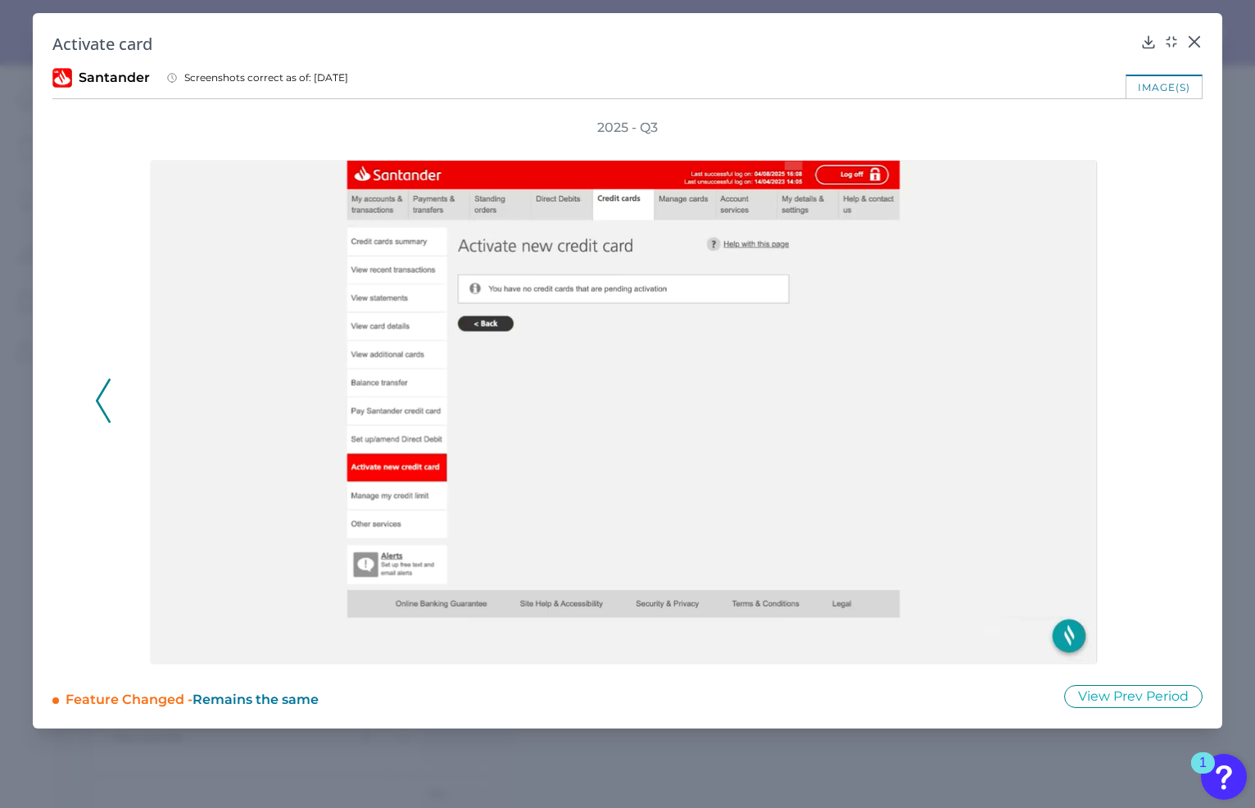
click at [108, 407] on icon at bounding box center [103, 400] width 15 height 44
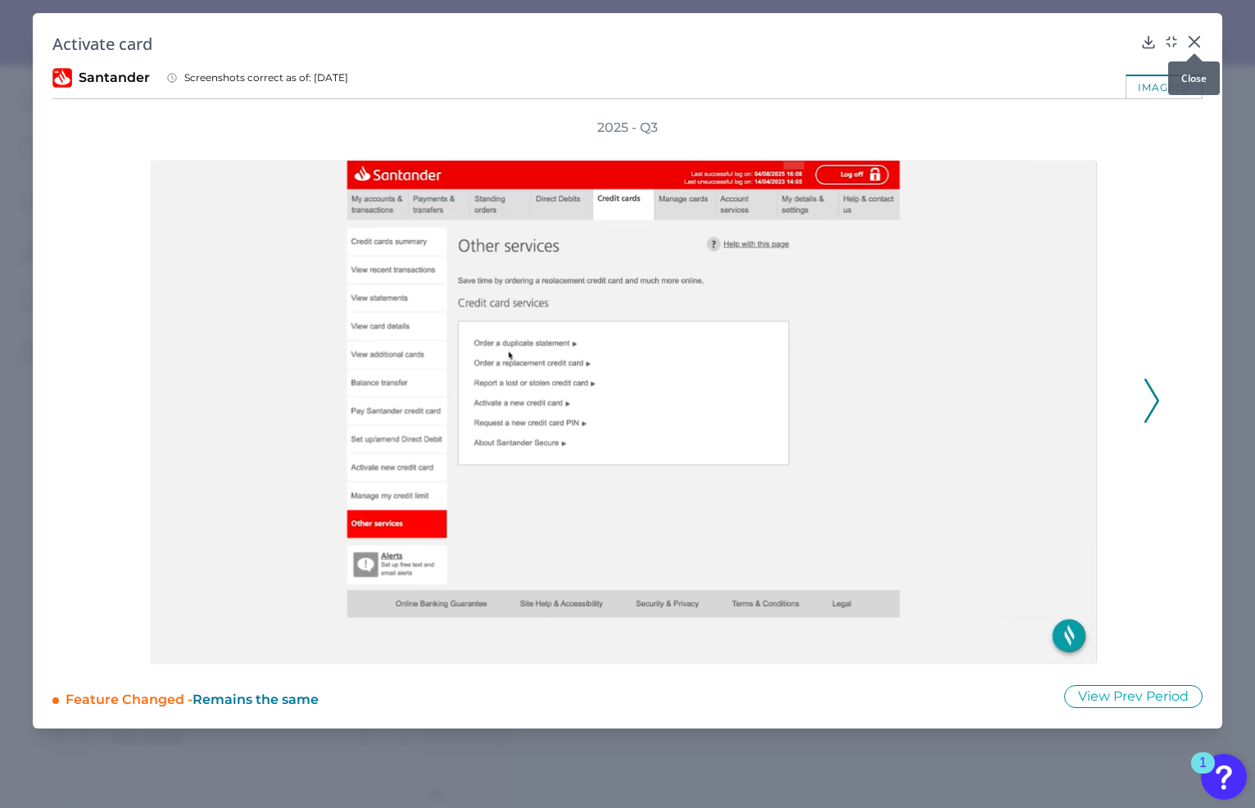
click at [1199, 44] on icon at bounding box center [1194, 42] width 16 height 16
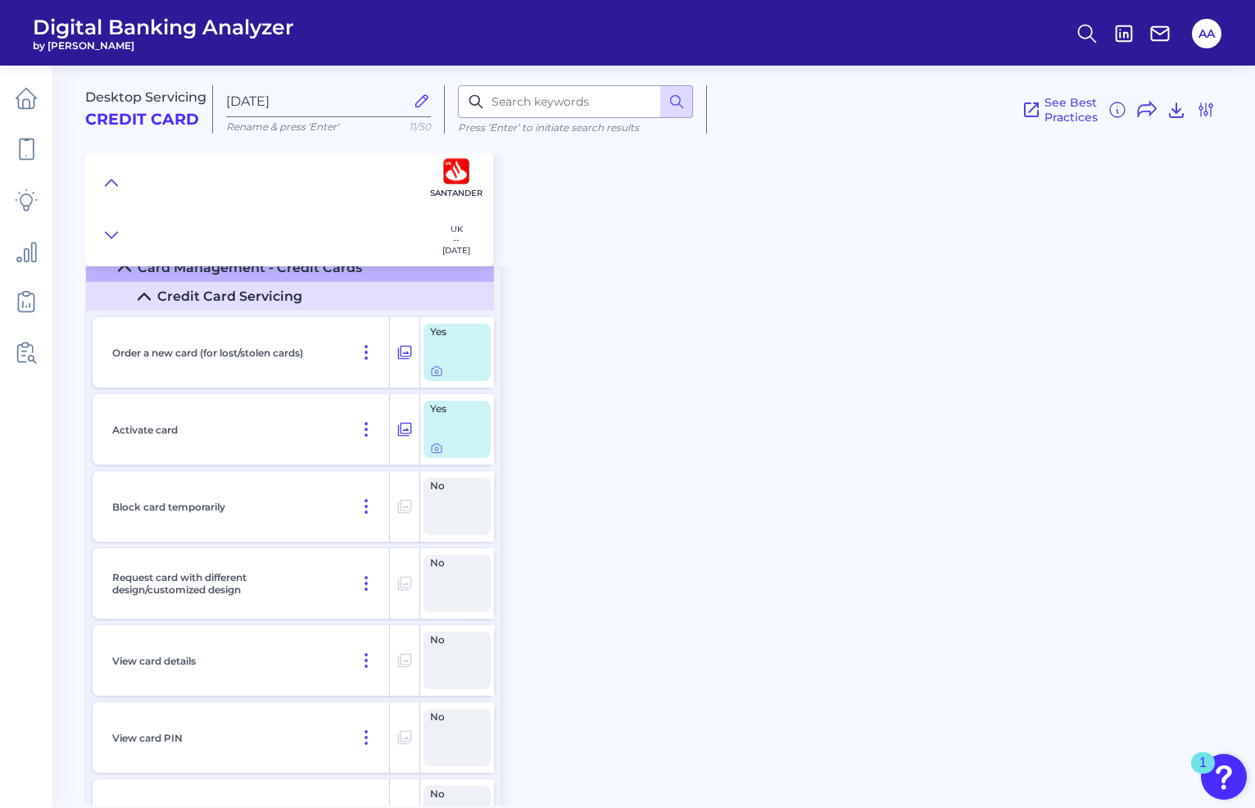
click at [894, 106] on div "See Best Practices Filters Clear all filters Experience Reset Mobile Servicing …" at bounding box center [961, 109] width 509 height 48
click at [30, 144] on icon at bounding box center [26, 149] width 23 height 23
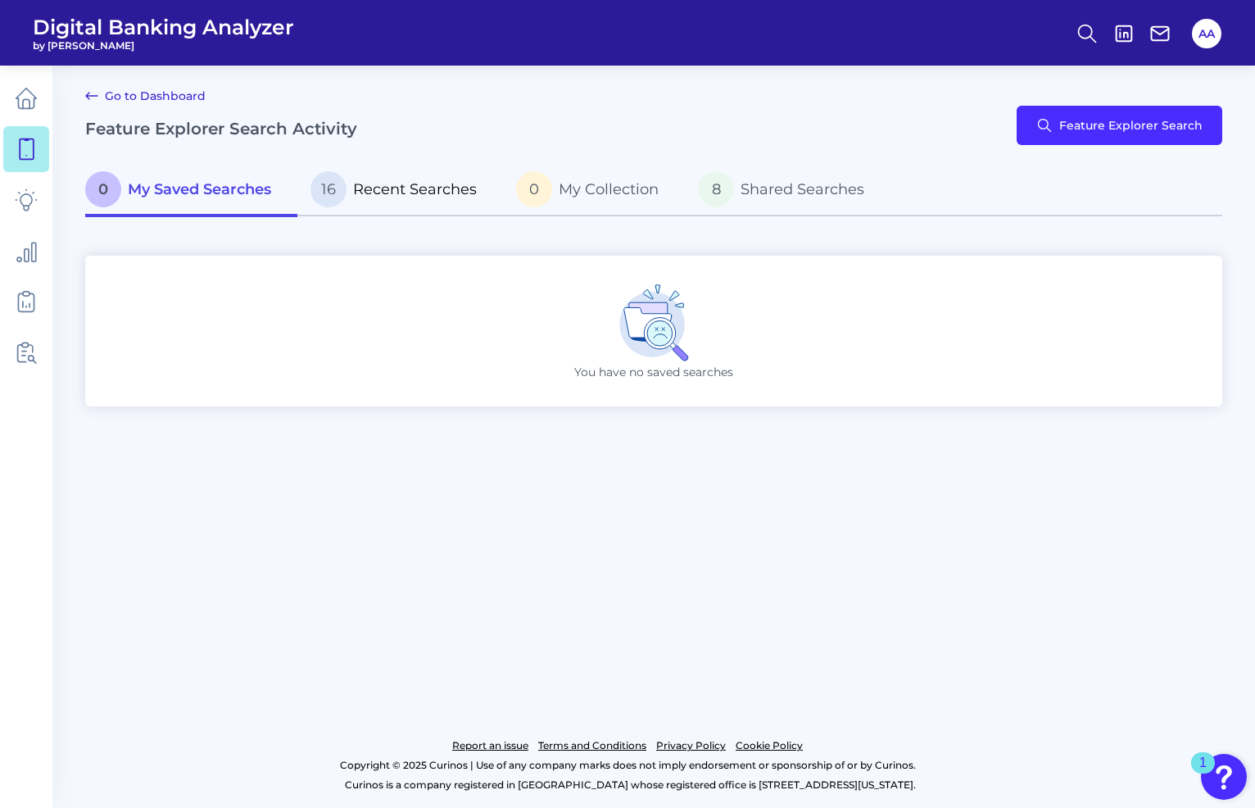
click at [399, 197] on span "Recent Searches" at bounding box center [415, 189] width 124 height 18
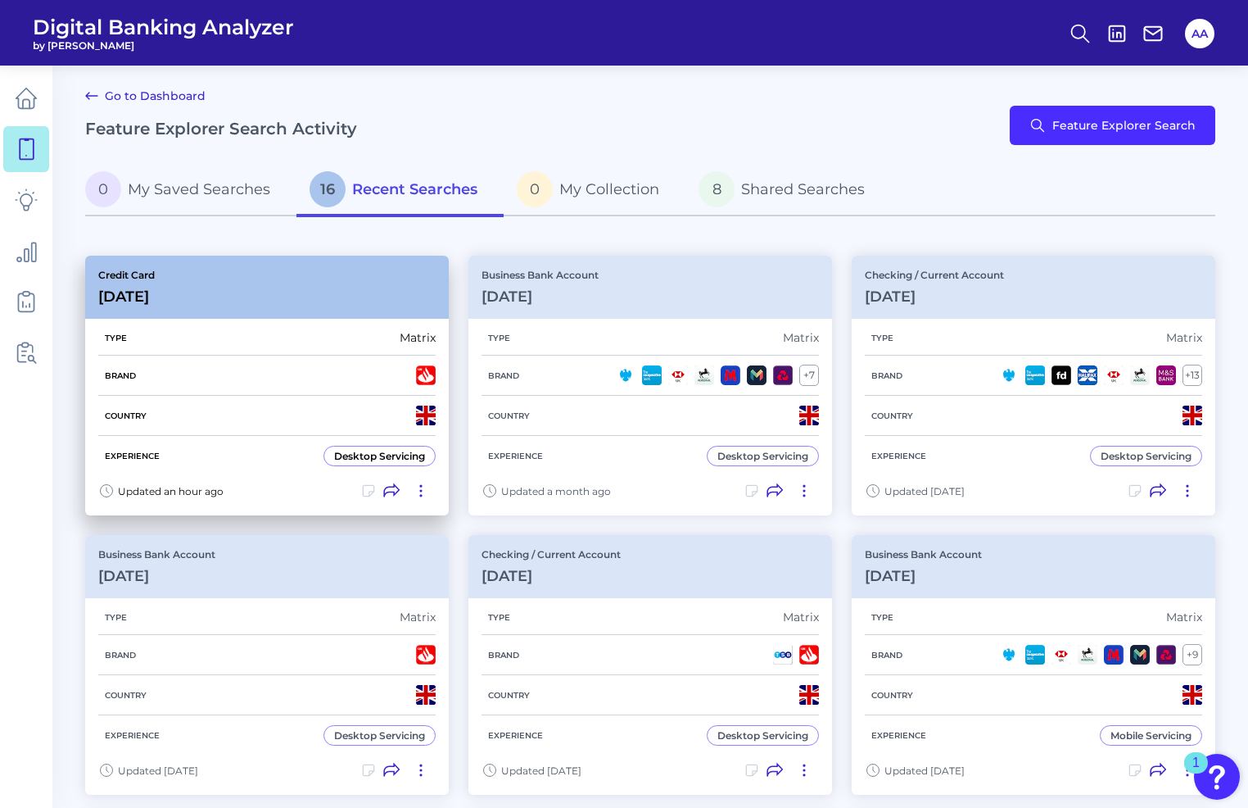
click at [415, 488] on icon at bounding box center [421, 491] width 16 height 16
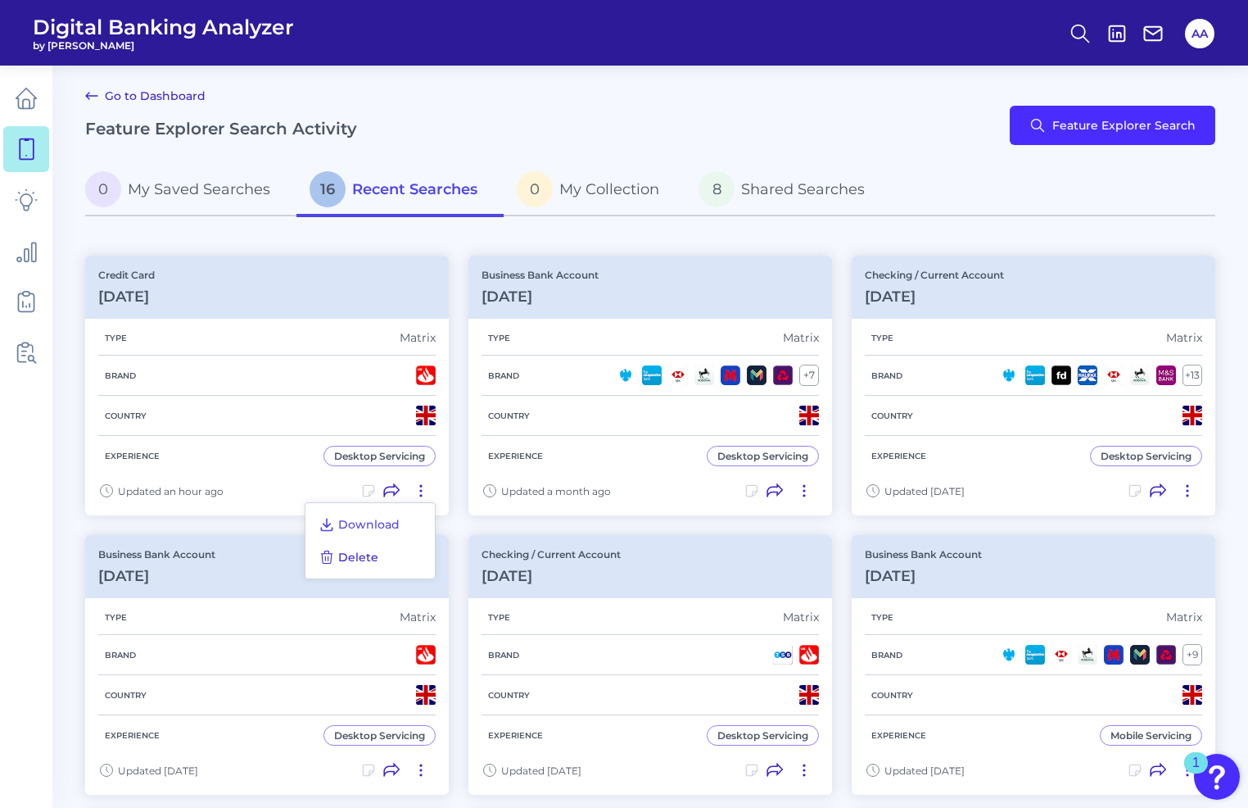
click at [373, 561] on span "Delete" at bounding box center [358, 557] width 40 height 15
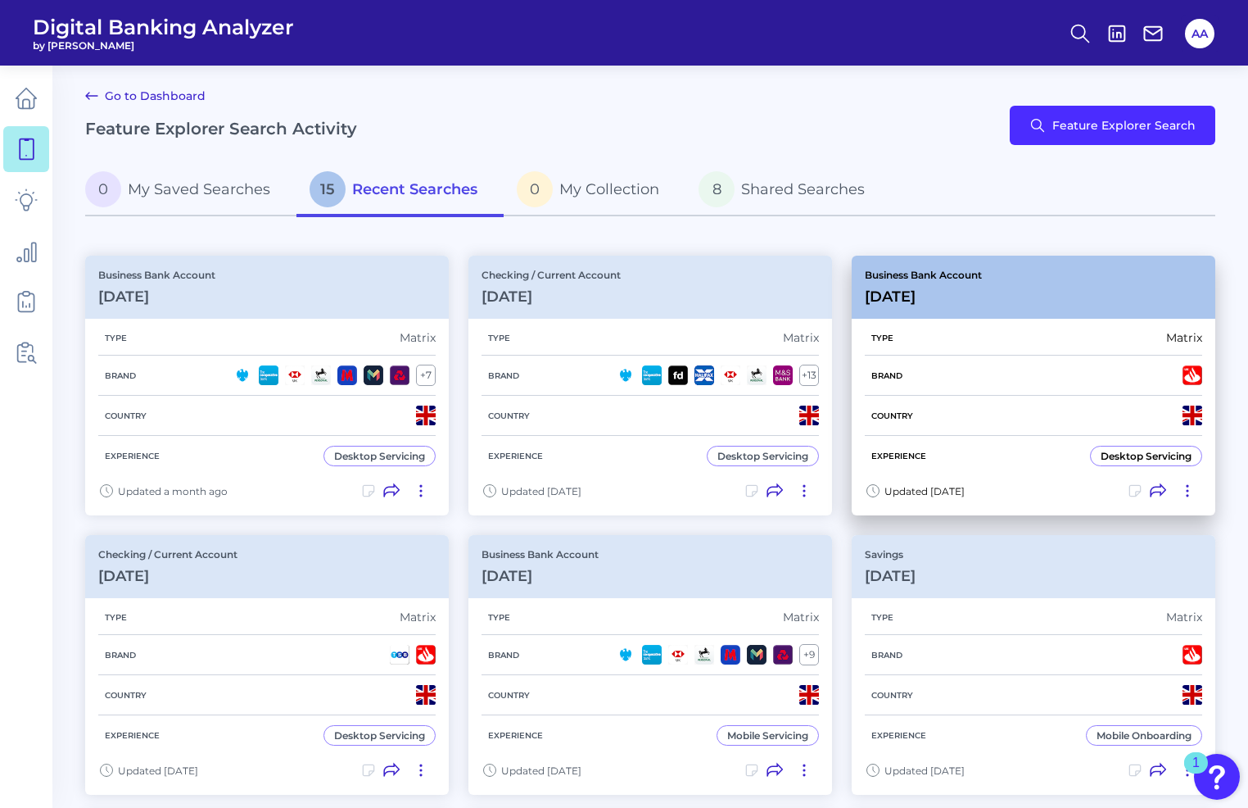
click at [971, 288] on h3 "[DATE]" at bounding box center [923, 297] width 117 height 18
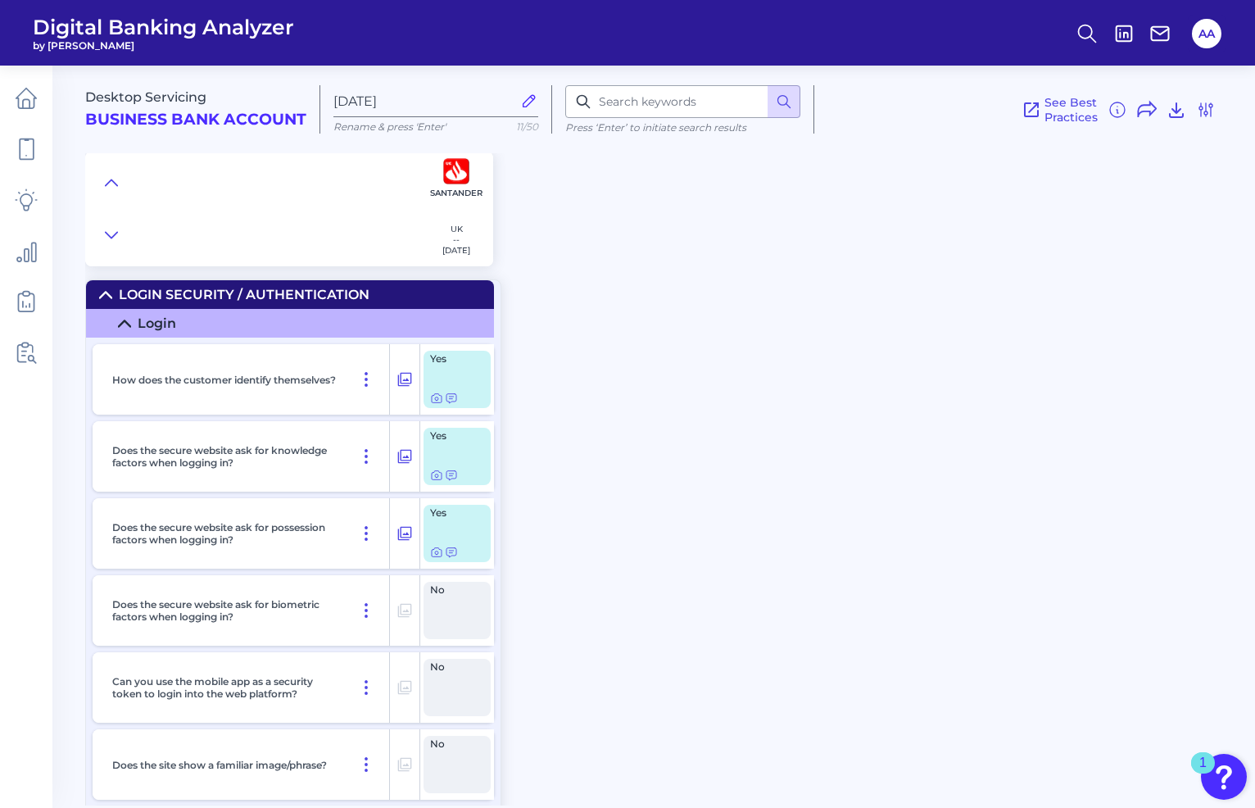
scroll to position [17712, 0]
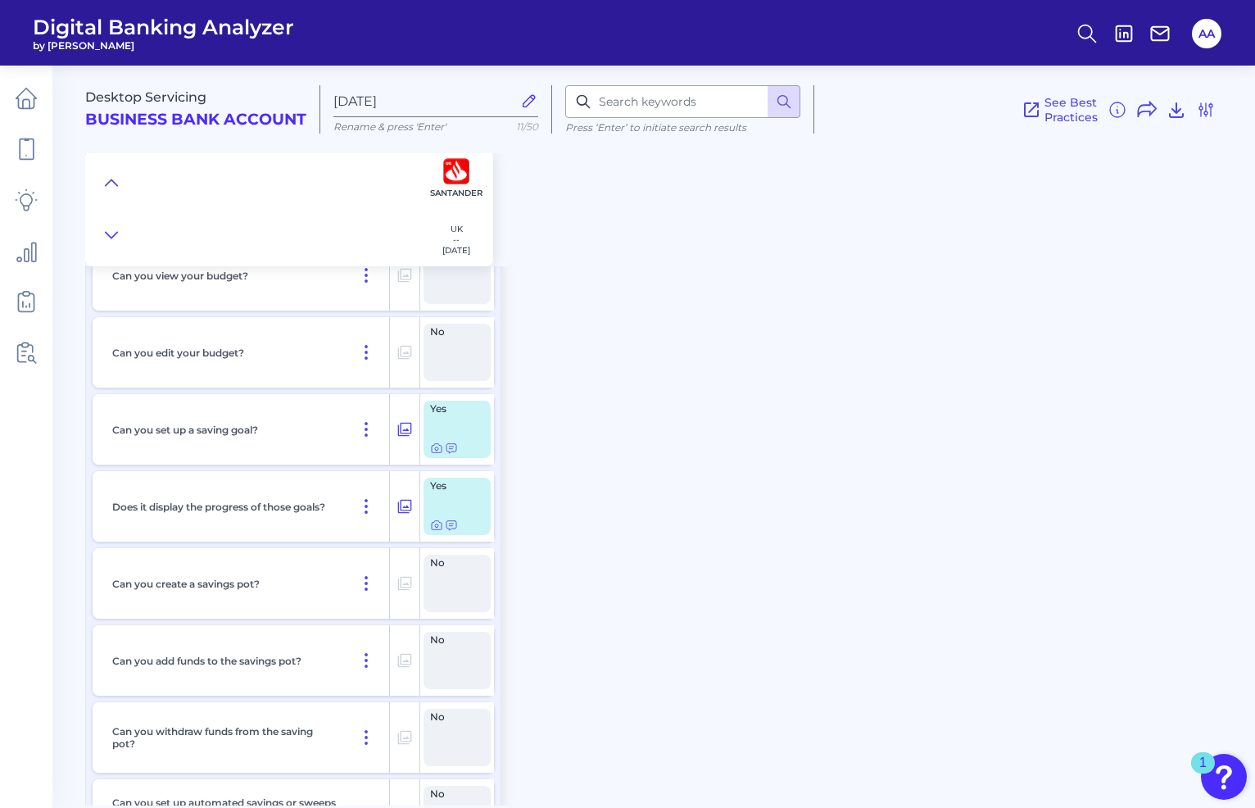
click at [886, 235] on div "Desktop Servicing Business Bank Account [DATE][FINANCIAL_ID] Rename & press 'En…" at bounding box center [670, 159] width 1170 height 213
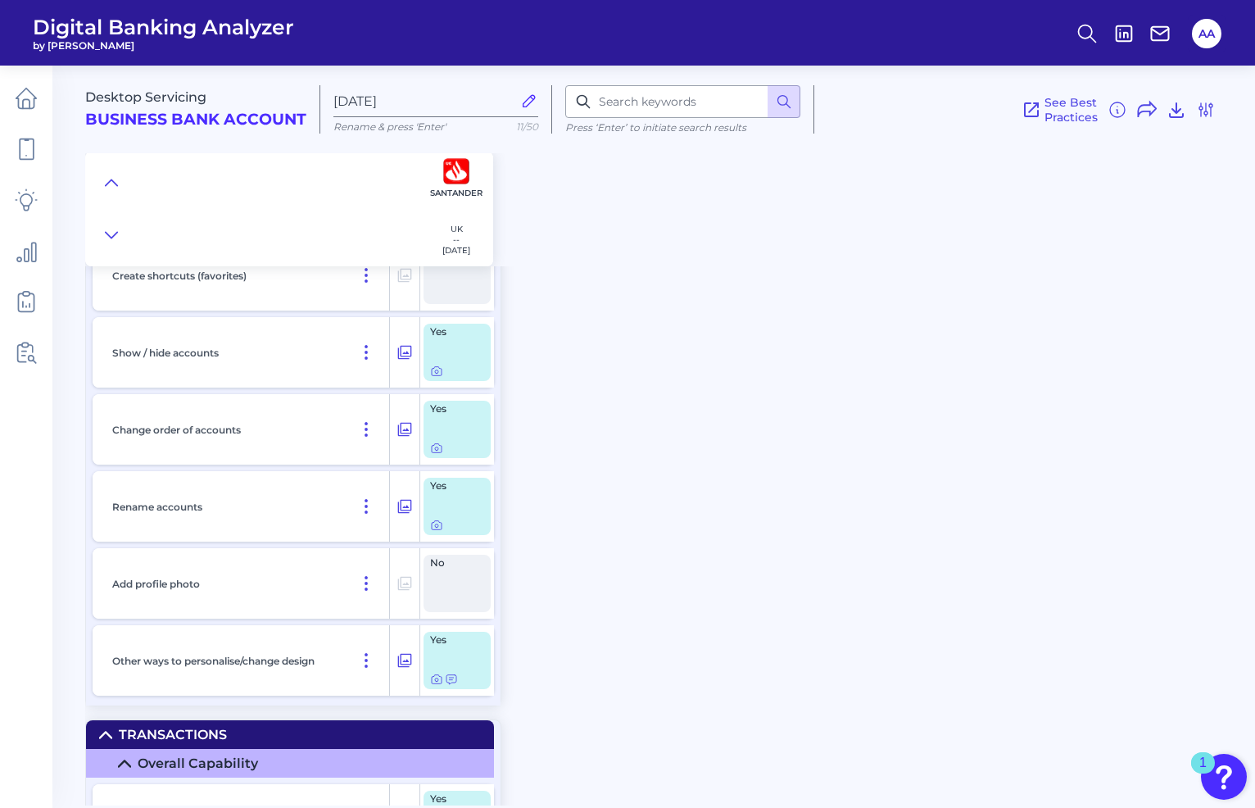
scroll to position [10305, 0]
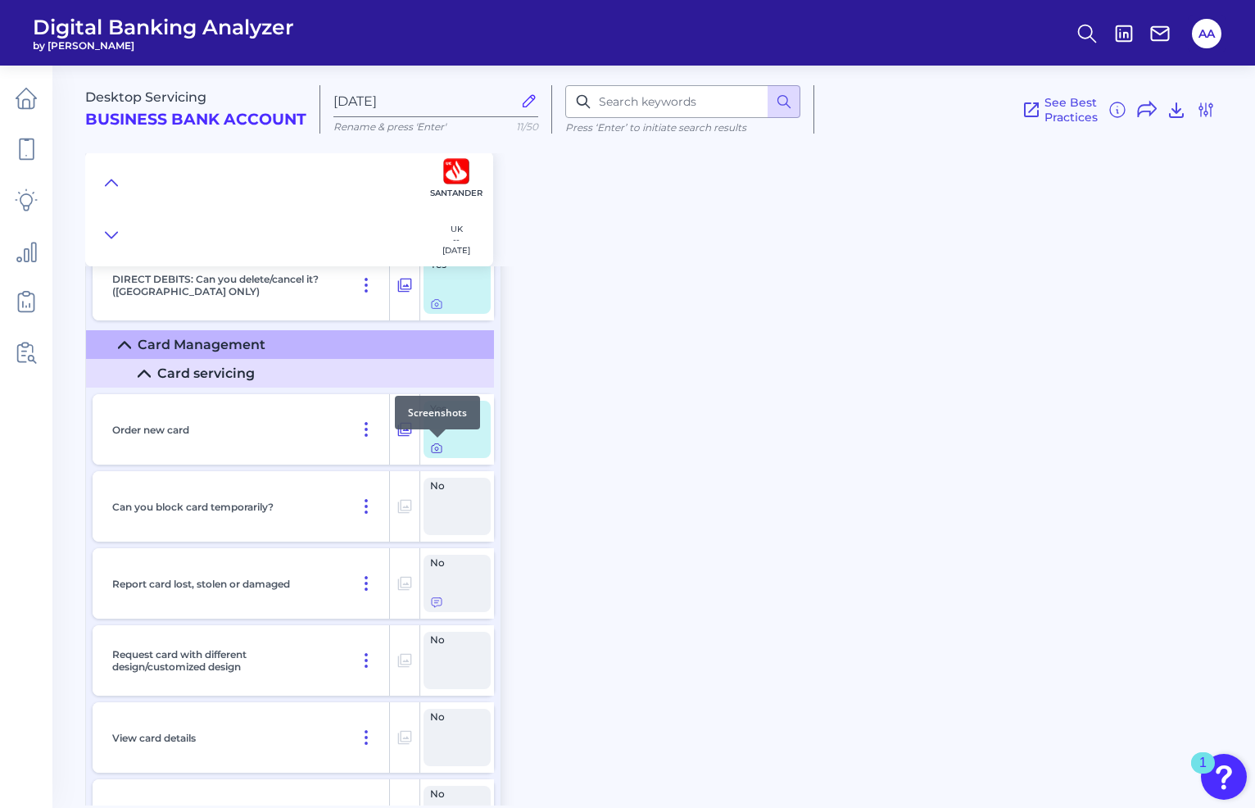
click at [441, 448] on icon at bounding box center [436, 448] width 13 height 13
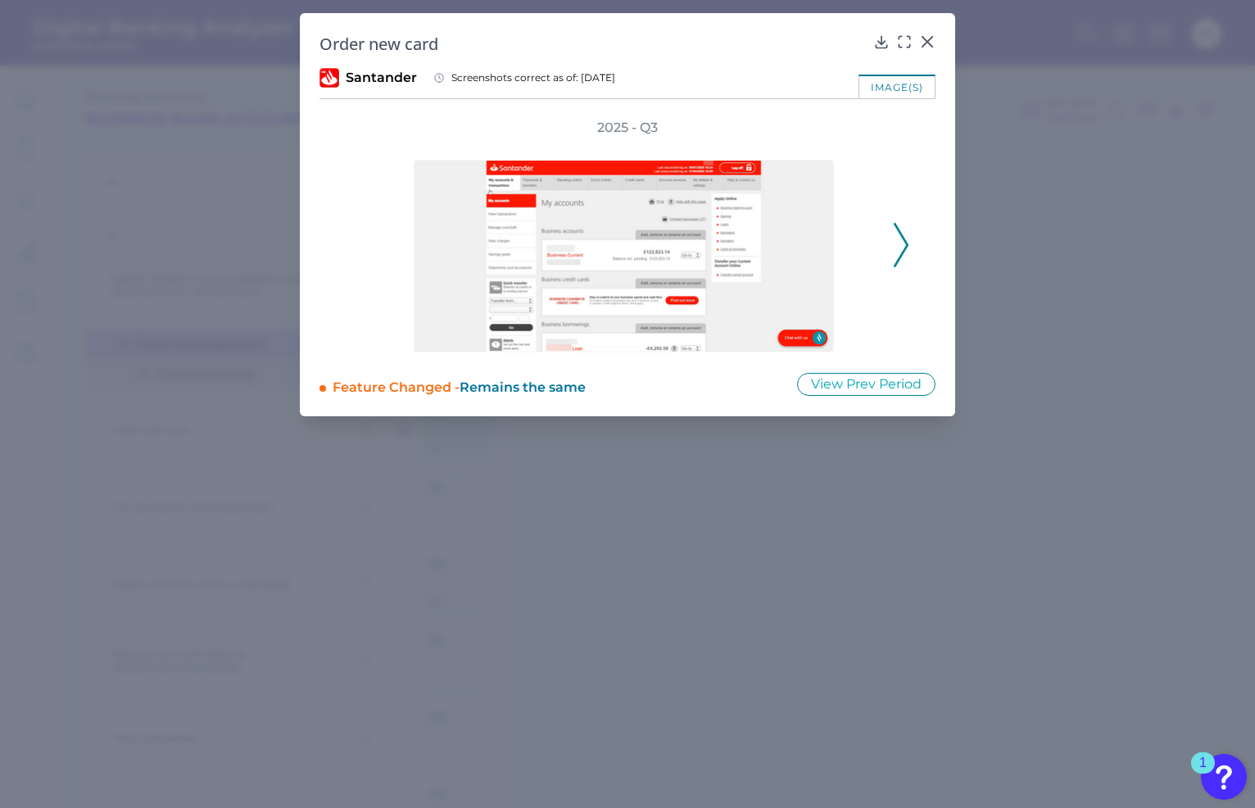
click at [895, 244] on icon at bounding box center [901, 245] width 15 height 44
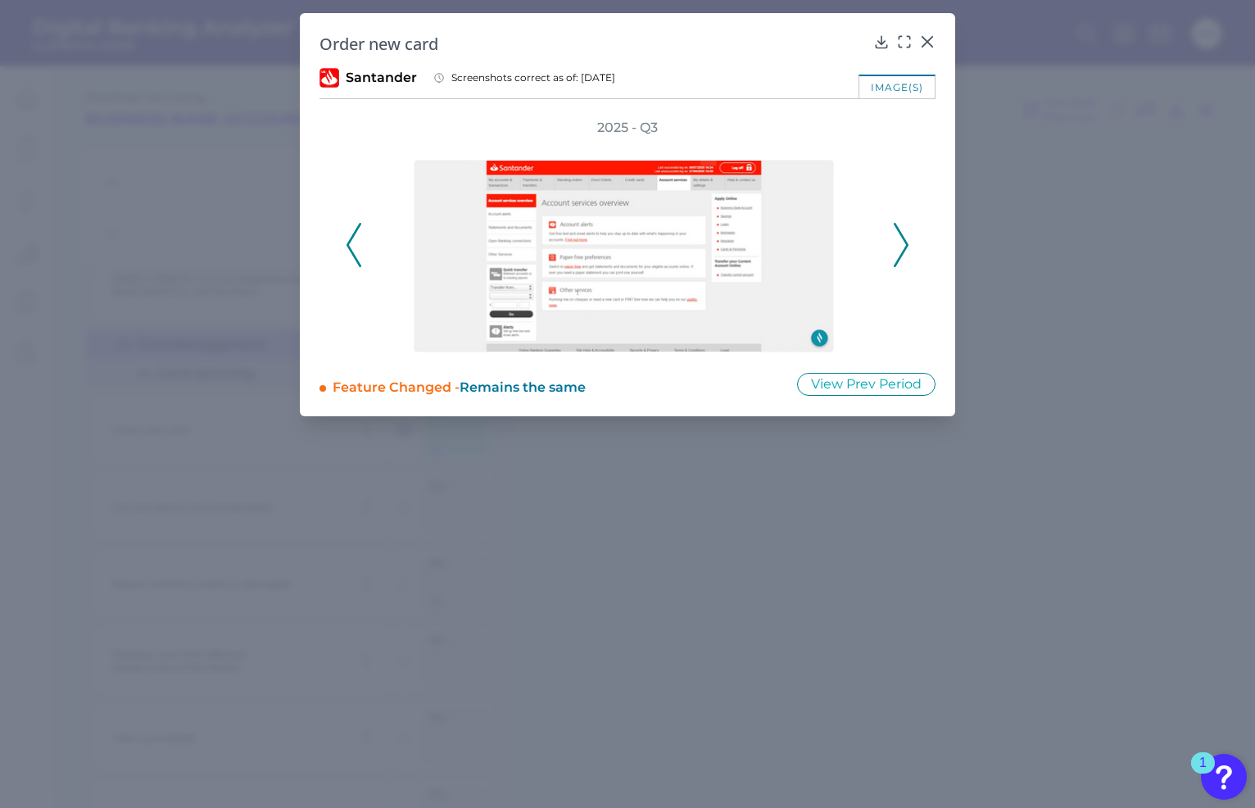
click at [895, 244] on icon at bounding box center [901, 245] width 15 height 44
click at [929, 36] on icon at bounding box center [927, 42] width 16 height 16
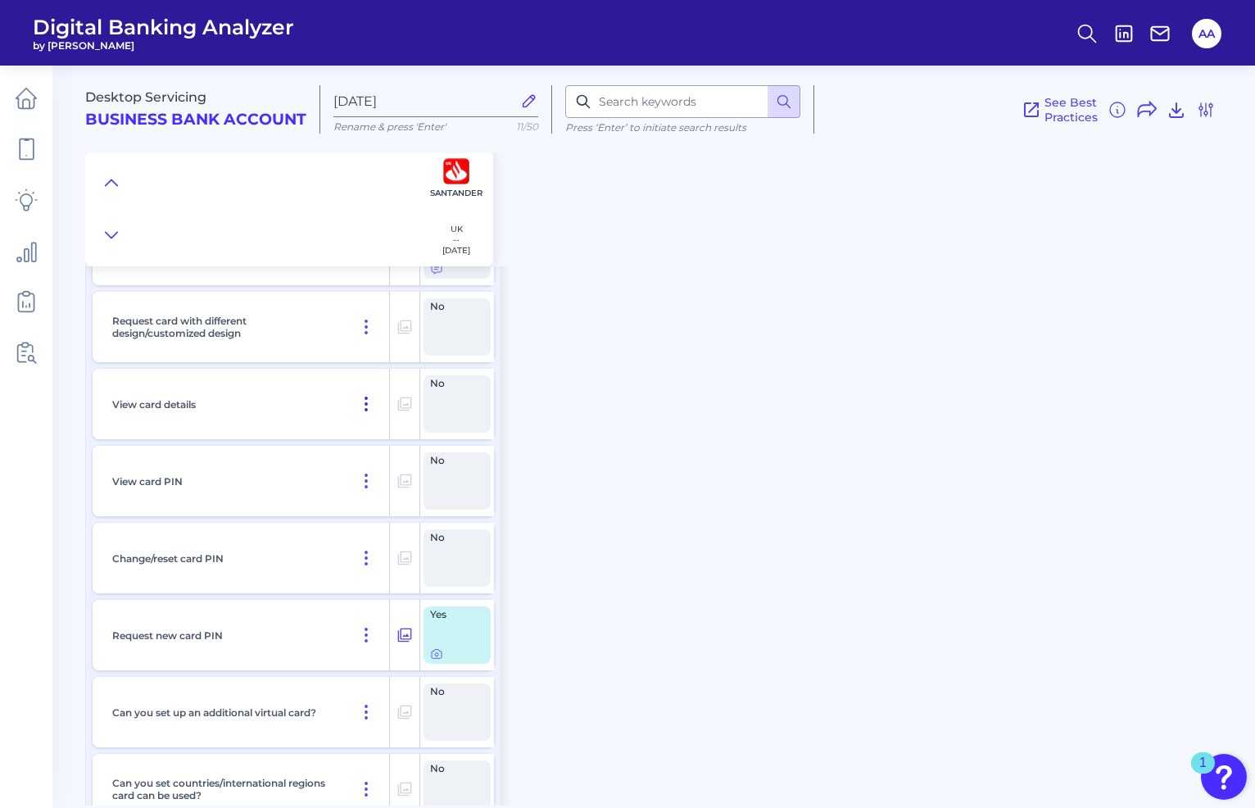
scroll to position [10797, 0]
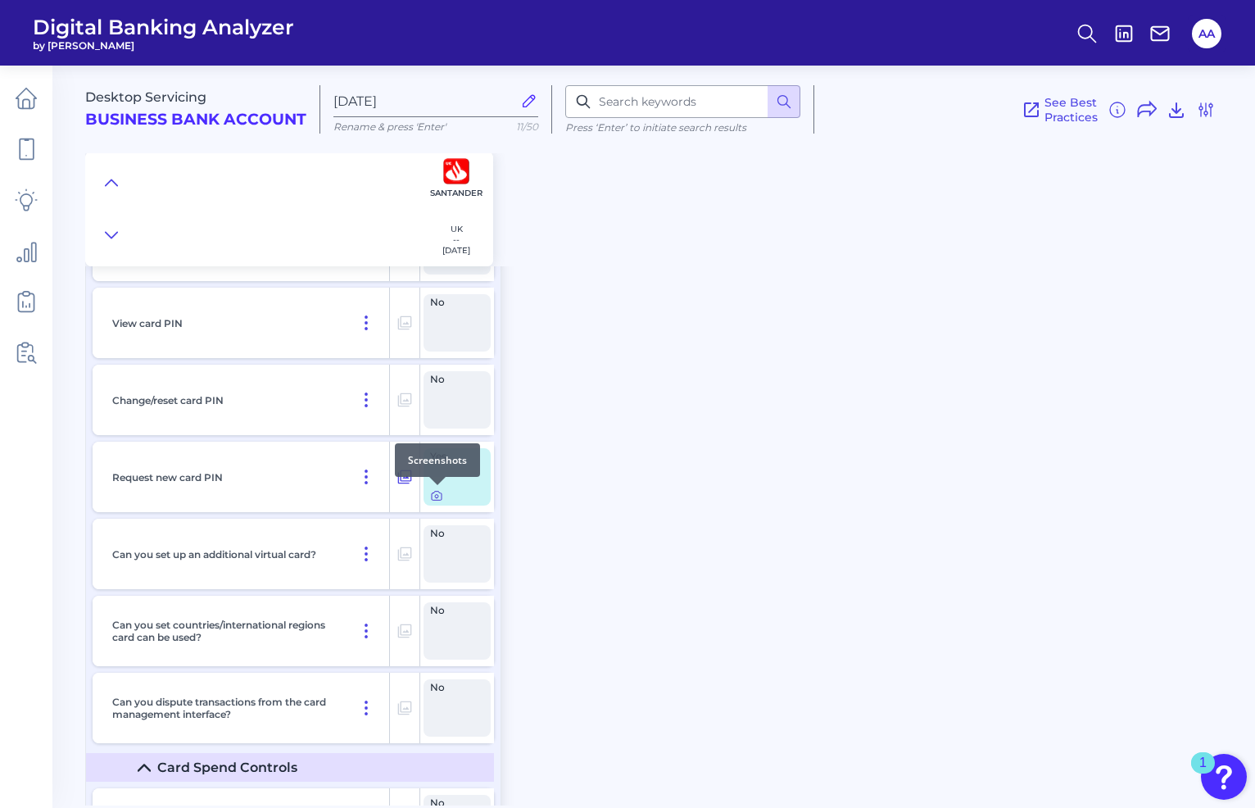
click at [435, 496] on icon at bounding box center [436, 496] width 3 height 3
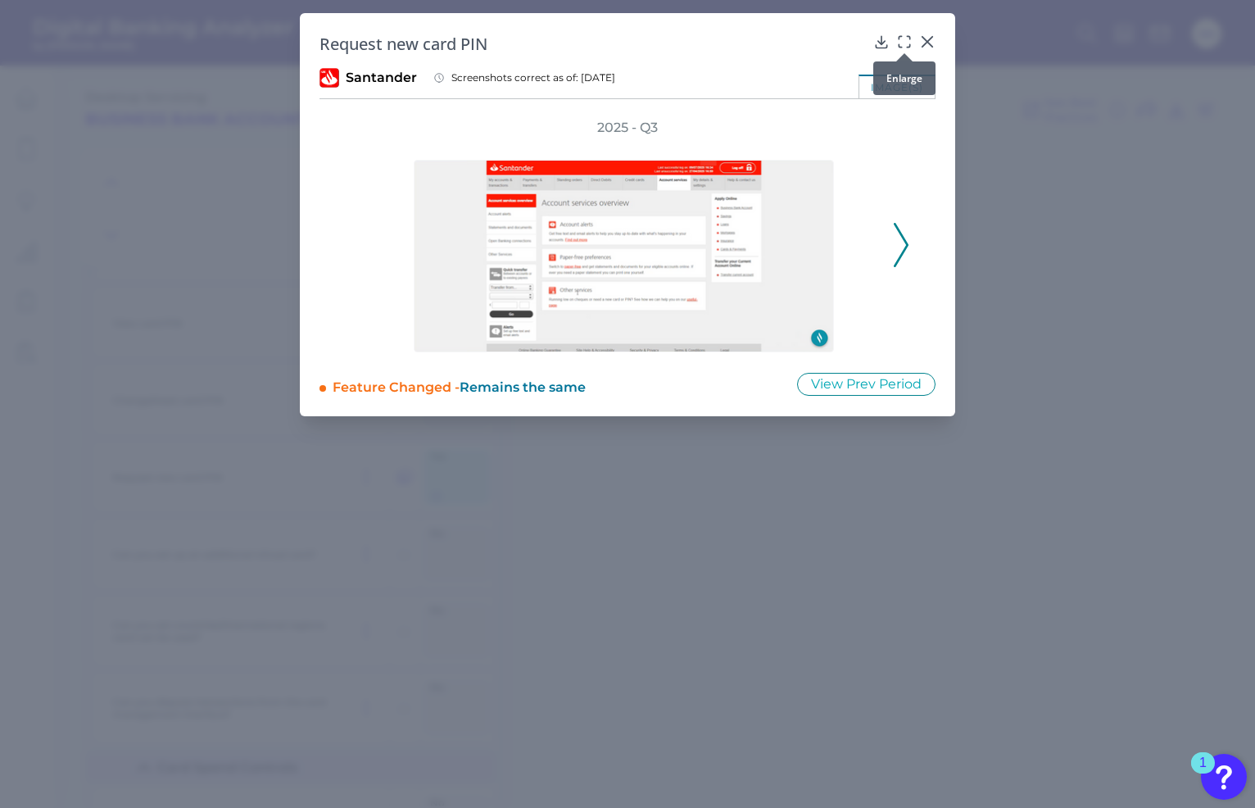
click at [909, 42] on icon at bounding box center [904, 42] width 16 height 16
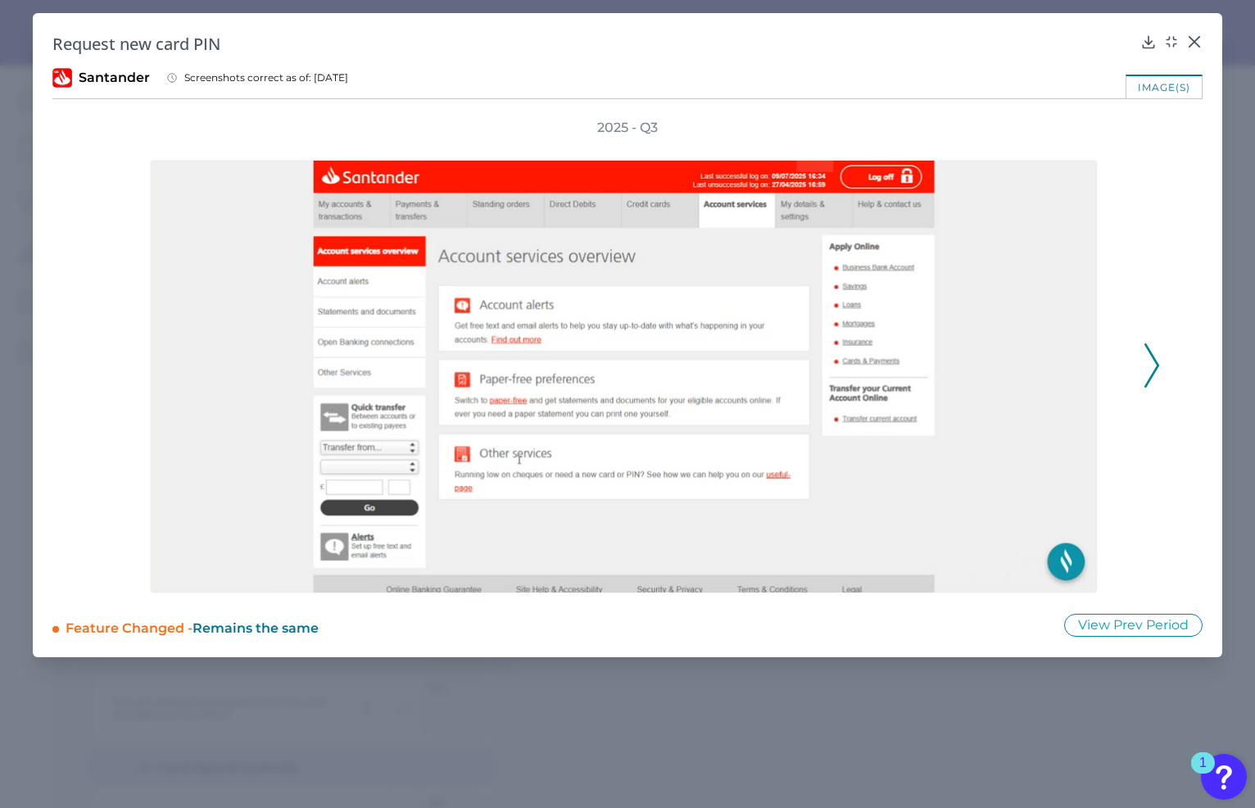
click at [1152, 360] on icon at bounding box center [1151, 365] width 15 height 44
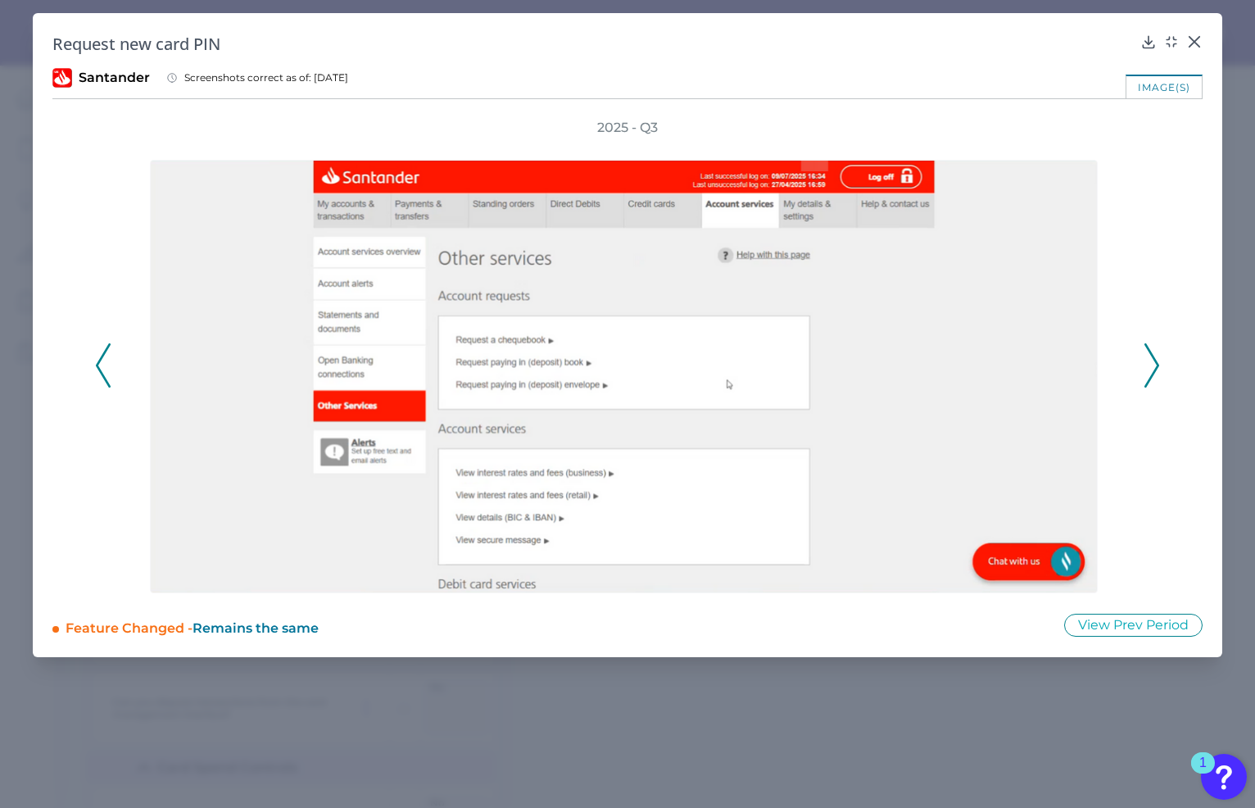
click at [1152, 360] on icon at bounding box center [1151, 365] width 15 height 44
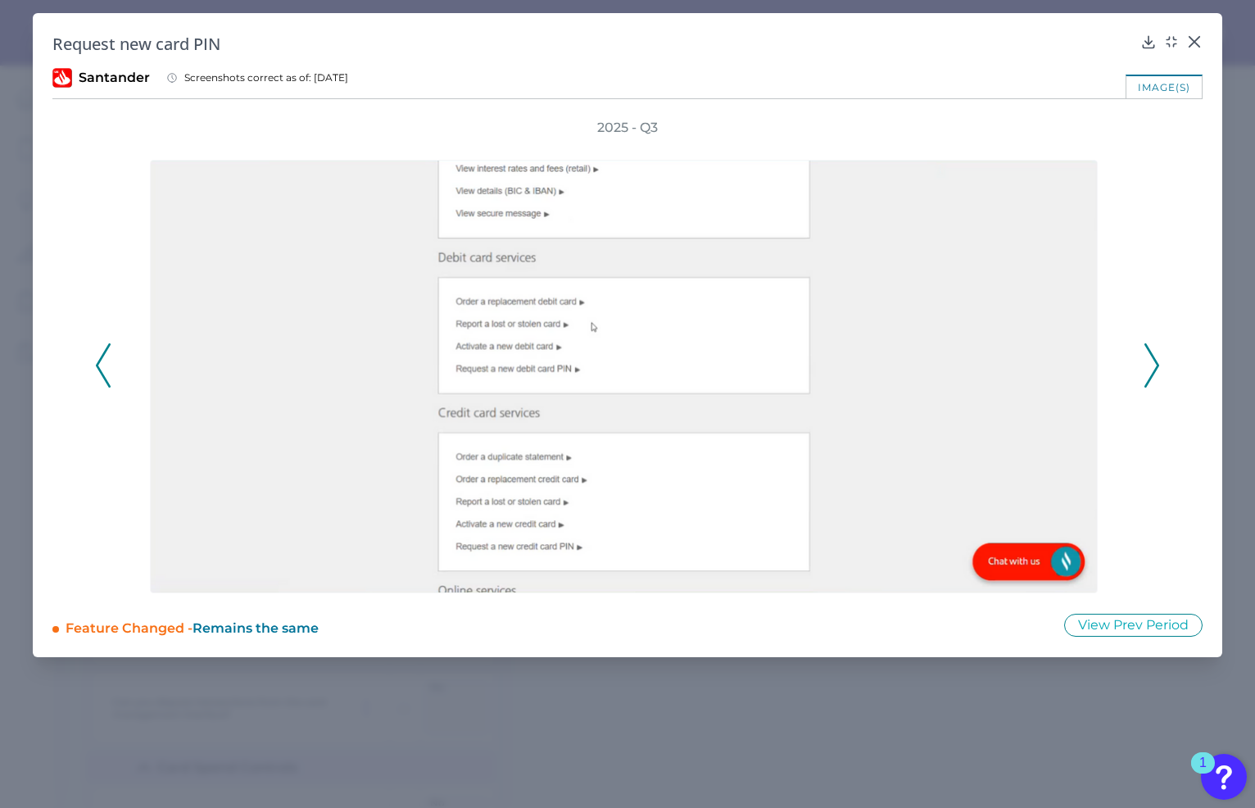
click at [833, 611] on div "Request new card PIN Santander Screenshots correct as of: [DATE] image(s) 2025 …" at bounding box center [628, 335] width 1190 height 644
click at [1148, 354] on icon at bounding box center [1151, 365] width 15 height 44
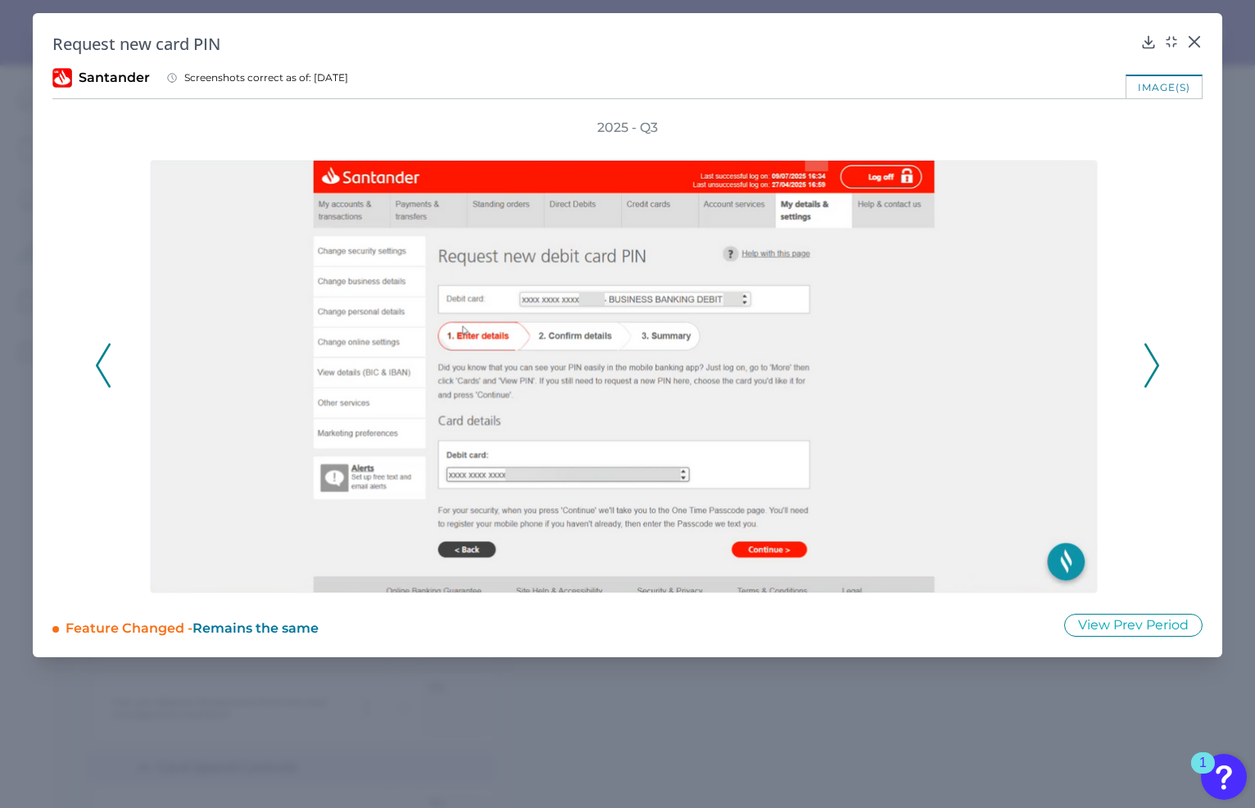
click at [1148, 354] on icon at bounding box center [1151, 365] width 15 height 44
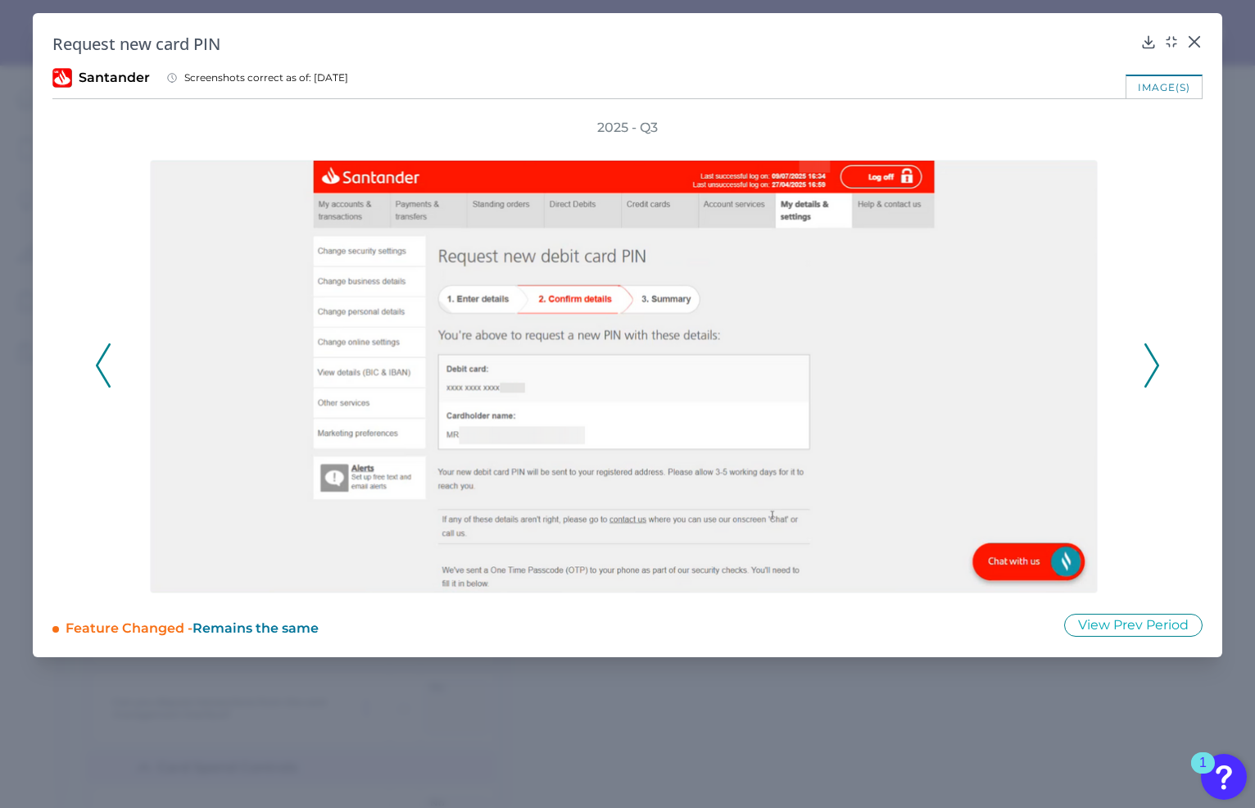
click at [1148, 354] on icon at bounding box center [1151, 365] width 15 height 44
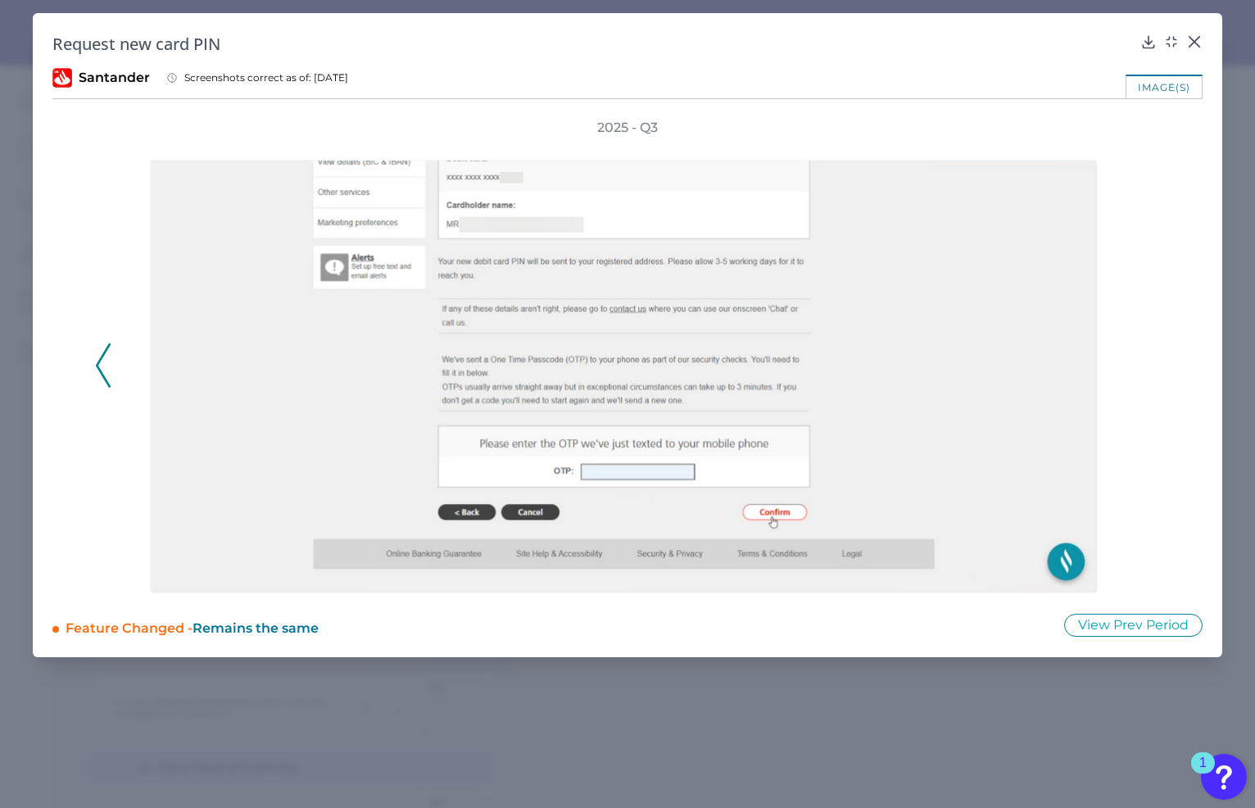
click at [1148, 354] on div "2025 - Q3" at bounding box center [627, 356] width 1065 height 474
click at [108, 372] on icon at bounding box center [103, 365] width 15 height 44
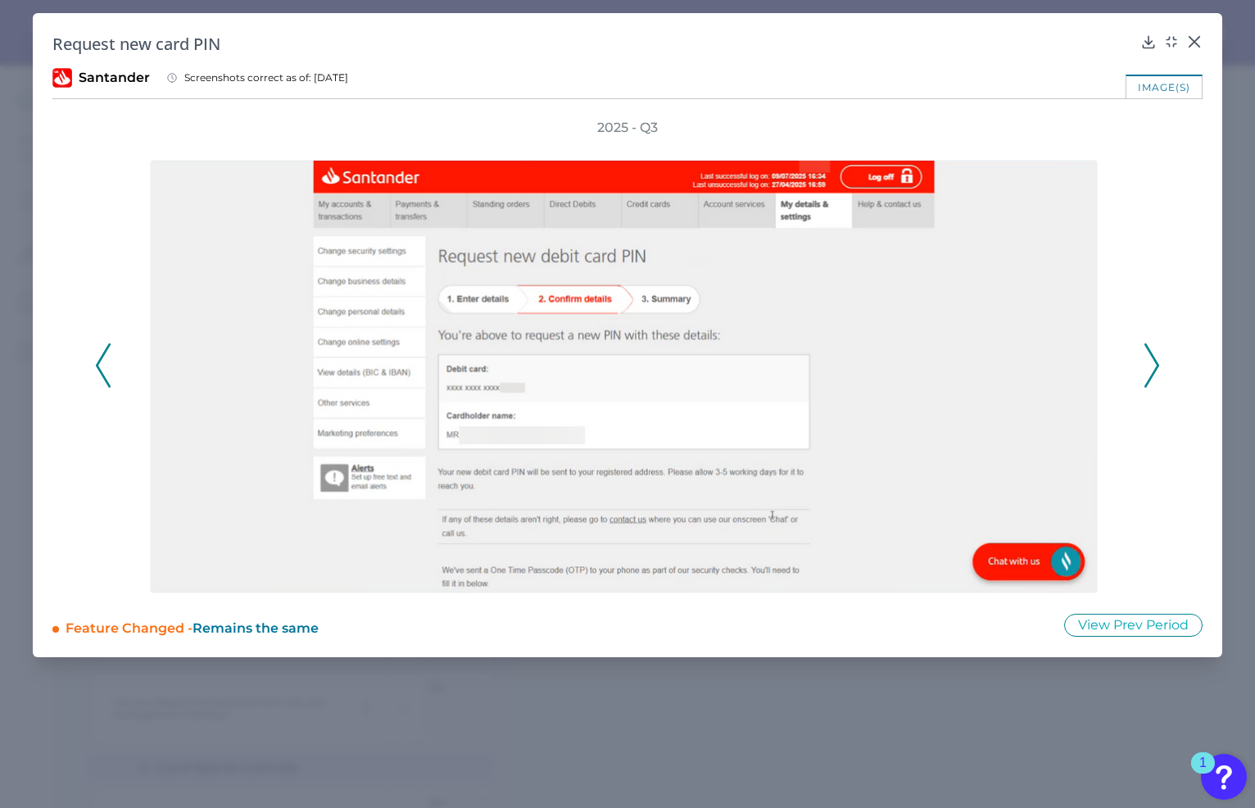
click at [1156, 366] on icon at bounding box center [1151, 365] width 15 height 44
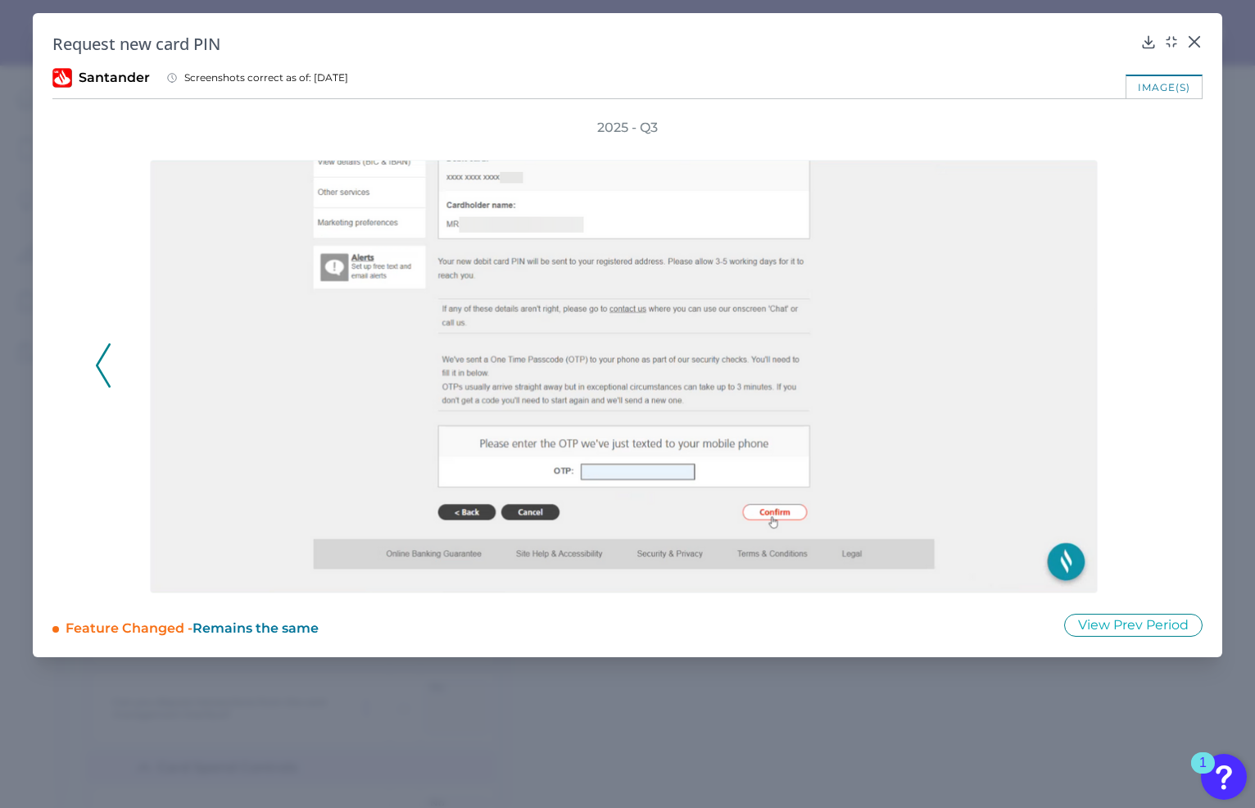
click at [883, 66] on div "Request new card PIN Santander Screenshots correct as of: [DATE] image(s) 2025 …" at bounding box center [628, 335] width 1190 height 644
click at [782, 83] on div "image(s)" at bounding box center [627, 87] width 1150 height 25
click at [1194, 38] on icon at bounding box center [1194, 42] width 16 height 16
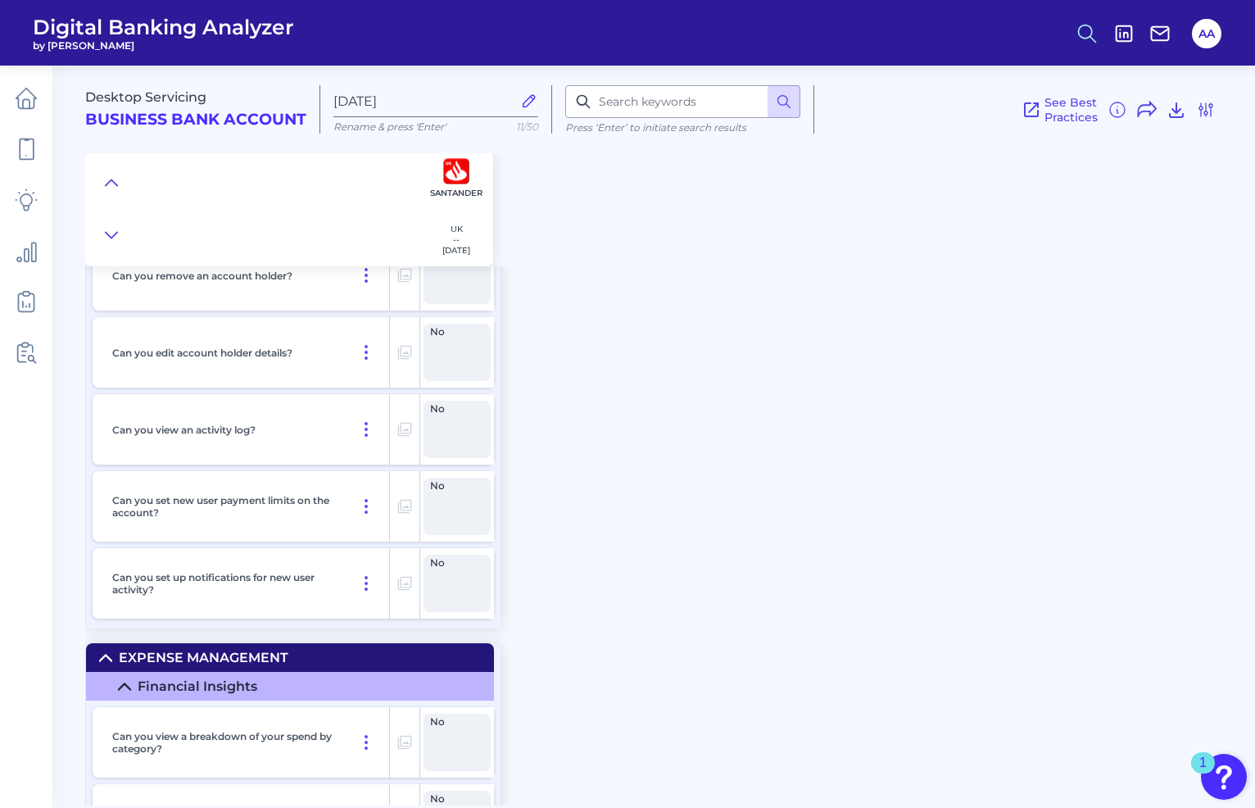
scroll to position [18110, 0]
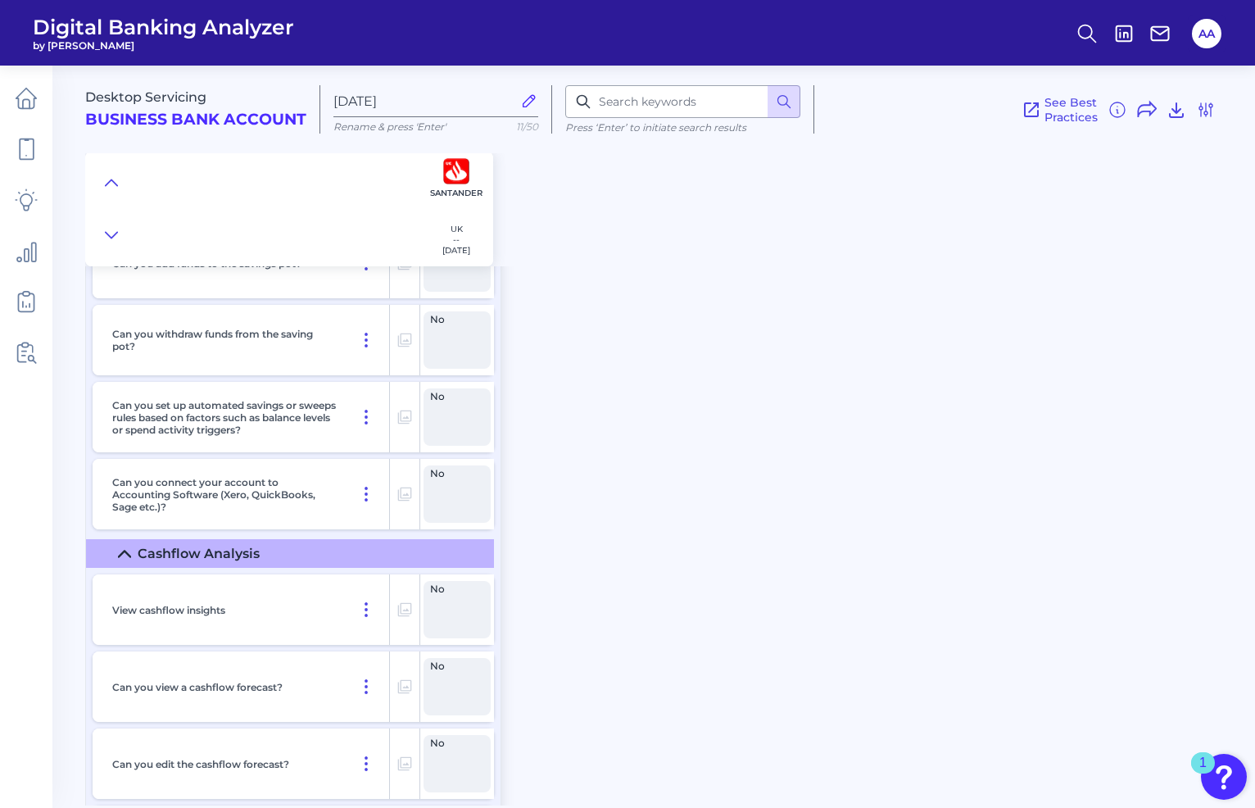
click at [1017, 234] on div "Desktop Servicing Business Bank Account [DATE][FINANCIAL_ID] Rename & press 'En…" at bounding box center [670, 159] width 1170 height 213
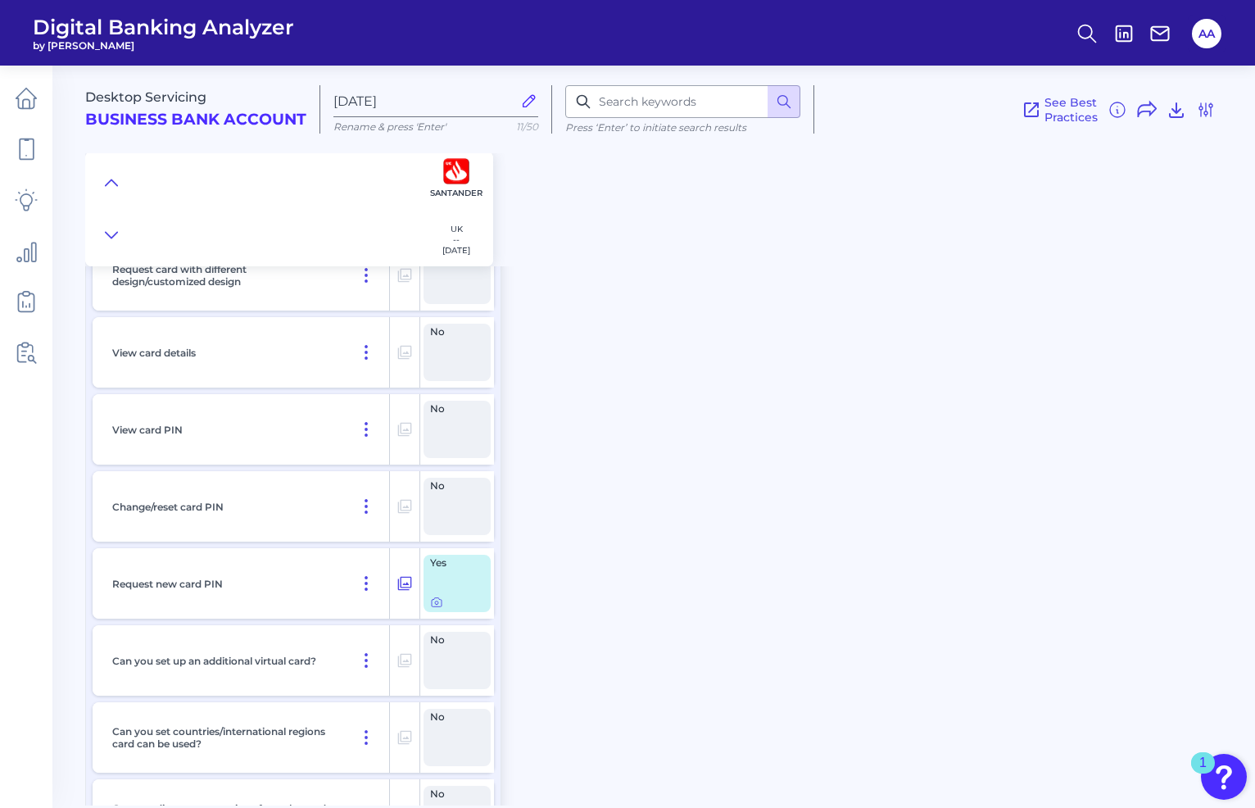
scroll to position [10854, 0]
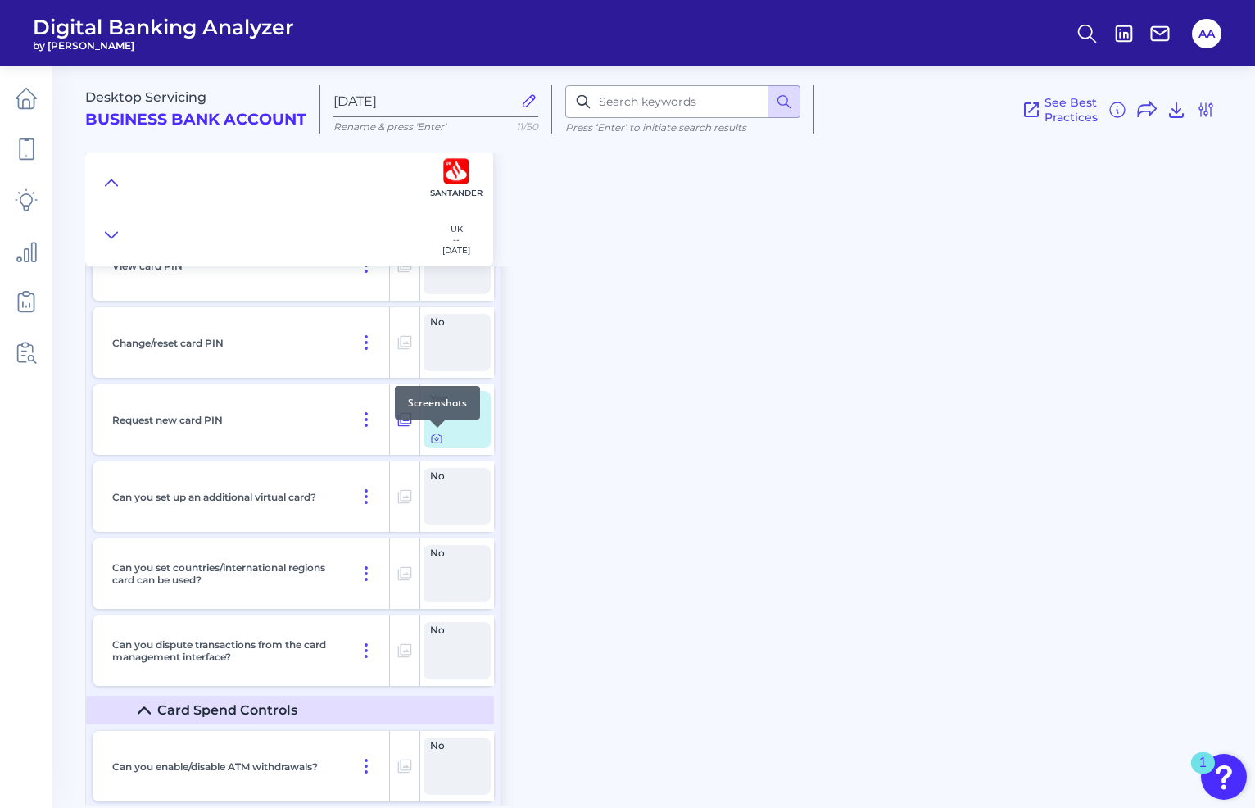
click at [438, 440] on icon at bounding box center [436, 438] width 3 height 3
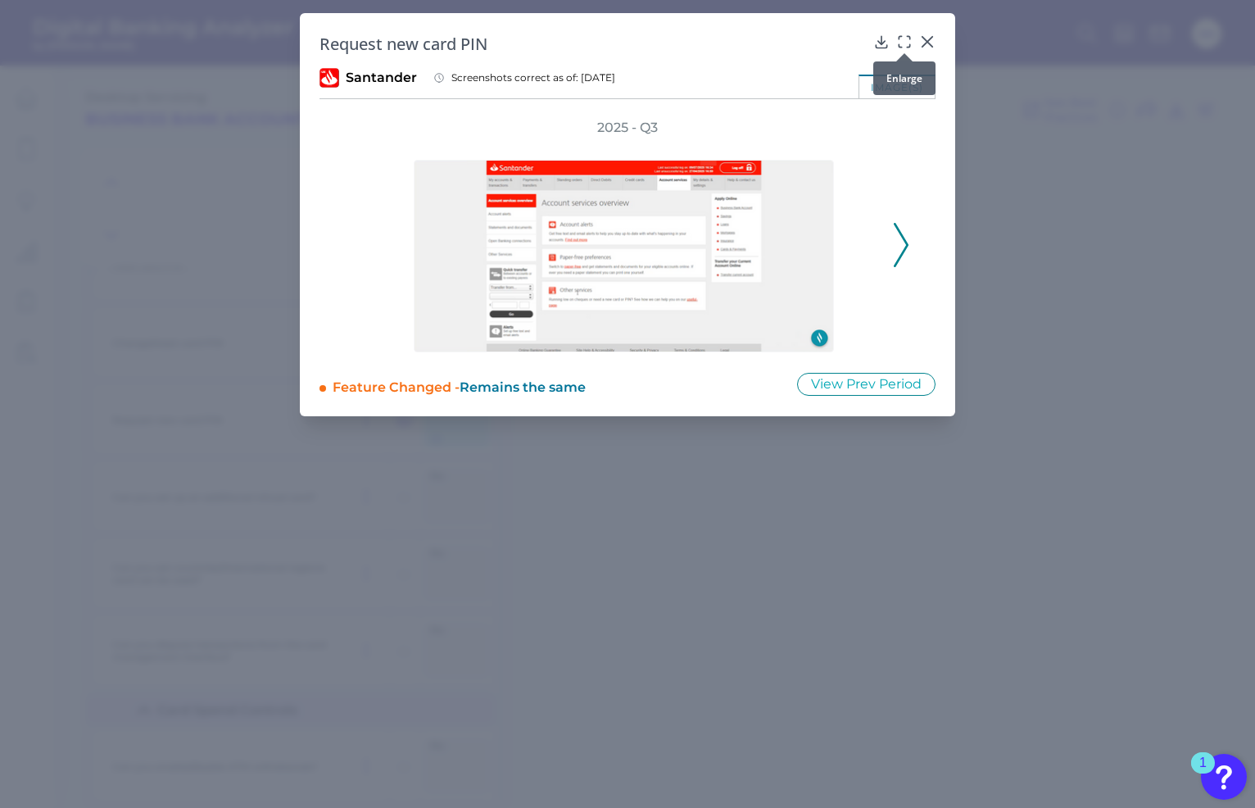
click at [901, 43] on icon at bounding box center [904, 42] width 16 height 16
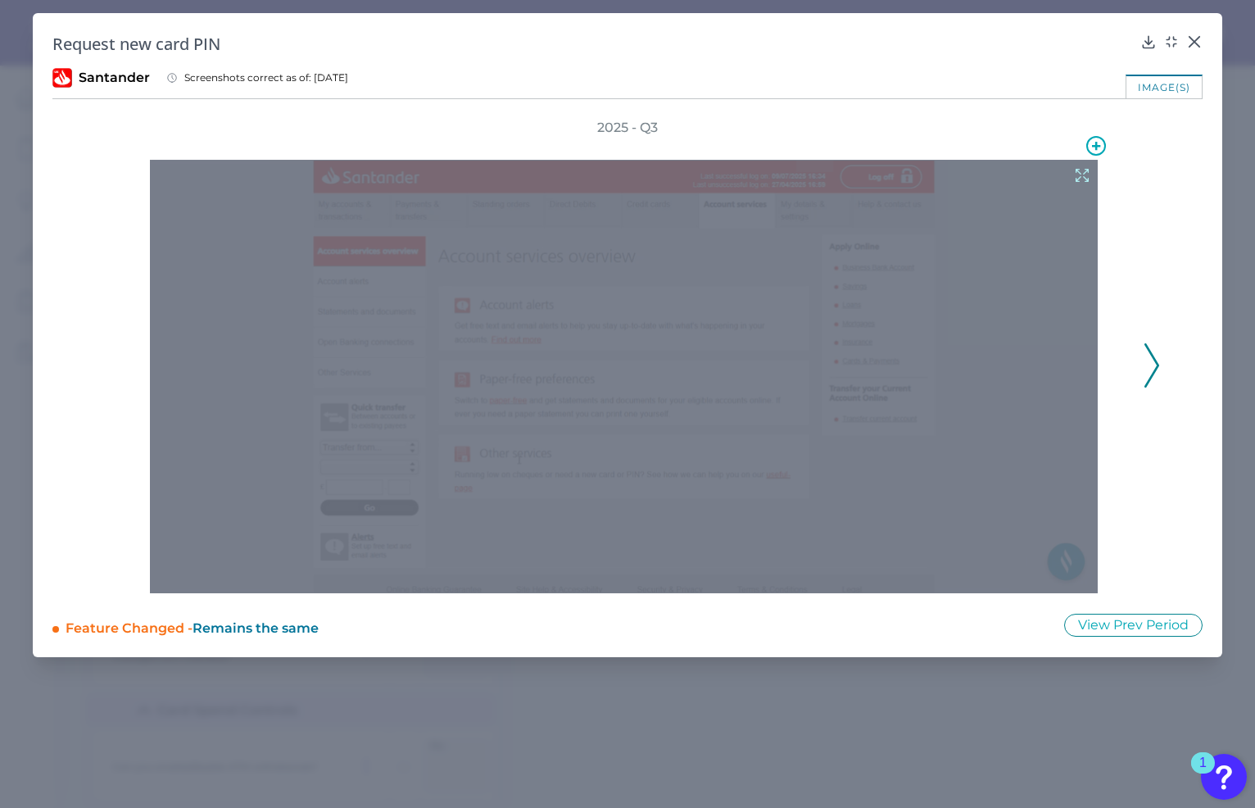
click at [938, 439] on div at bounding box center [624, 376] width 948 height 433
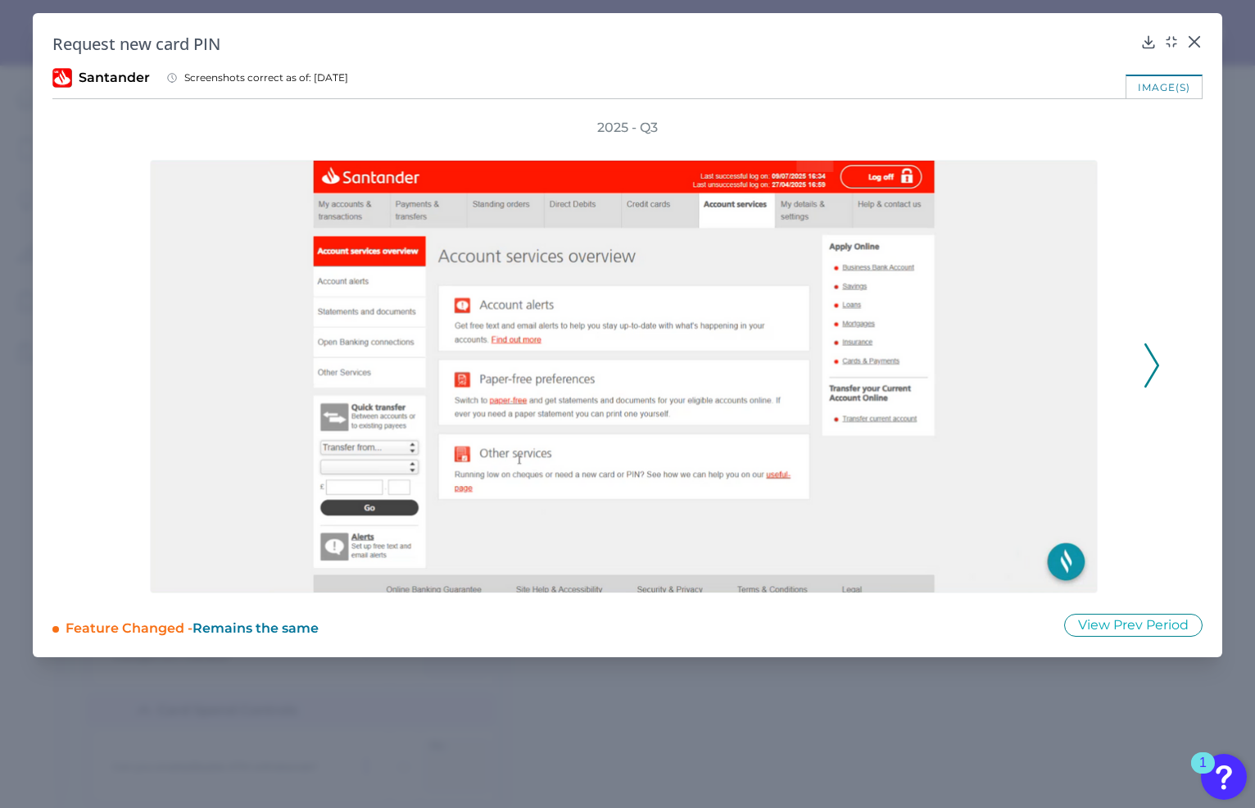
click at [1161, 351] on div "2025 - Q3" at bounding box center [627, 356] width 1150 height 474
click at [1156, 358] on icon at bounding box center [1151, 365] width 15 height 44
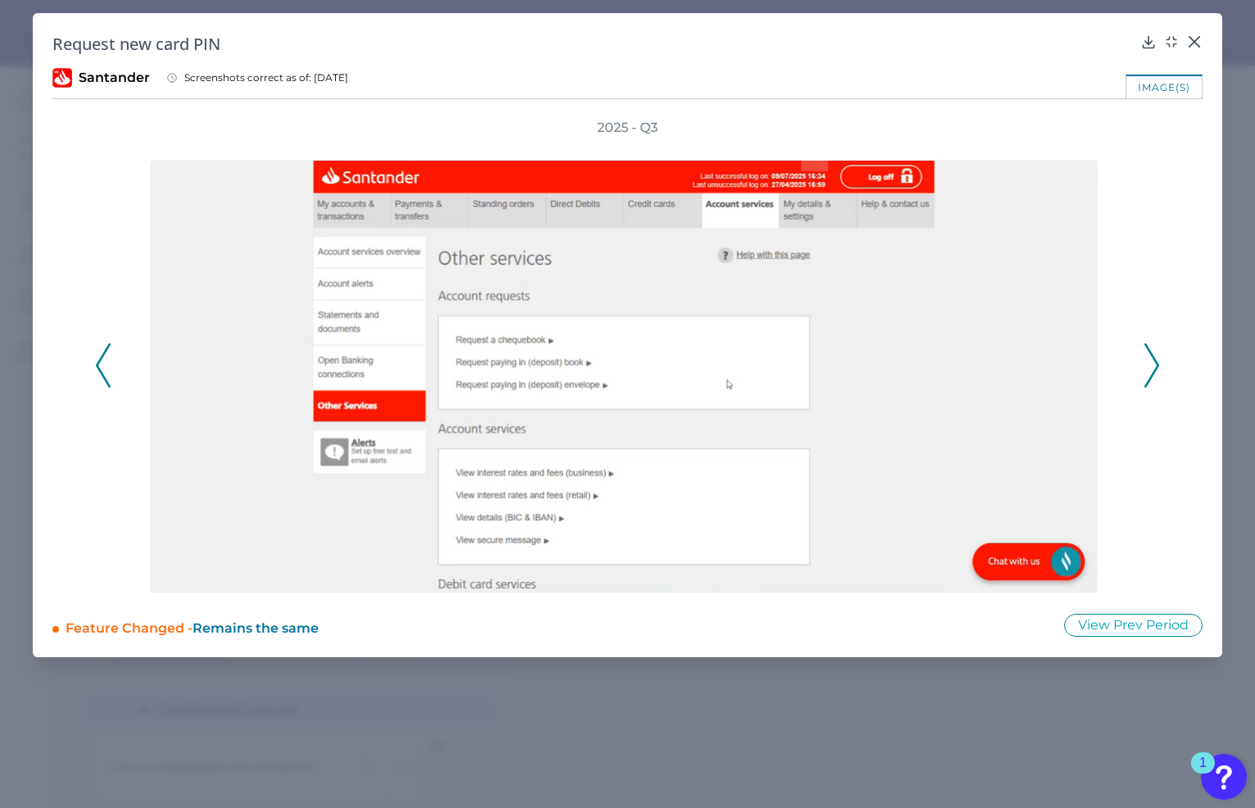
click at [1155, 359] on polyline at bounding box center [1151, 365] width 12 height 42
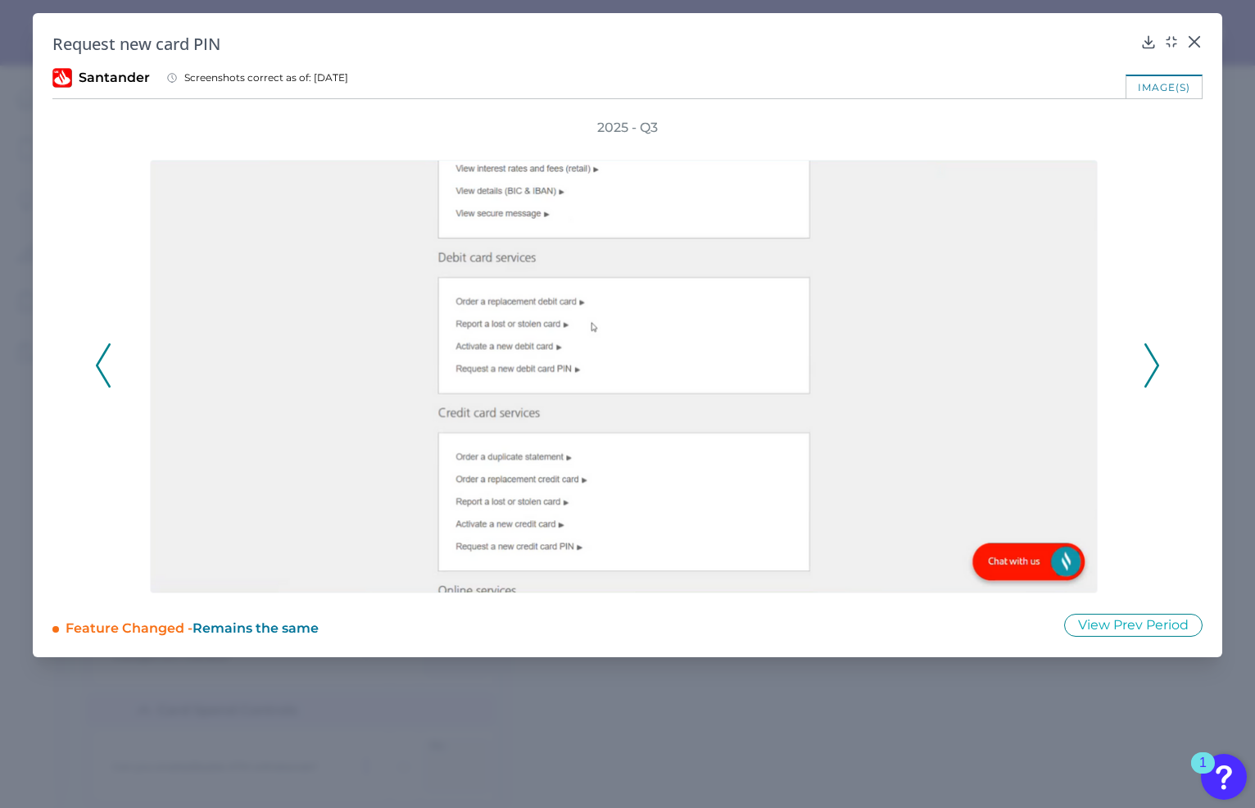
click at [1155, 359] on polyline at bounding box center [1151, 365] width 12 height 42
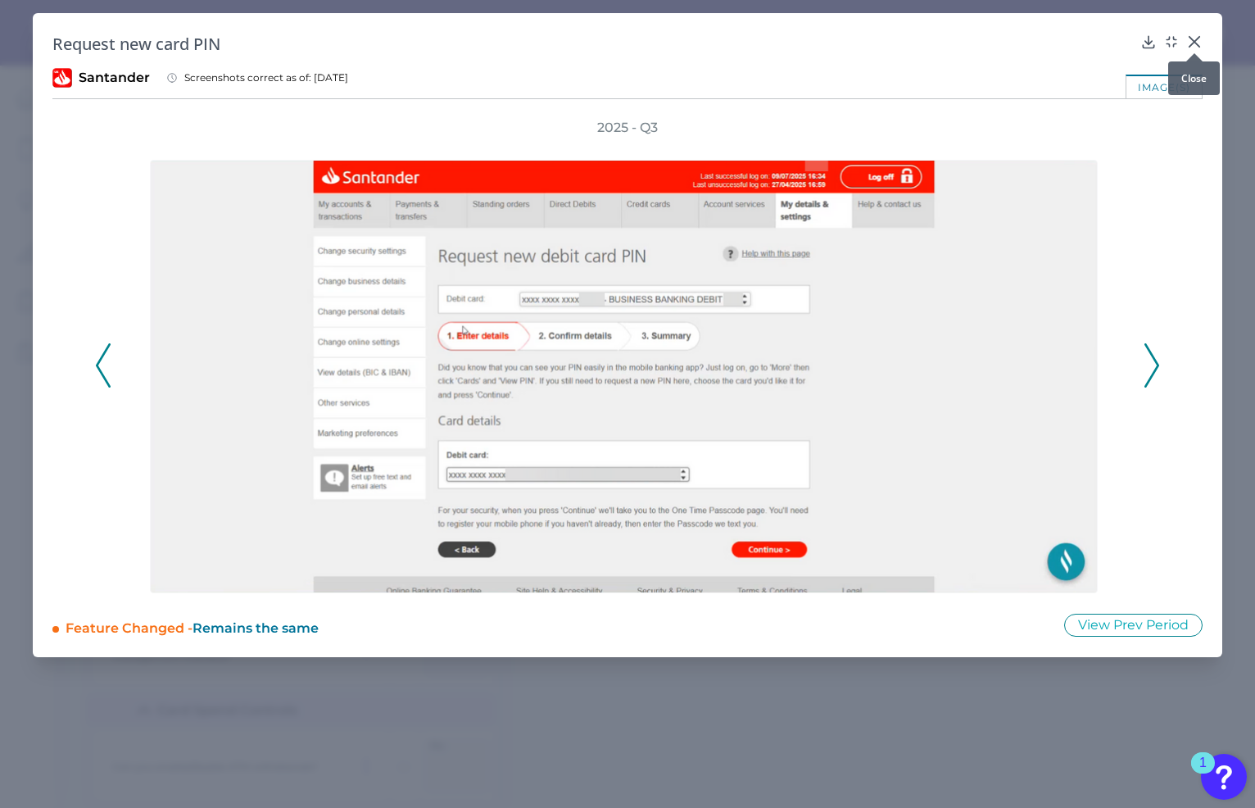
click at [1199, 35] on icon at bounding box center [1194, 42] width 16 height 16
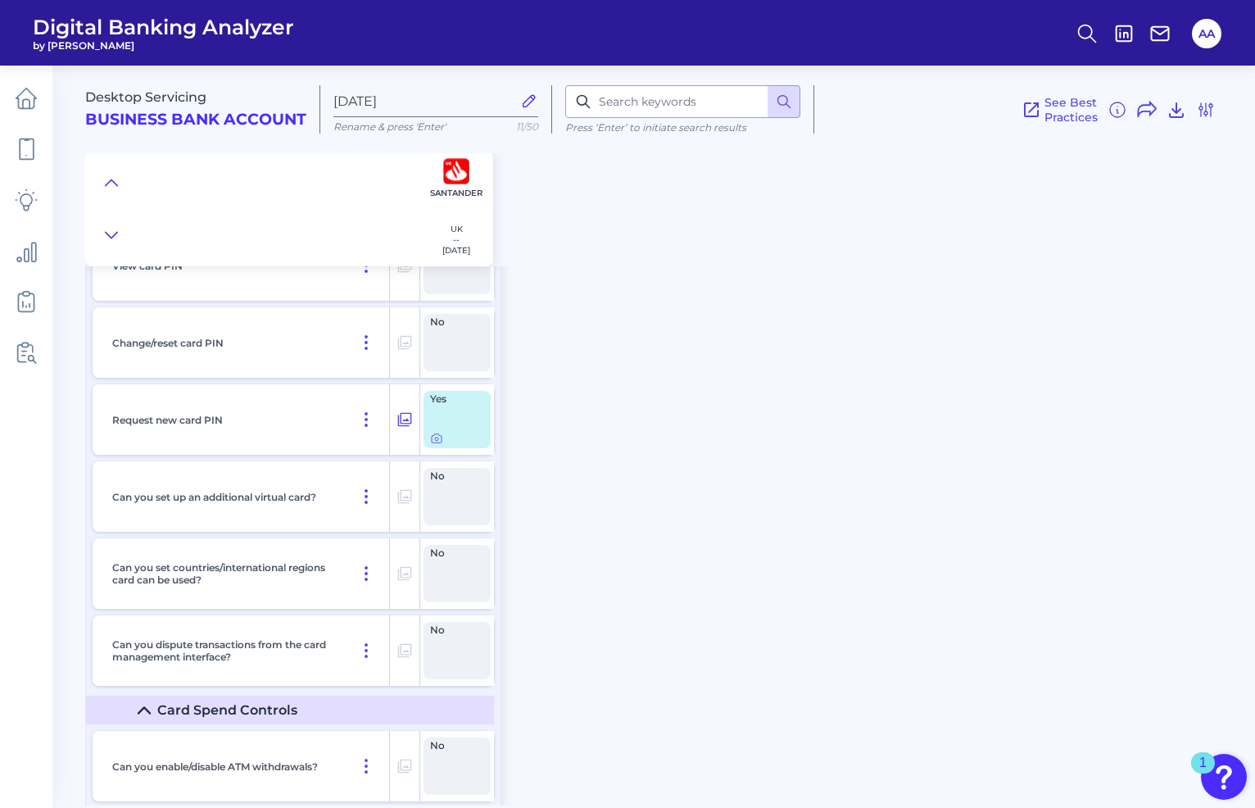
scroll to position [14077, 0]
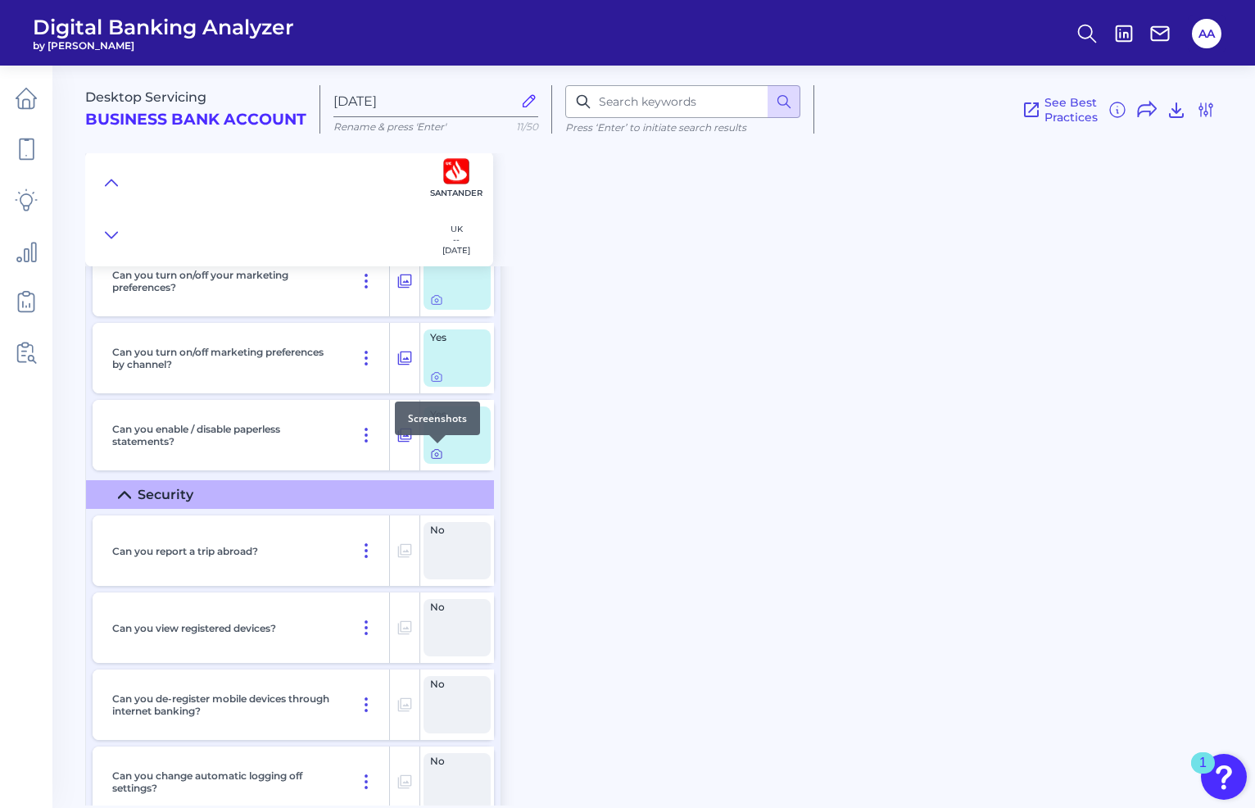
click at [436, 457] on icon at bounding box center [436, 453] width 13 height 13
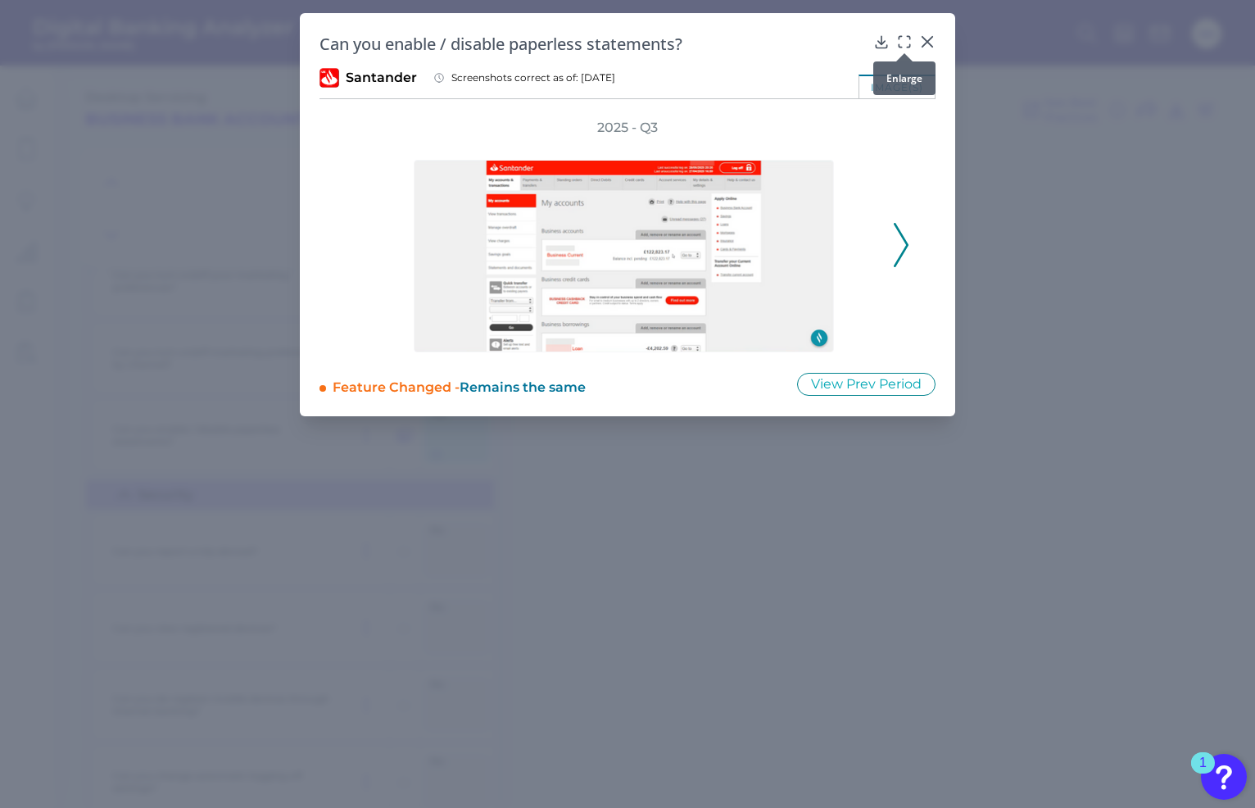
click at [907, 43] on icon at bounding box center [904, 42] width 16 height 16
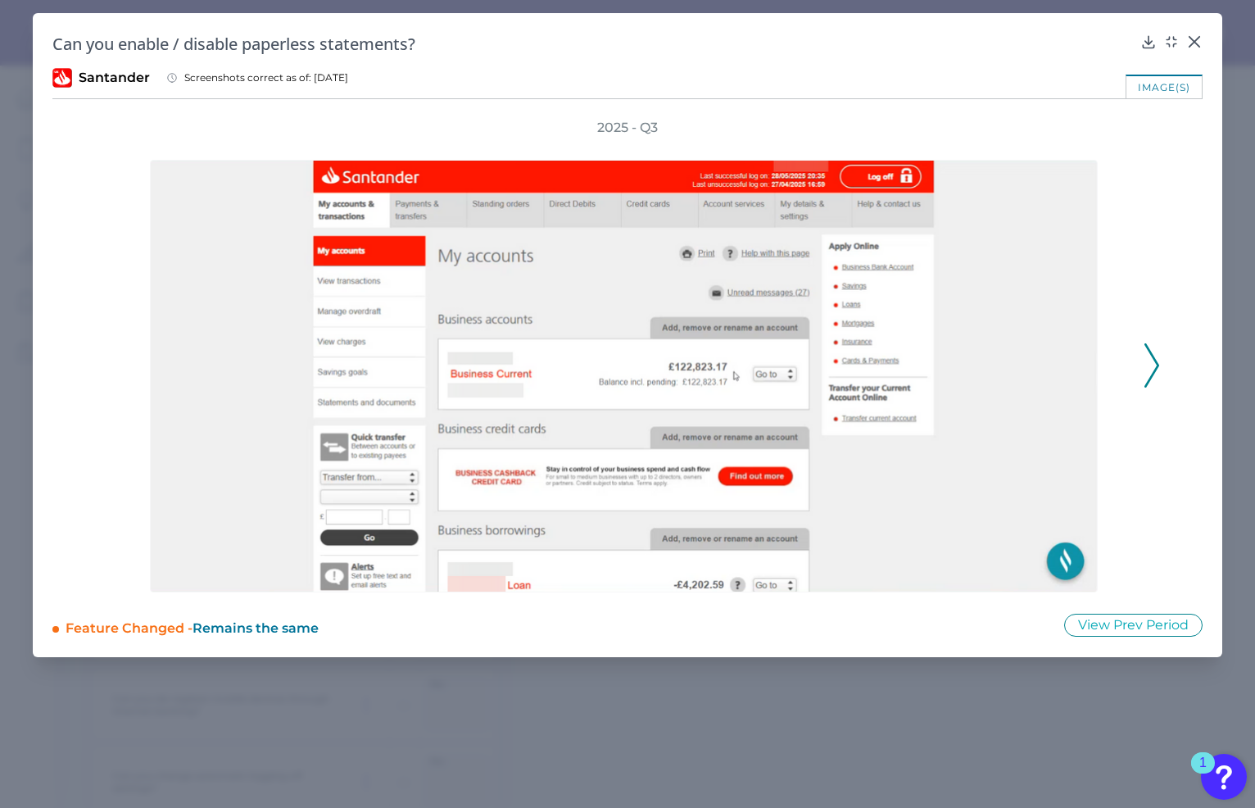
click at [1158, 355] on icon at bounding box center [1151, 365] width 15 height 44
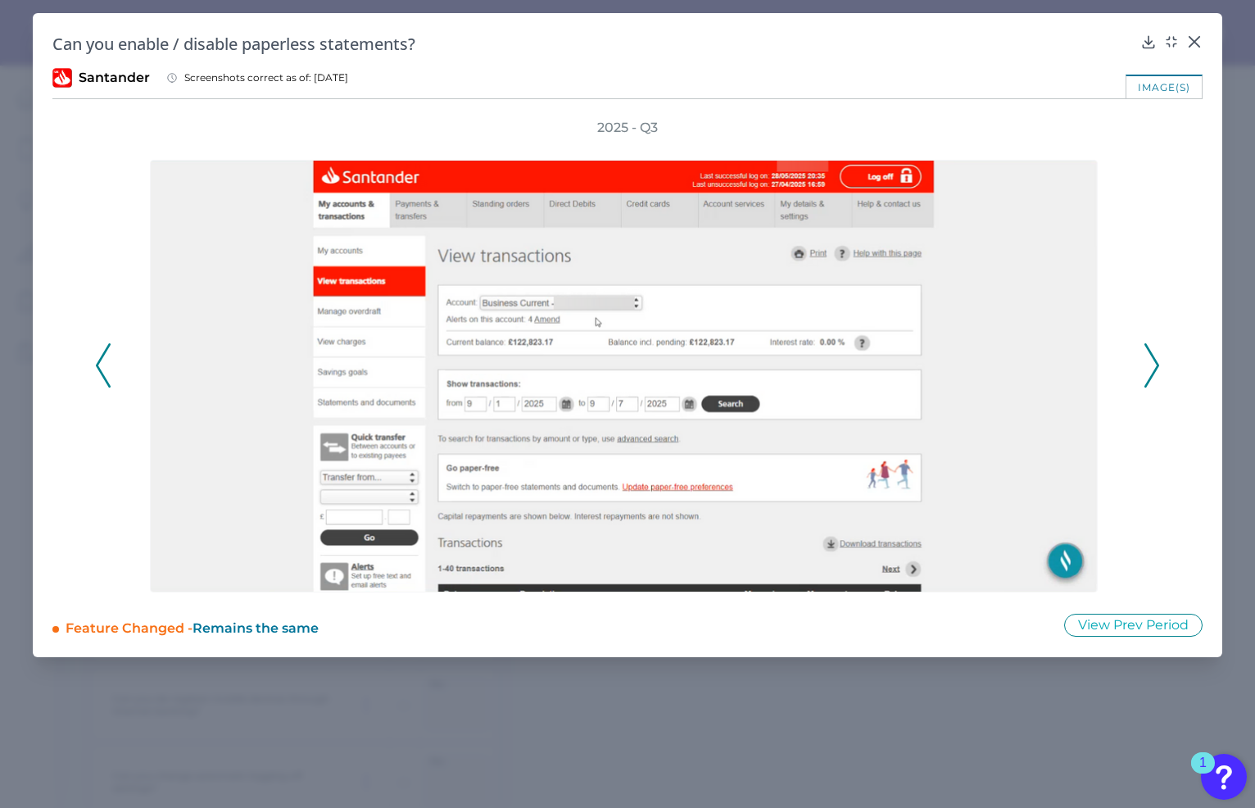
click at [1158, 355] on icon at bounding box center [1151, 365] width 15 height 44
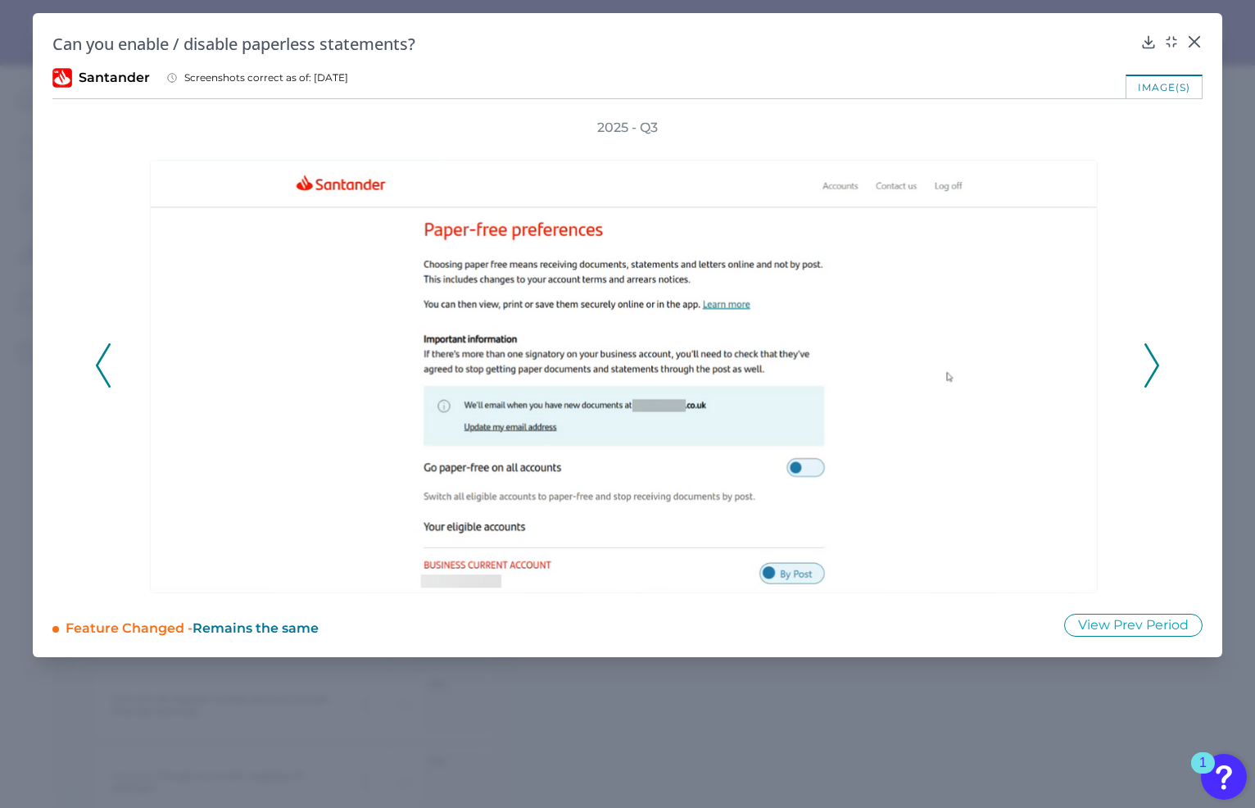
click at [1158, 355] on icon at bounding box center [1151, 365] width 15 height 44
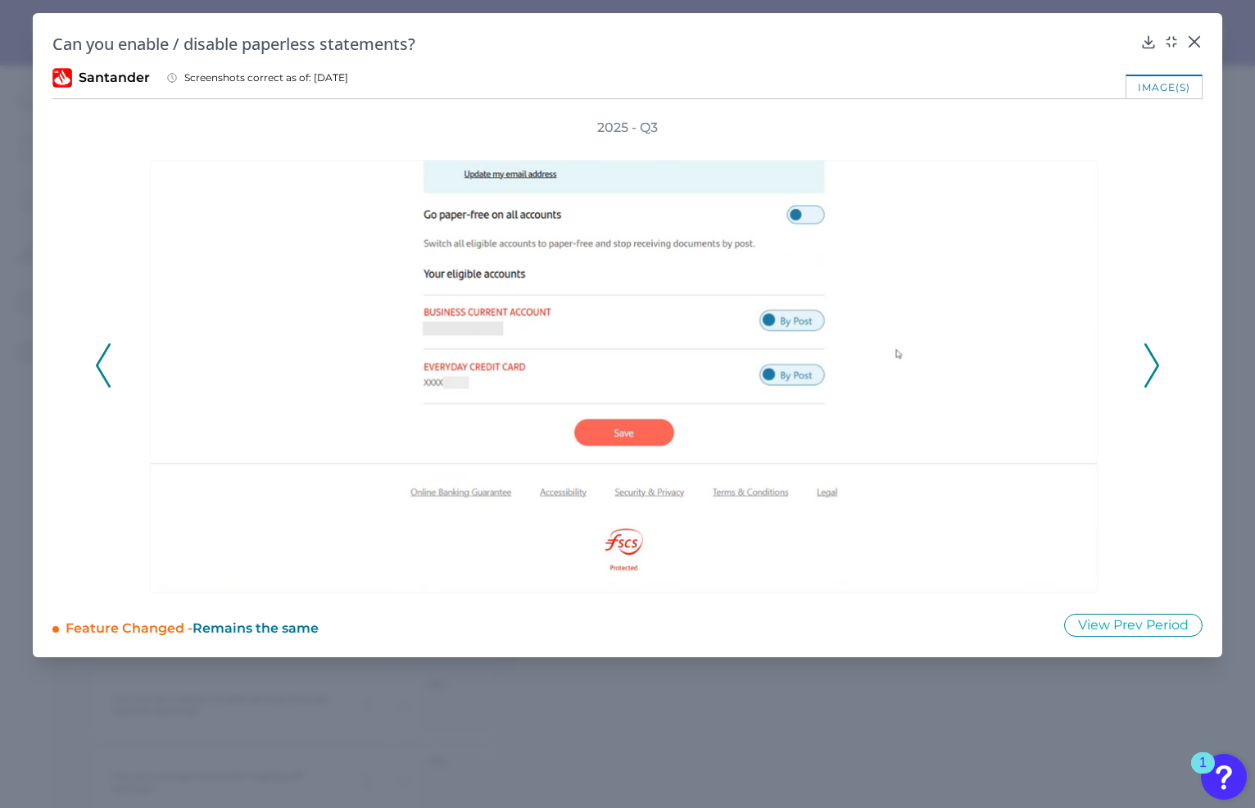
drag, startPoint x: 846, startPoint y: 25, endPoint x: 856, endPoint y: 28, distance: 10.4
click at [846, 25] on div "Can you enable / disable paperless statements? Santander Screenshots correct as…" at bounding box center [628, 335] width 1190 height 644
